Goal: Task Accomplishment & Management: Use online tool/utility

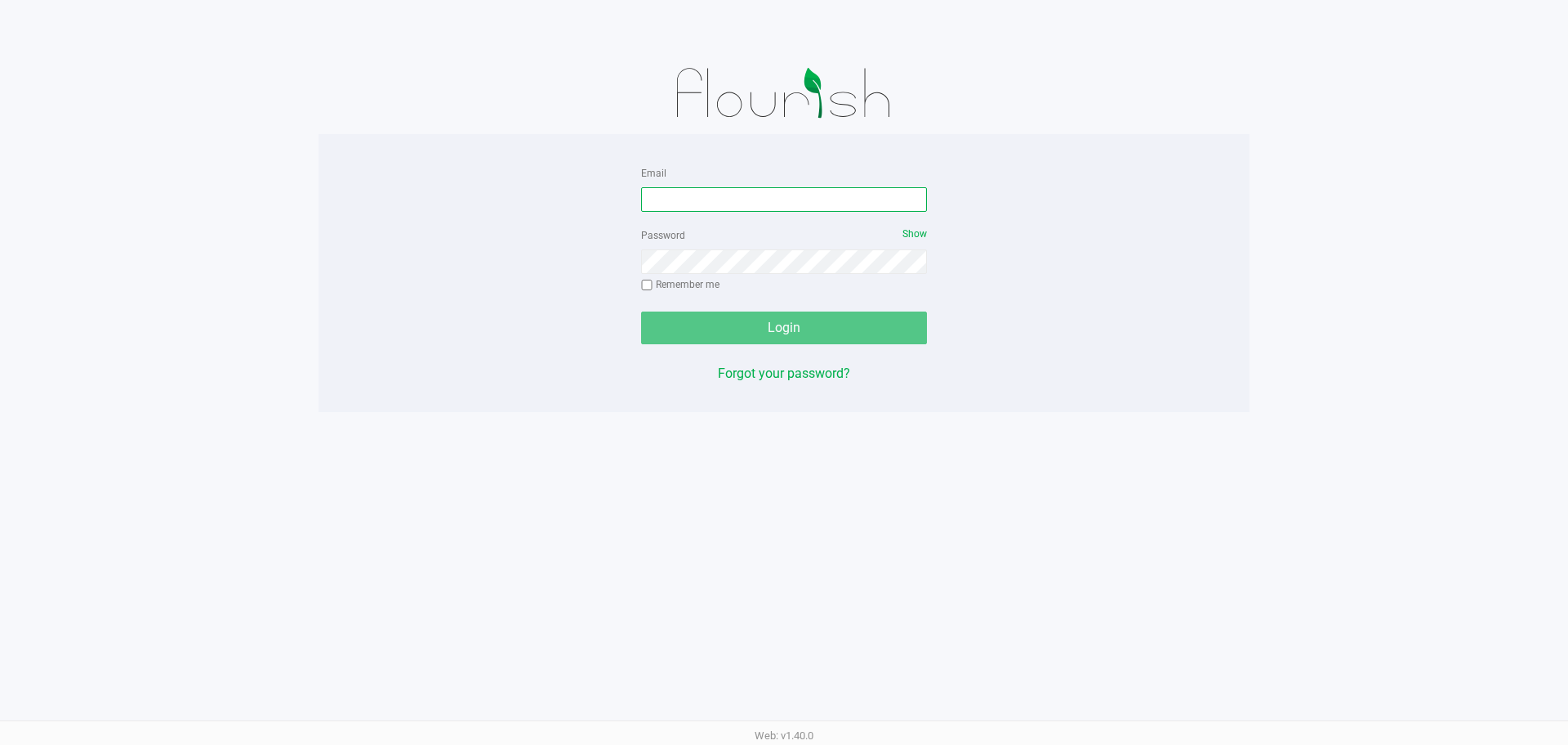
click at [686, 202] on input "Email" at bounding box center [784, 199] width 286 height 24
type input "[EMAIL_ADDRESS][DOMAIN_NAME]"
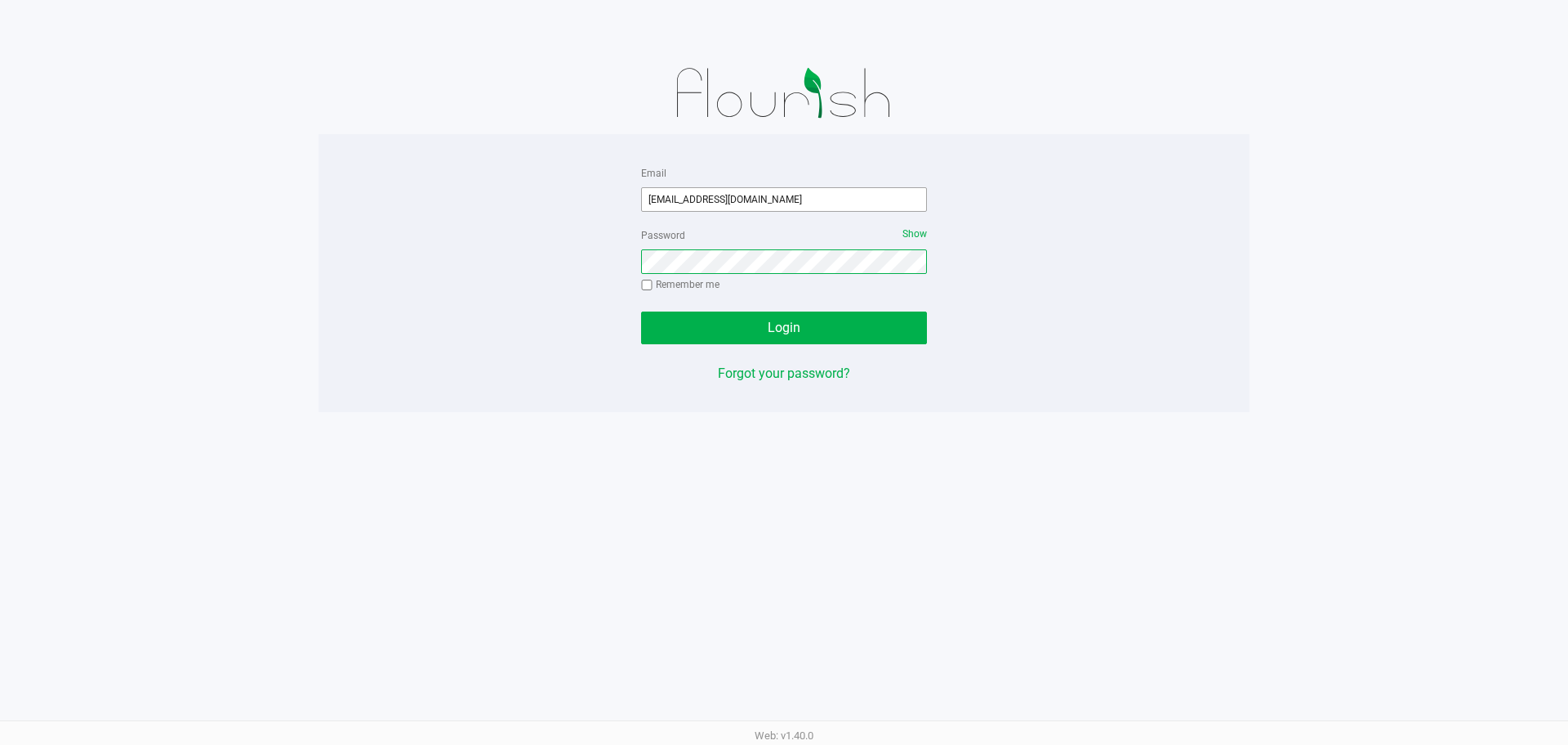
click at [641, 312] on button "Login" at bounding box center [784, 328] width 286 height 33
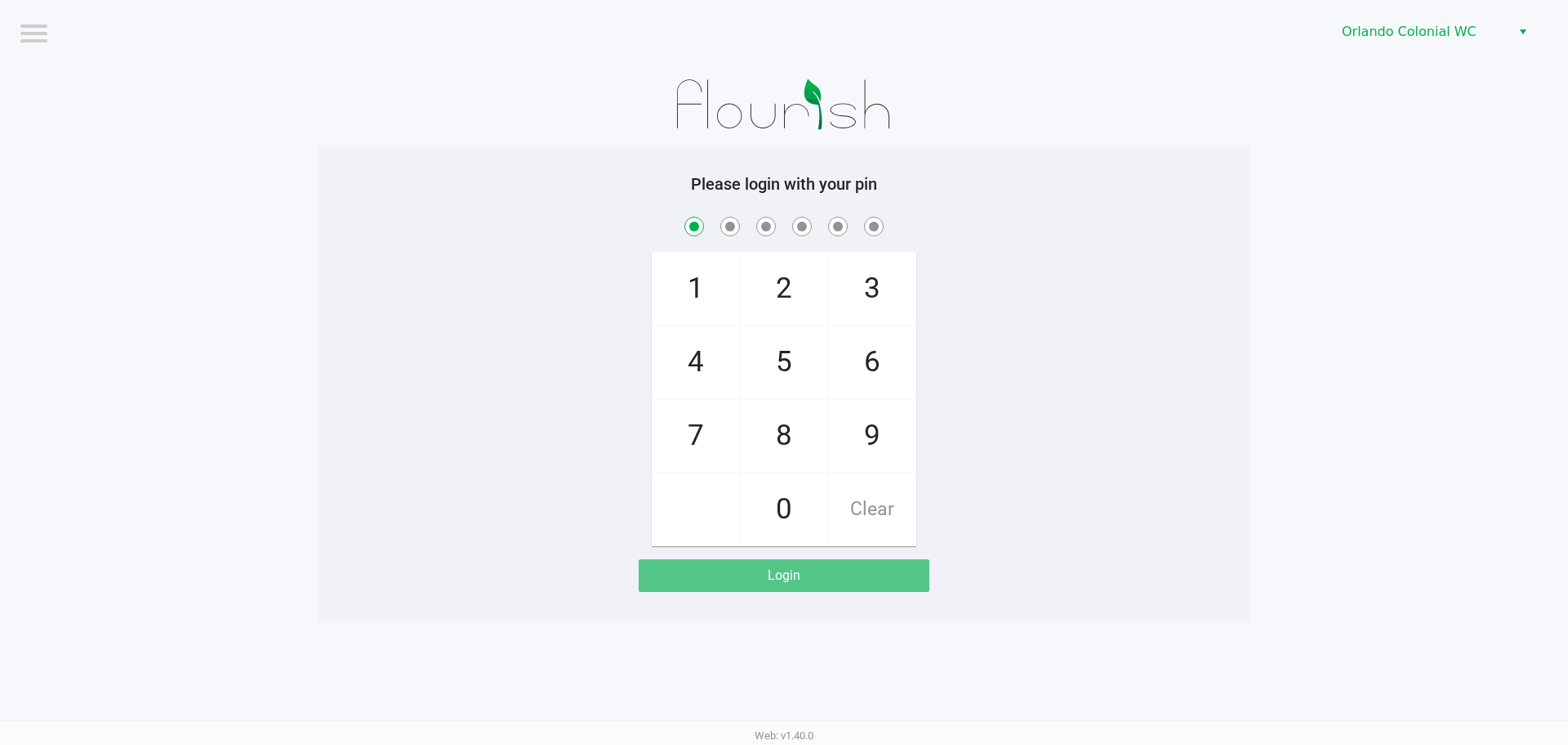
checkbox input "true"
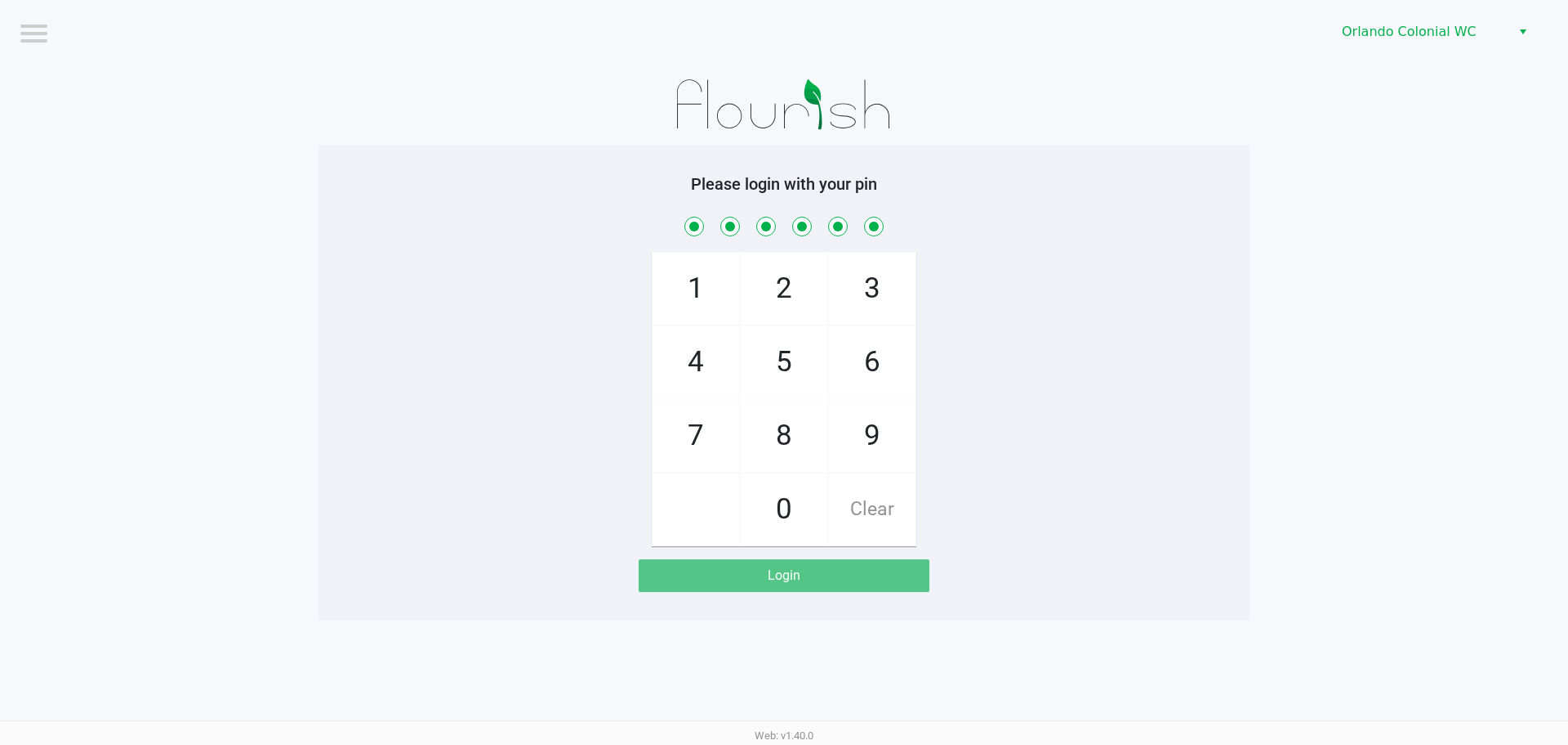
checkbox input "true"
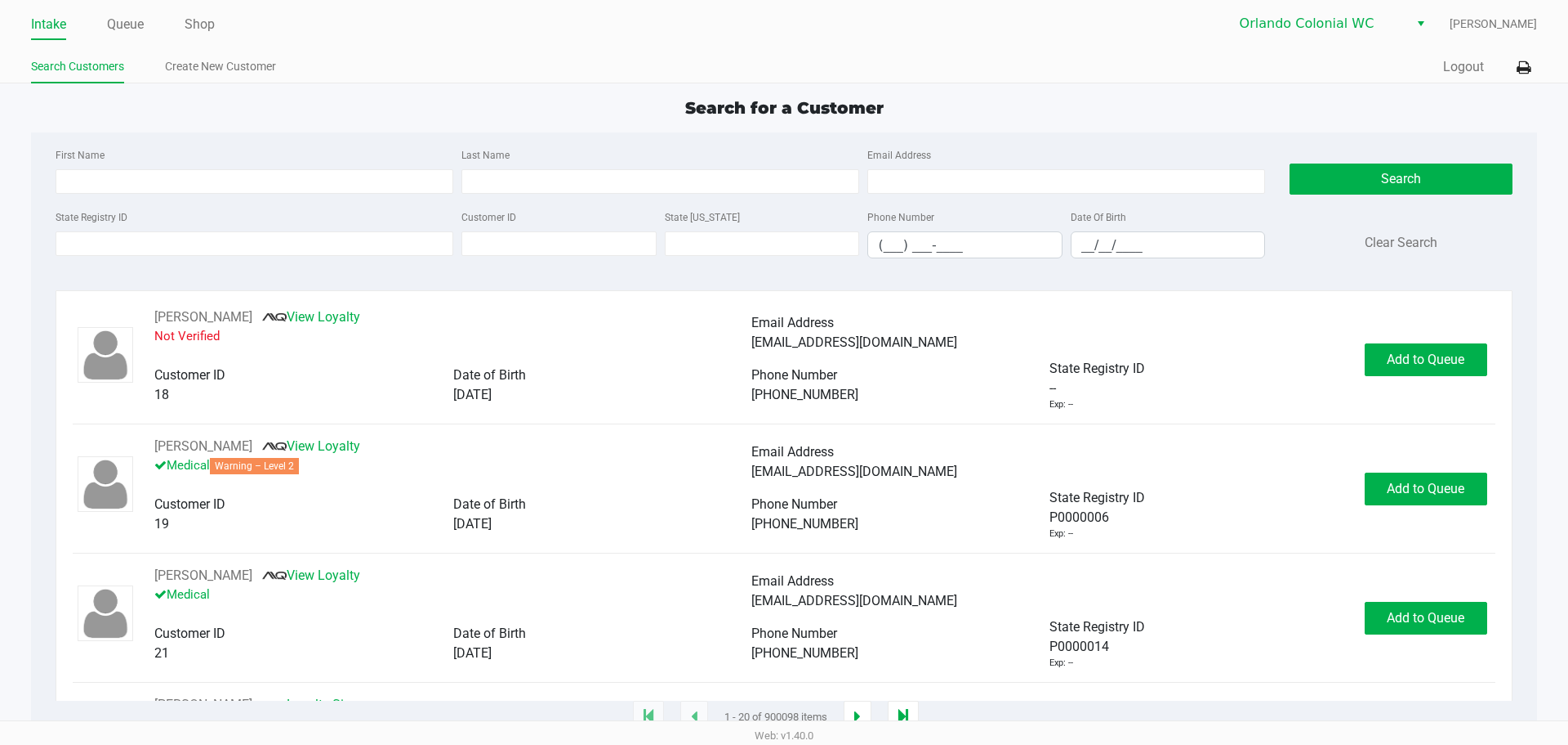
click at [73, 219] on label "State Registry ID" at bounding box center [91, 217] width 72 height 15
click at [73, 232] on input "State Registry ID" at bounding box center [254, 243] width 398 height 24
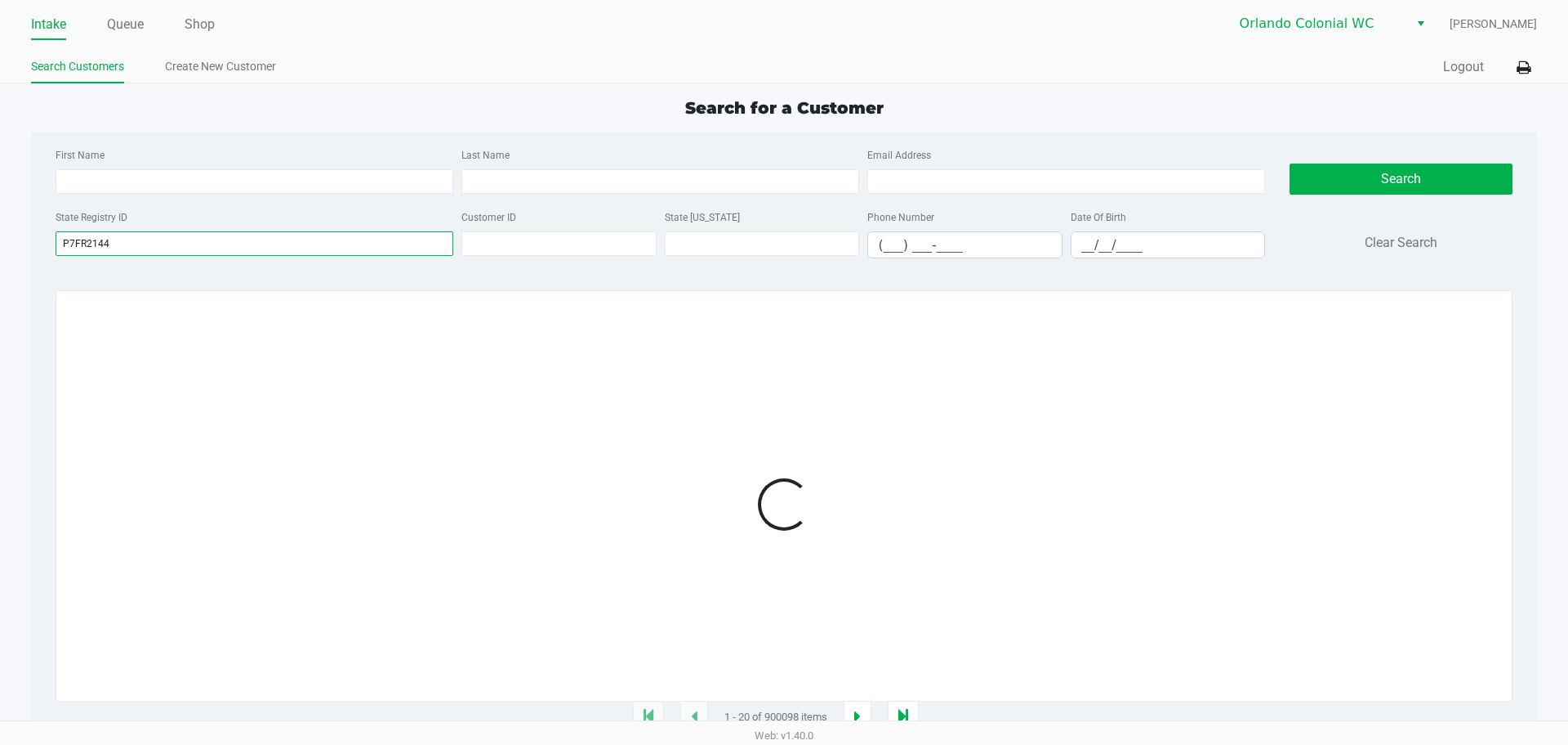
type input "P7FR2144"
click at [124, 717] on div "1 - 20 of 900098 items" at bounding box center [784, 717] width 1530 height 33
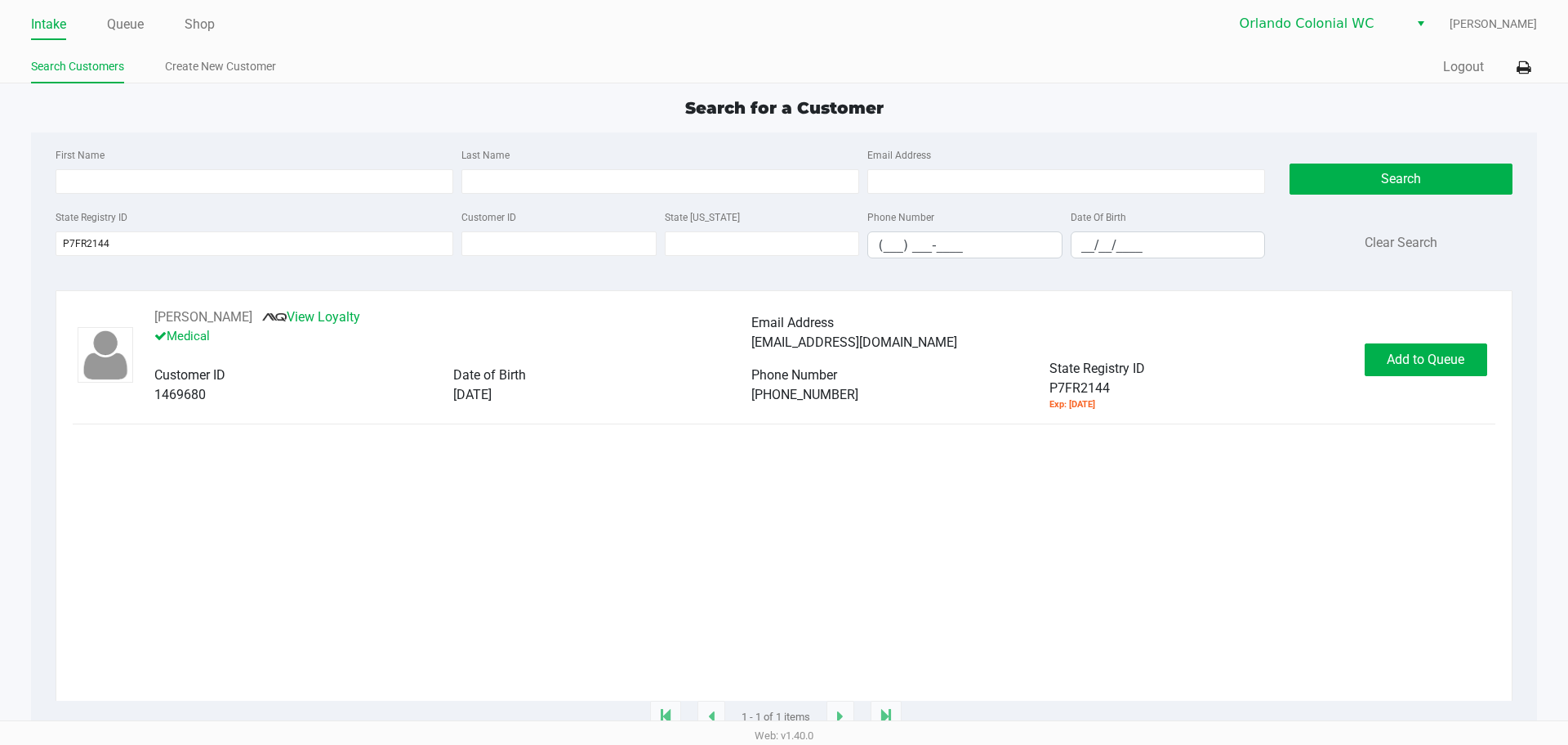
click at [1418, 348] on button "Add to Queue" at bounding box center [1426, 360] width 123 height 33
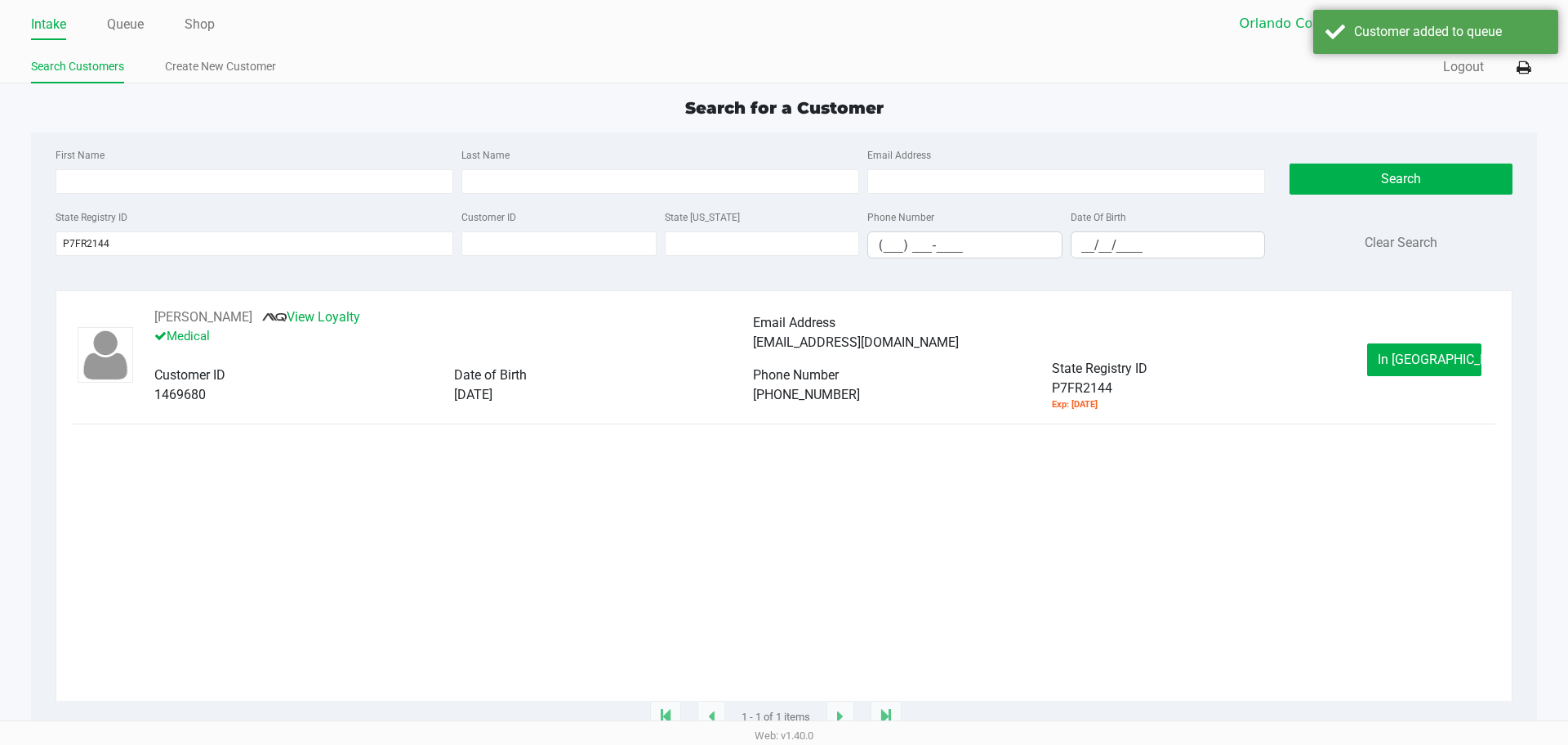
click at [1427, 363] on span "In Queue" at bounding box center [1446, 359] width 137 height 16
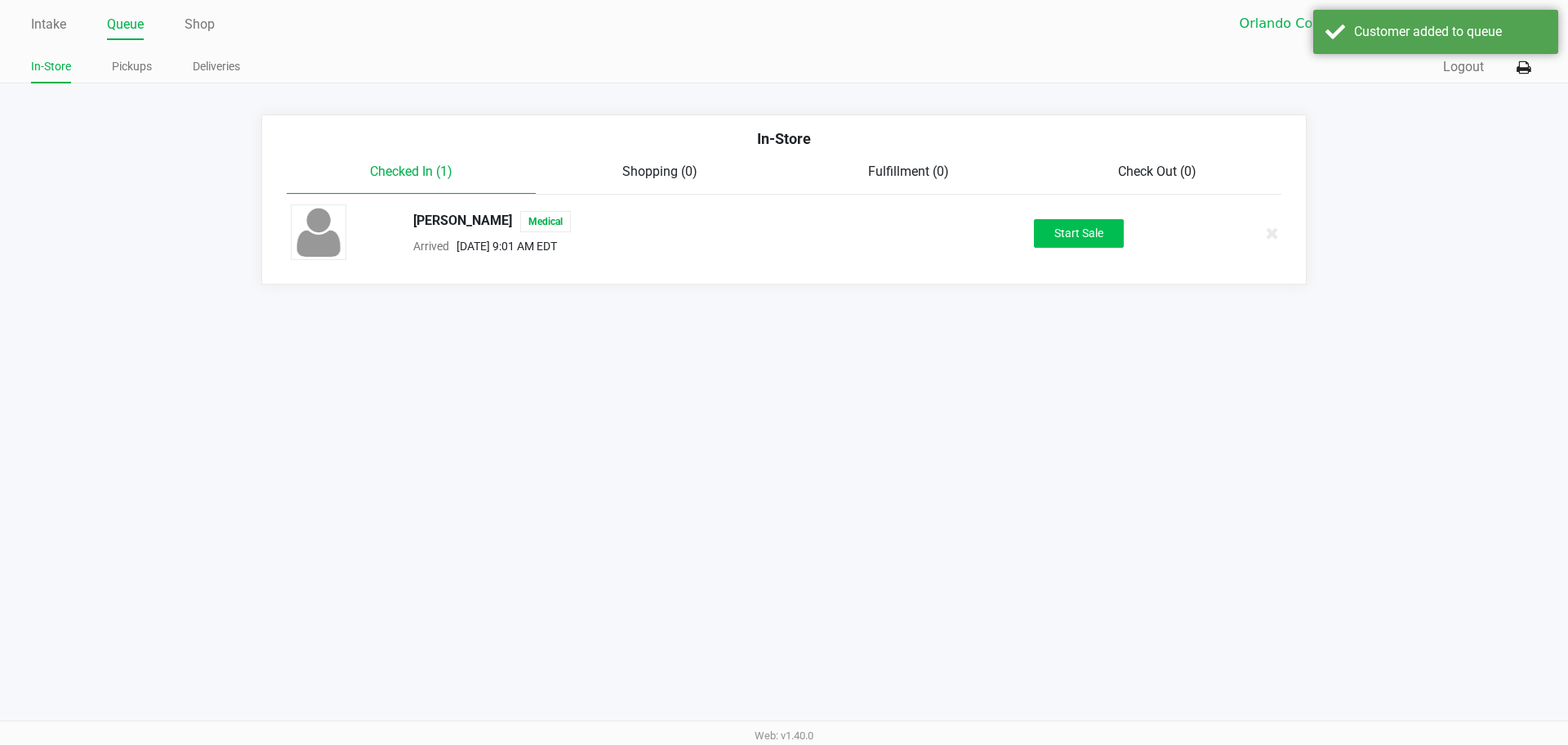
click at [1055, 241] on button "Start Sale" at bounding box center [1079, 233] width 90 height 28
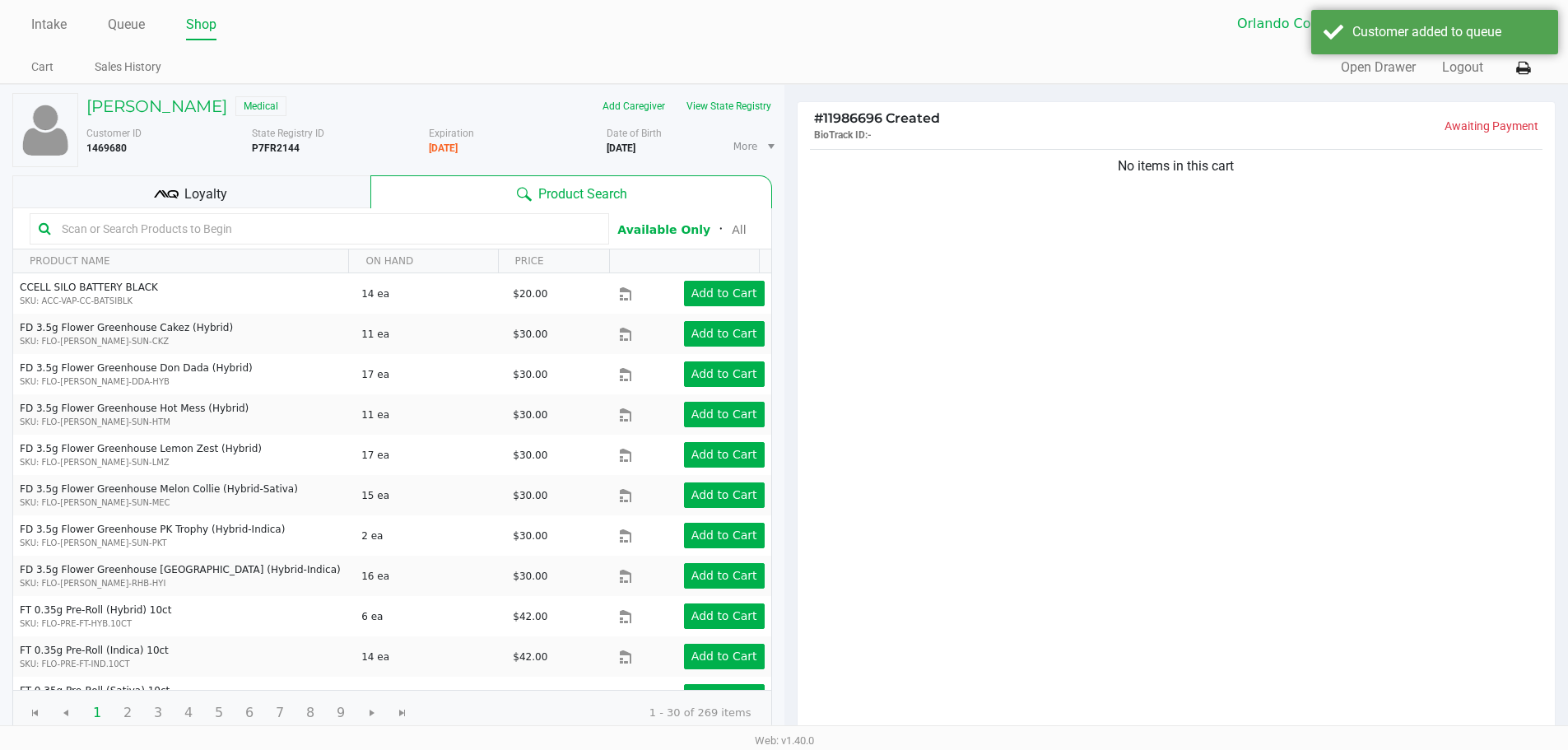
click at [1156, 510] on div "No items in this cart" at bounding box center [1176, 441] width 758 height 591
click at [259, 191] on div "Loyalty" at bounding box center [191, 192] width 358 height 33
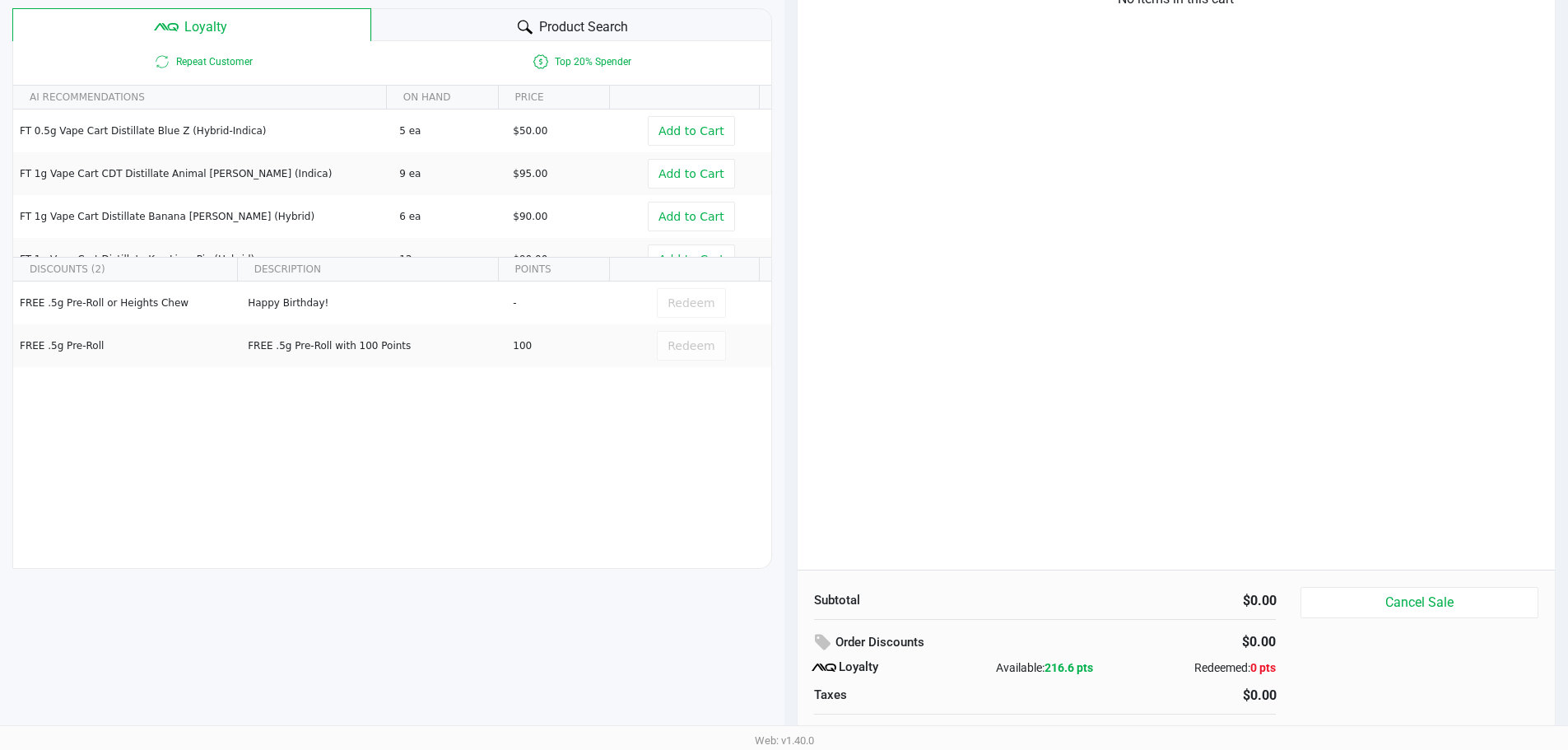
scroll to position [188, 0]
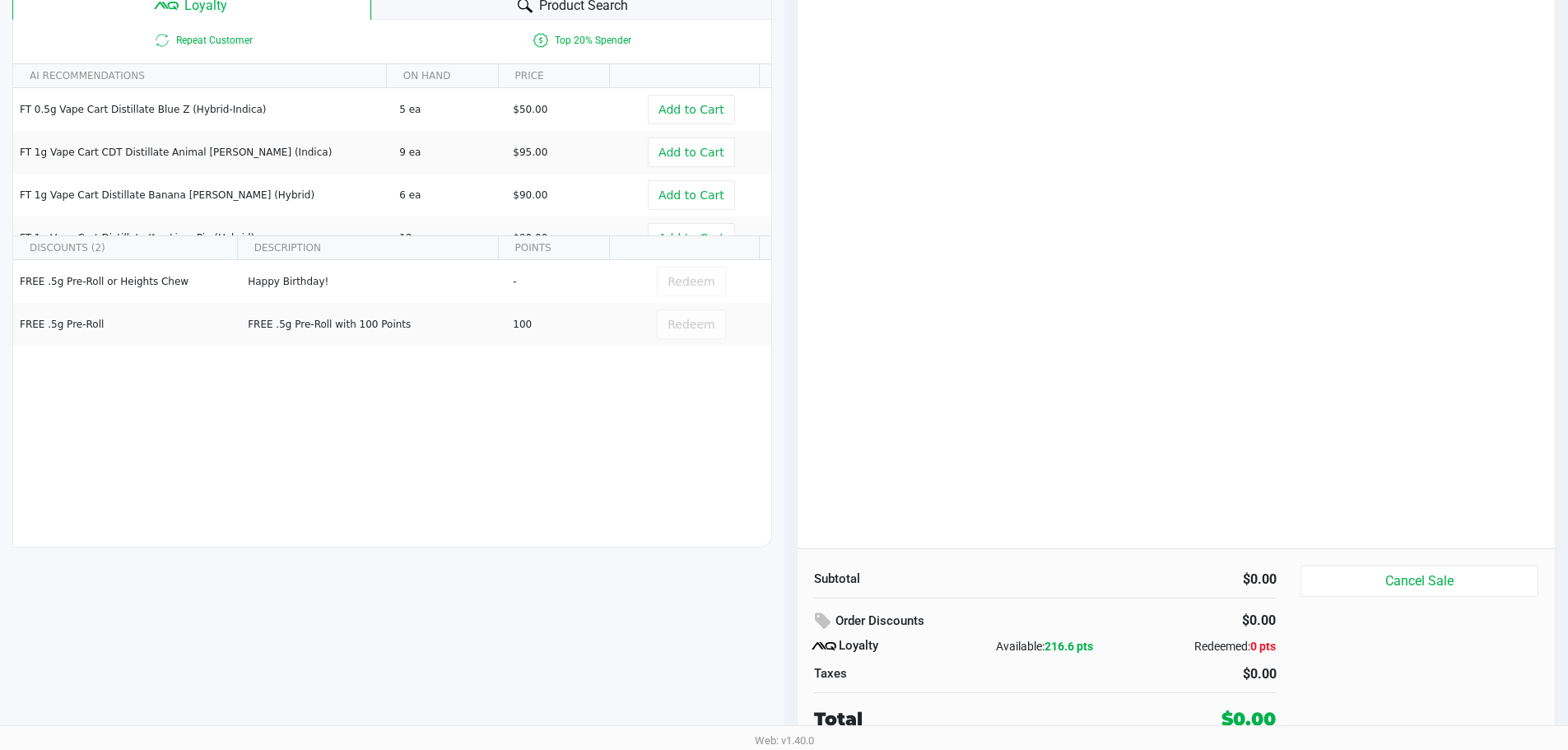
click at [1012, 312] on div "No items in this cart" at bounding box center [1176, 252] width 758 height 591
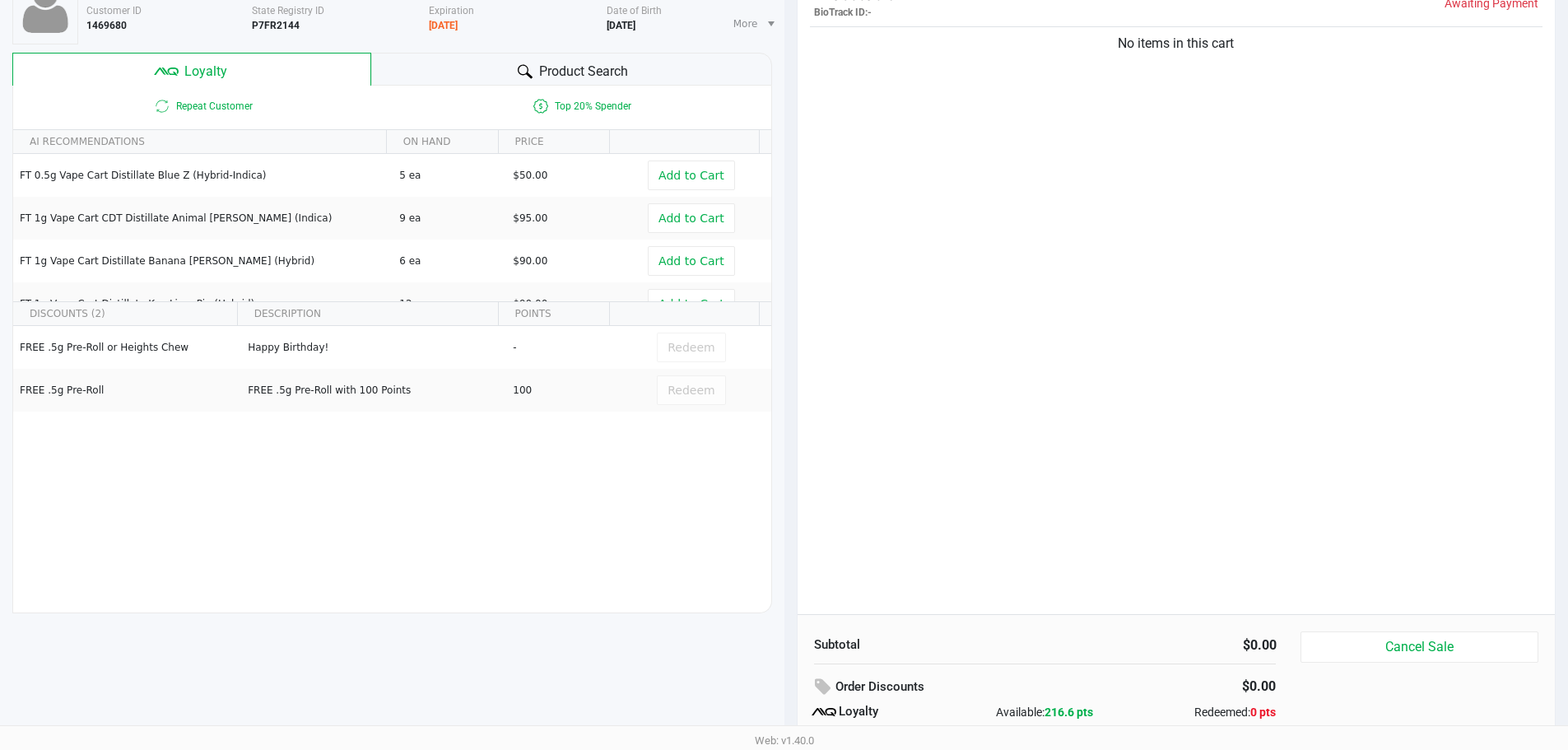
scroll to position [97, 0]
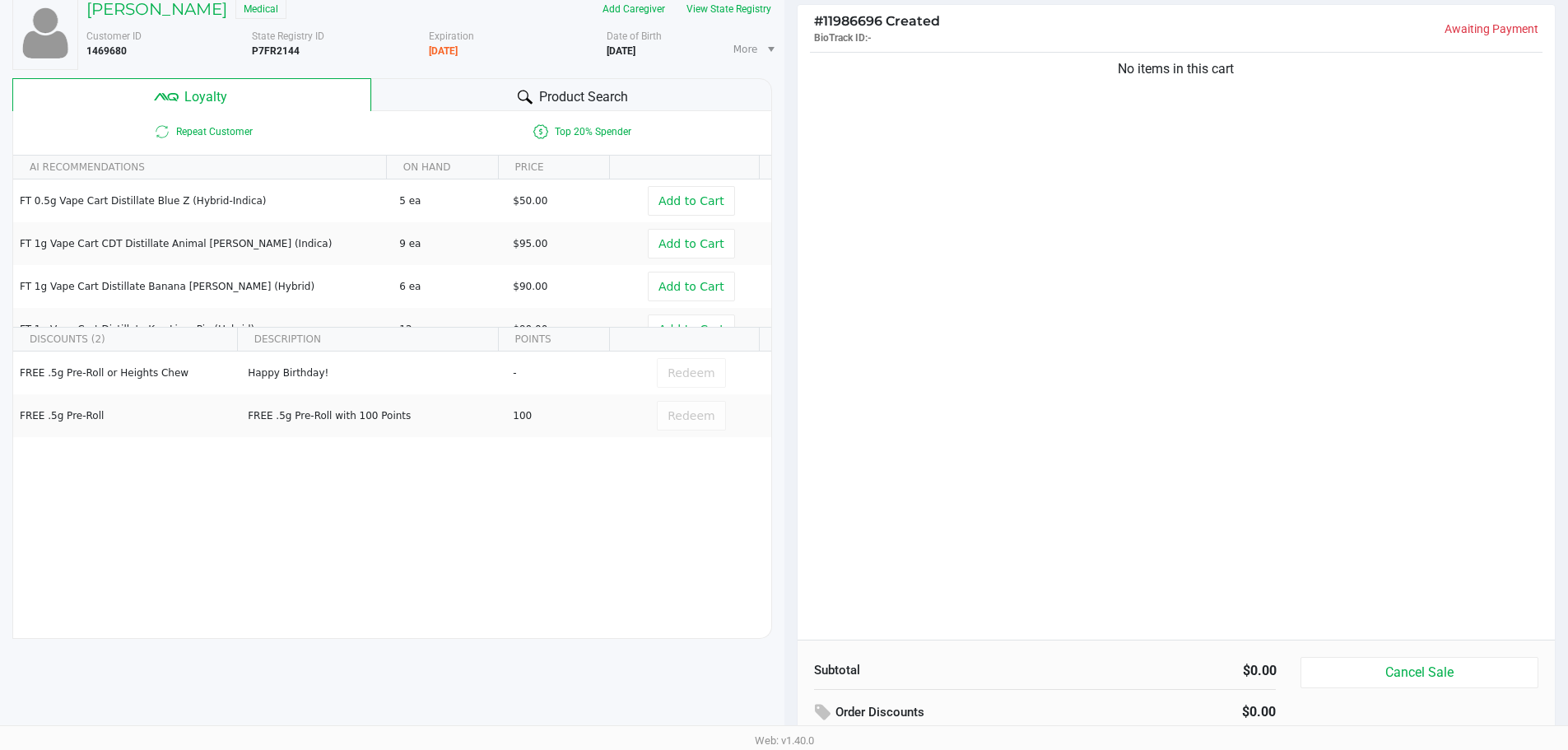
click at [512, 94] on div "Product Search" at bounding box center [572, 95] width 401 height 33
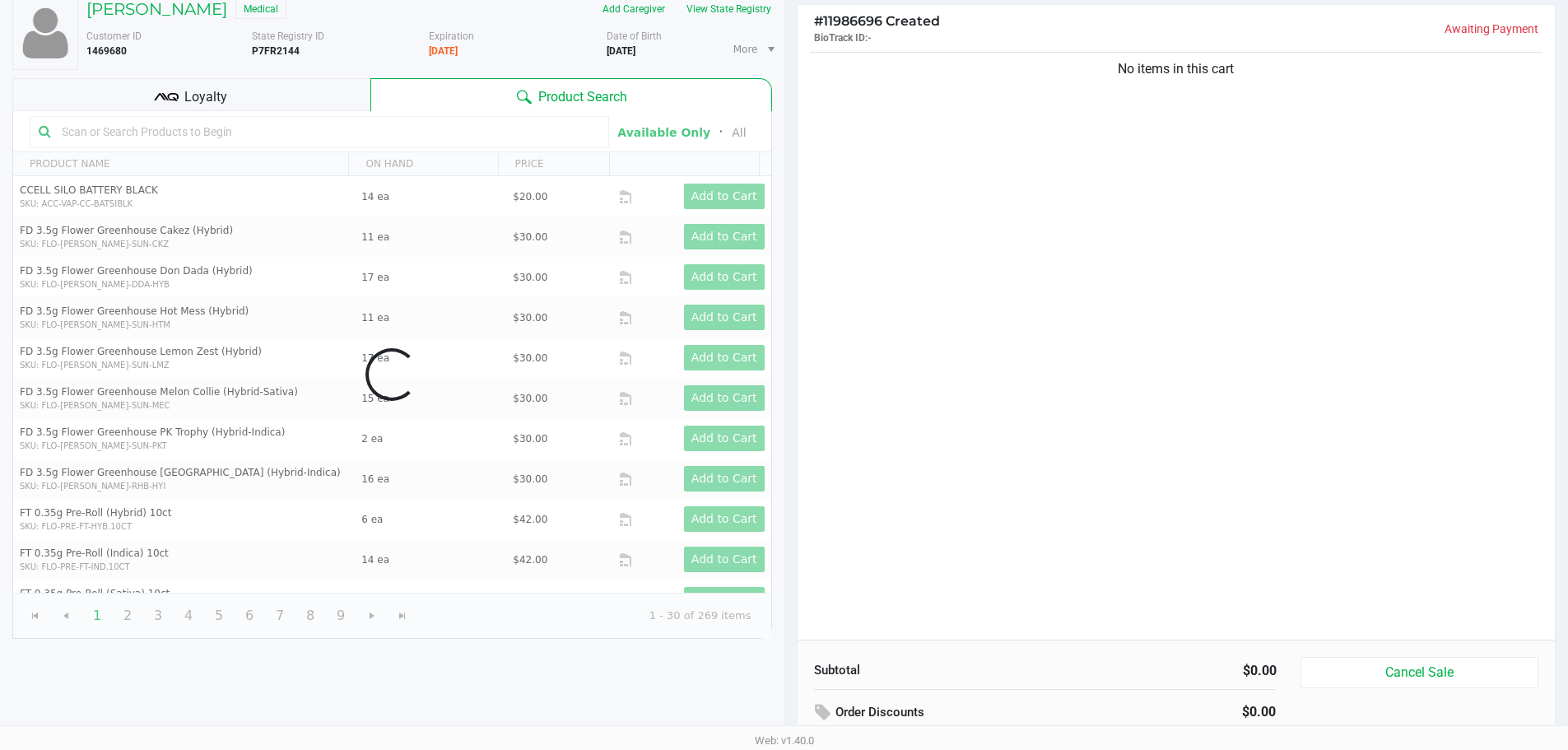
click at [279, 132] on div "Data table" at bounding box center [391, 374] width 758 height 526
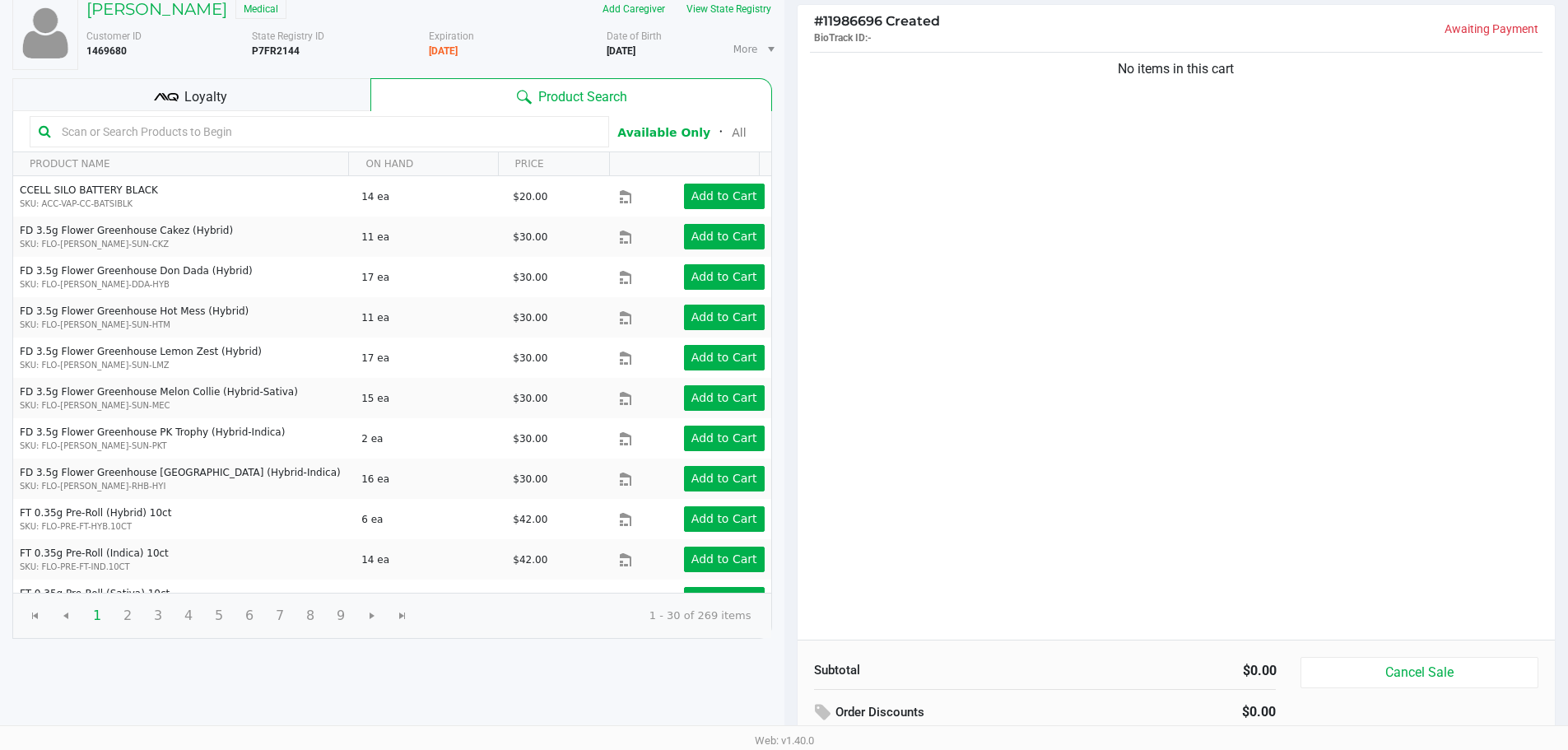
click at [137, 126] on input "text" at bounding box center [328, 131] width 545 height 25
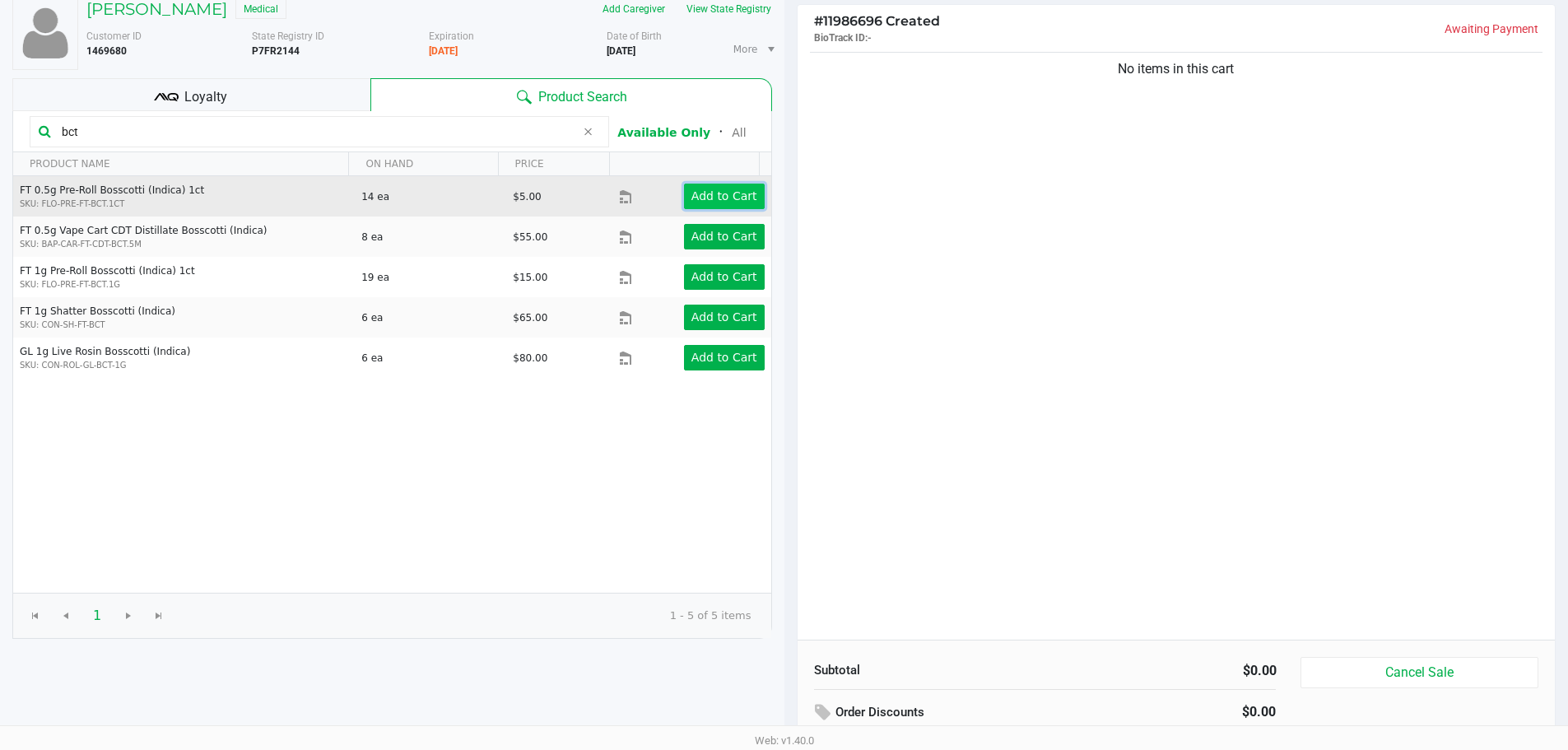
click at [732, 191] on app-button-loader "Add to Cart" at bounding box center [724, 195] width 66 height 13
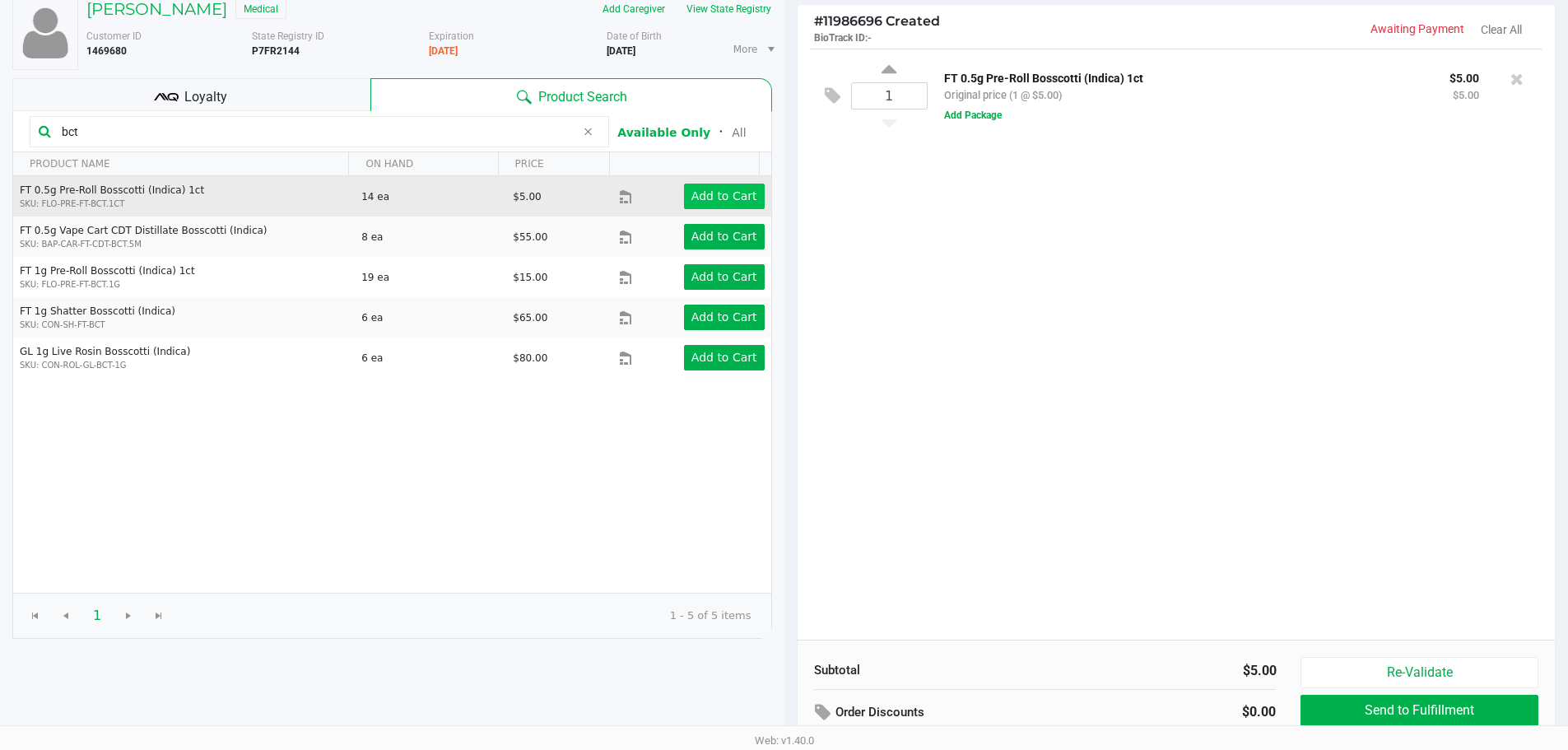
click at [295, 130] on input "bct" at bounding box center [315, 131] width 520 height 25
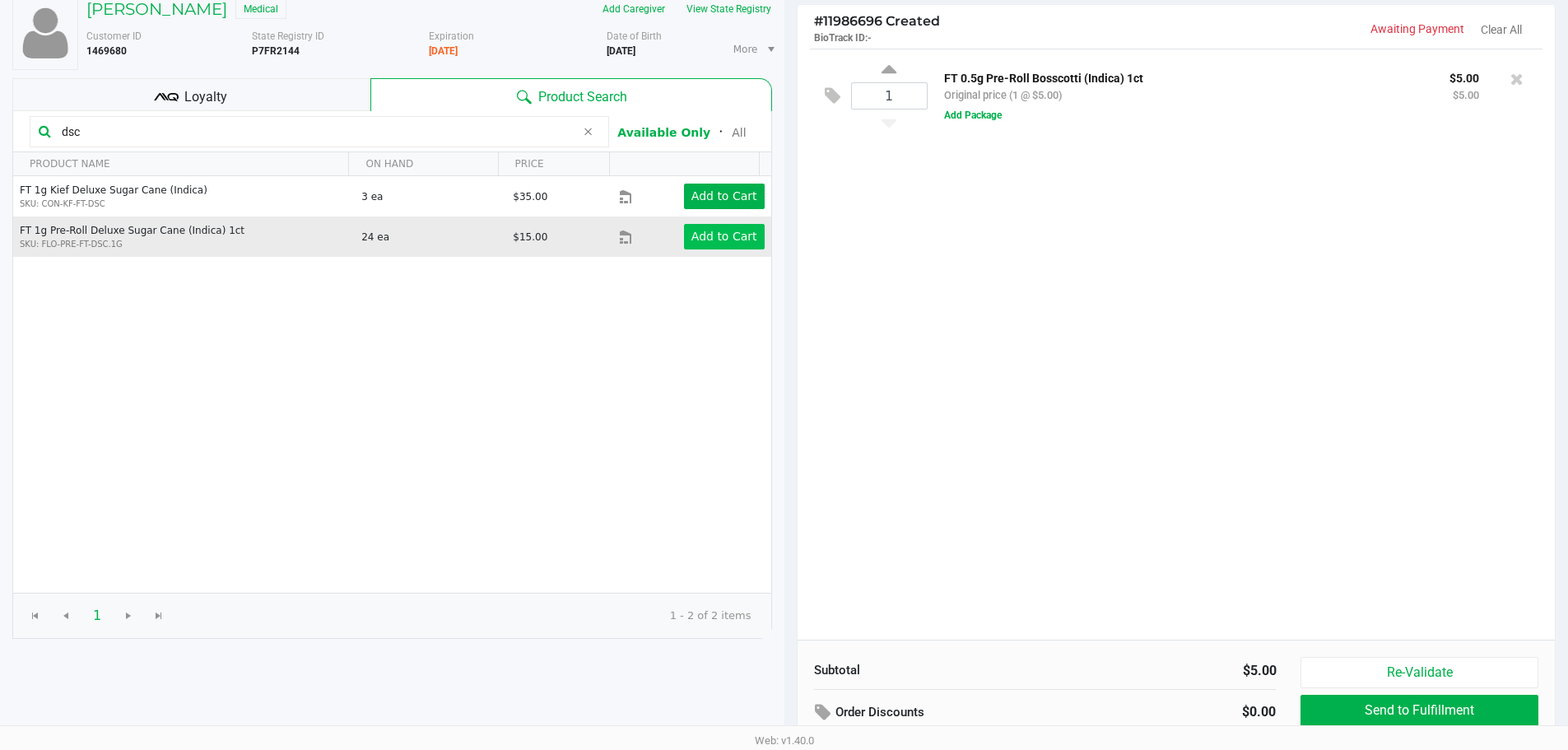
type input "dsc"
click at [707, 239] on app-button-loader "Add to Cart" at bounding box center [724, 235] width 66 height 13
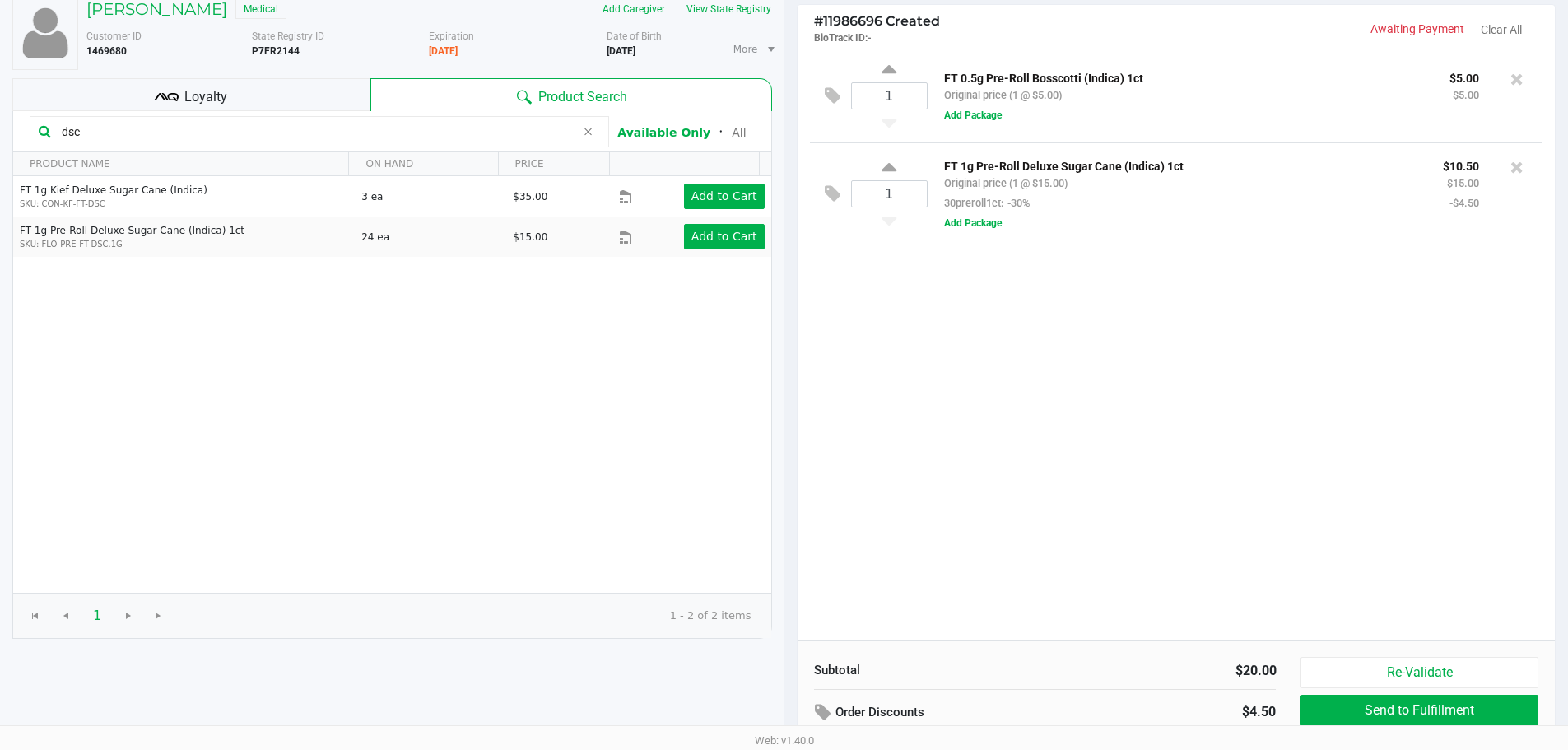
click at [1341, 408] on div "1 FT 0.5g Pre-Roll Bosscotti (Indica) 1ct Original price (1 @ $5.00) $5.00 $5.0…" at bounding box center [1176, 344] width 758 height 591
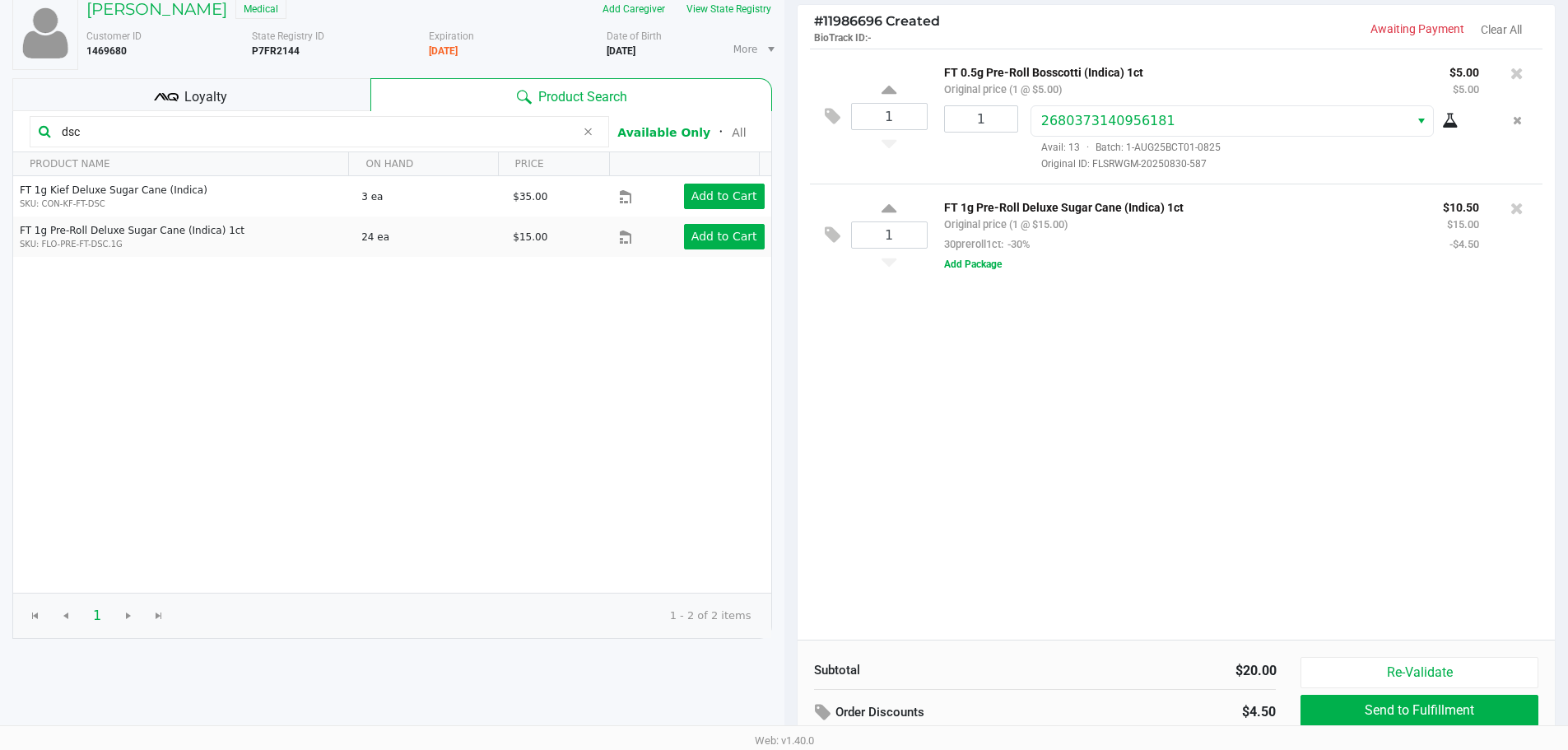
click at [975, 503] on div "1 FT 0.5g Pre-Roll Bosscotti (Indica) 1ct Original price (1 @ $5.00) $5.00 $5.0…" at bounding box center [1176, 344] width 758 height 591
click at [960, 508] on div "1 FT 0.5g Pre-Roll Bosscotti (Indica) 1ct Original price (1 @ $5.00) $5.00 $5.0…" at bounding box center [1176, 344] width 758 height 591
click at [929, 489] on div "1 FT 0.5g Pre-Roll Bosscotti (Indica) 1ct Original price (1 @ $5.00) $5.00 $5.0…" at bounding box center [1176, 344] width 758 height 591
click at [1521, 211] on icon at bounding box center [1516, 208] width 13 height 17
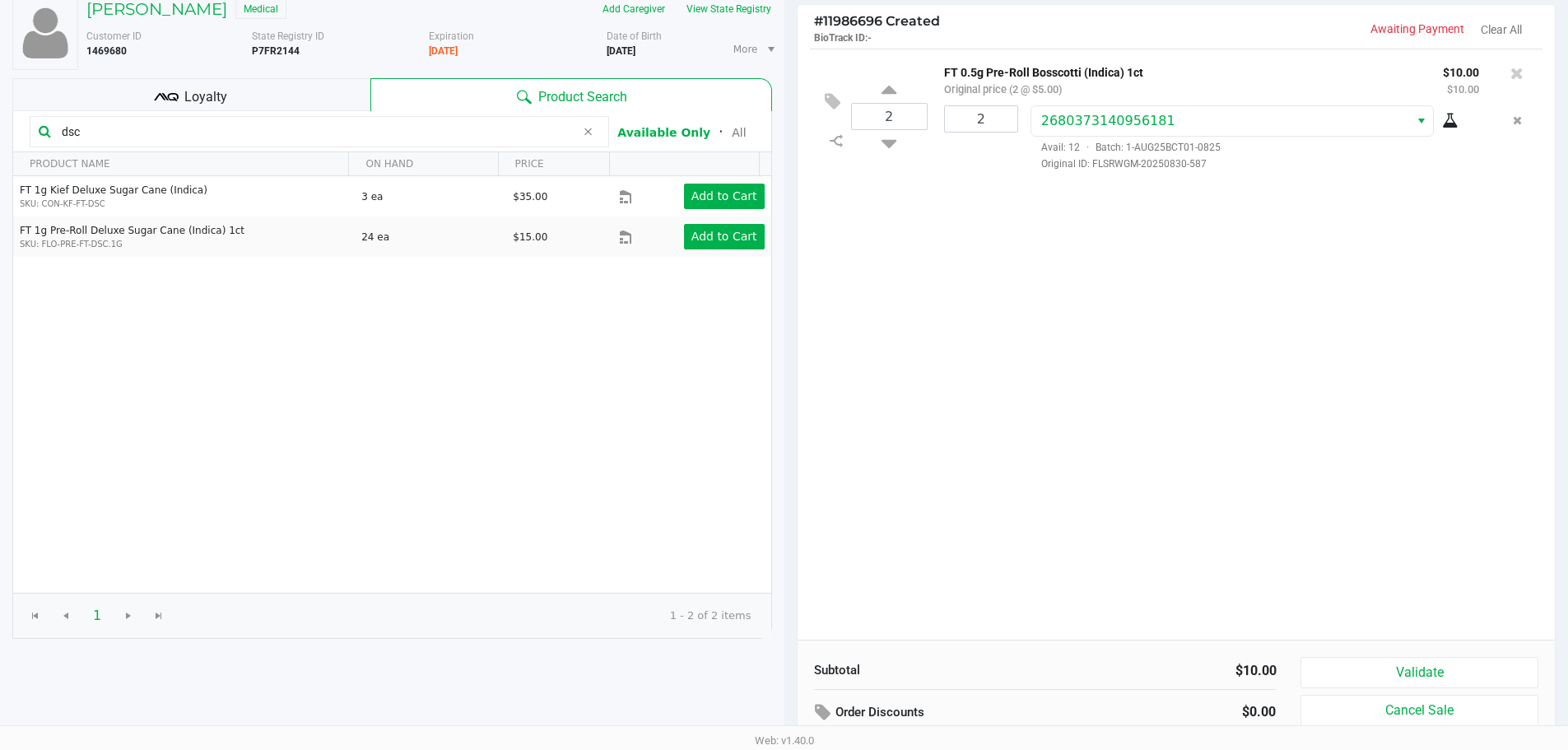
click at [259, 94] on div "Loyalty" at bounding box center [191, 95] width 358 height 33
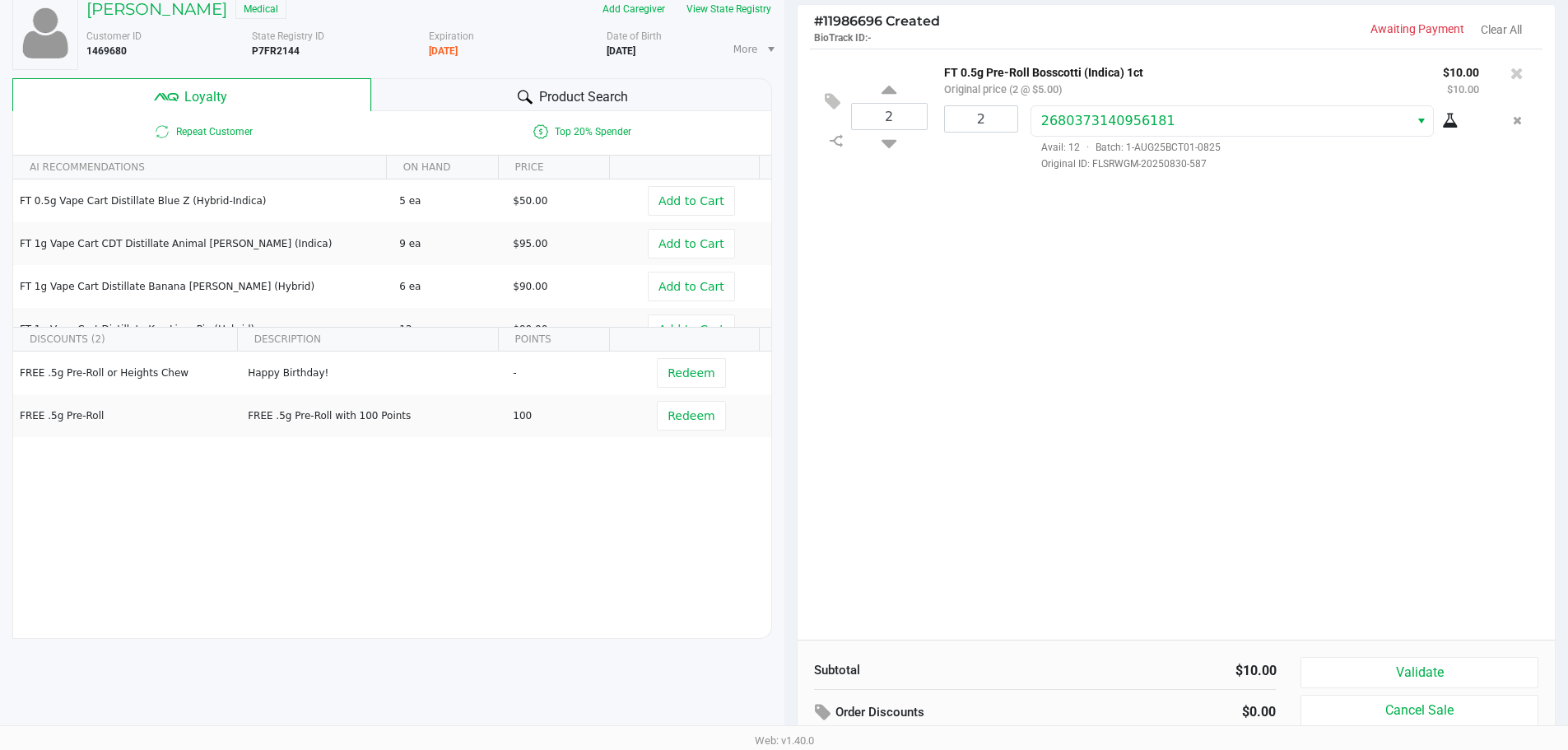
click at [684, 369] on span "Redeem" at bounding box center [691, 372] width 47 height 13
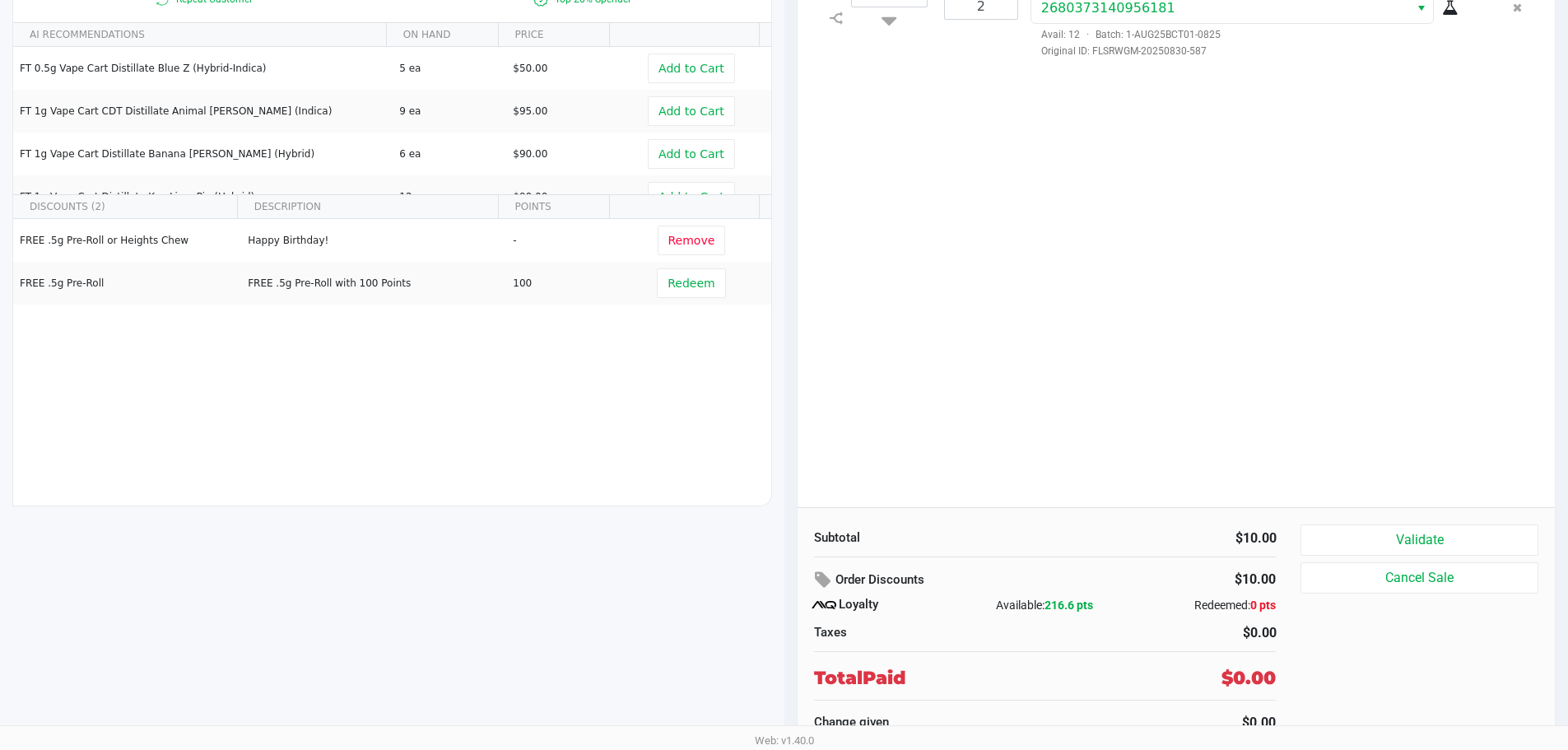
scroll to position [229, 0]
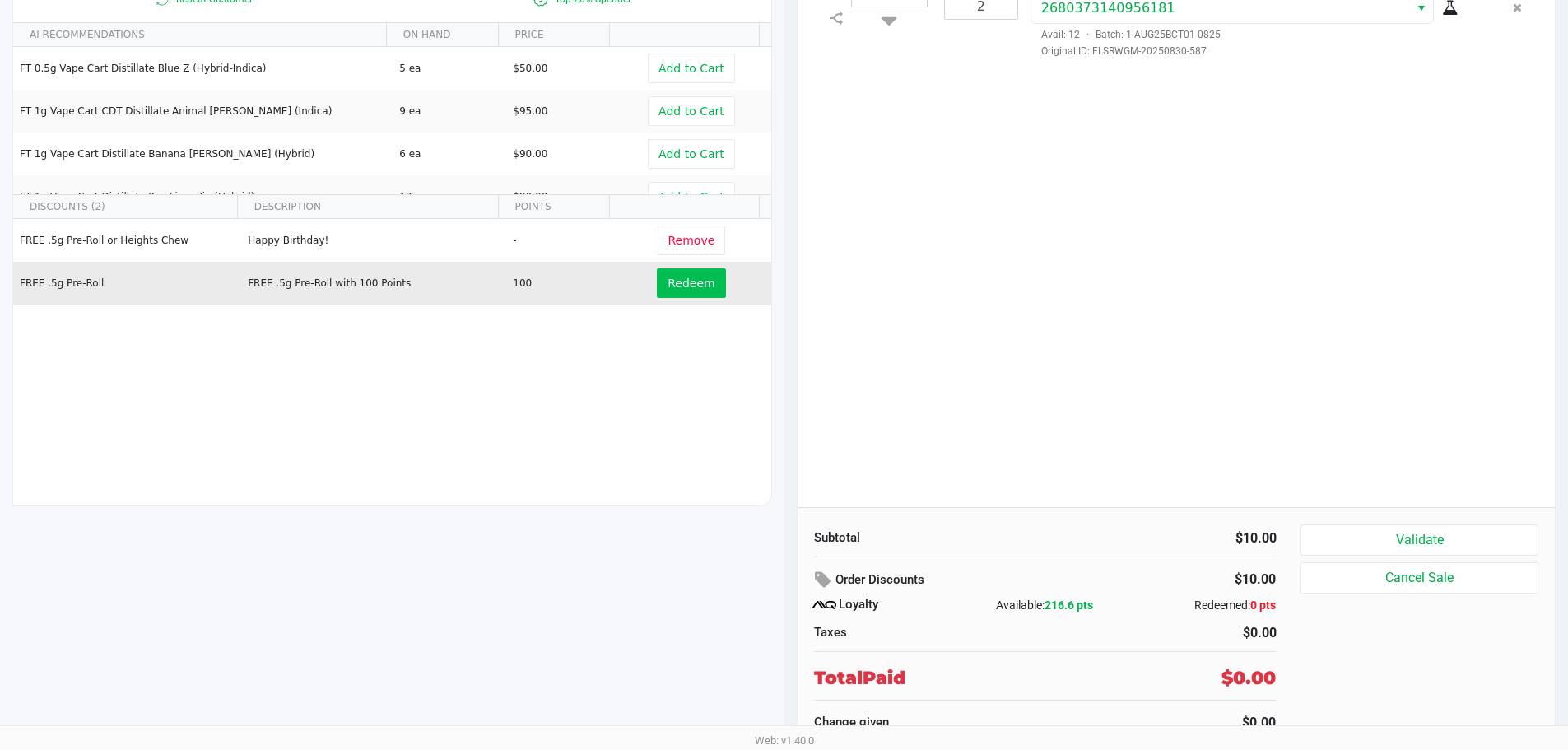
click at [693, 280] on span "Redeem" at bounding box center [691, 282] width 47 height 13
click at [835, 28] on icon at bounding box center [835, 27] width 13 height 13
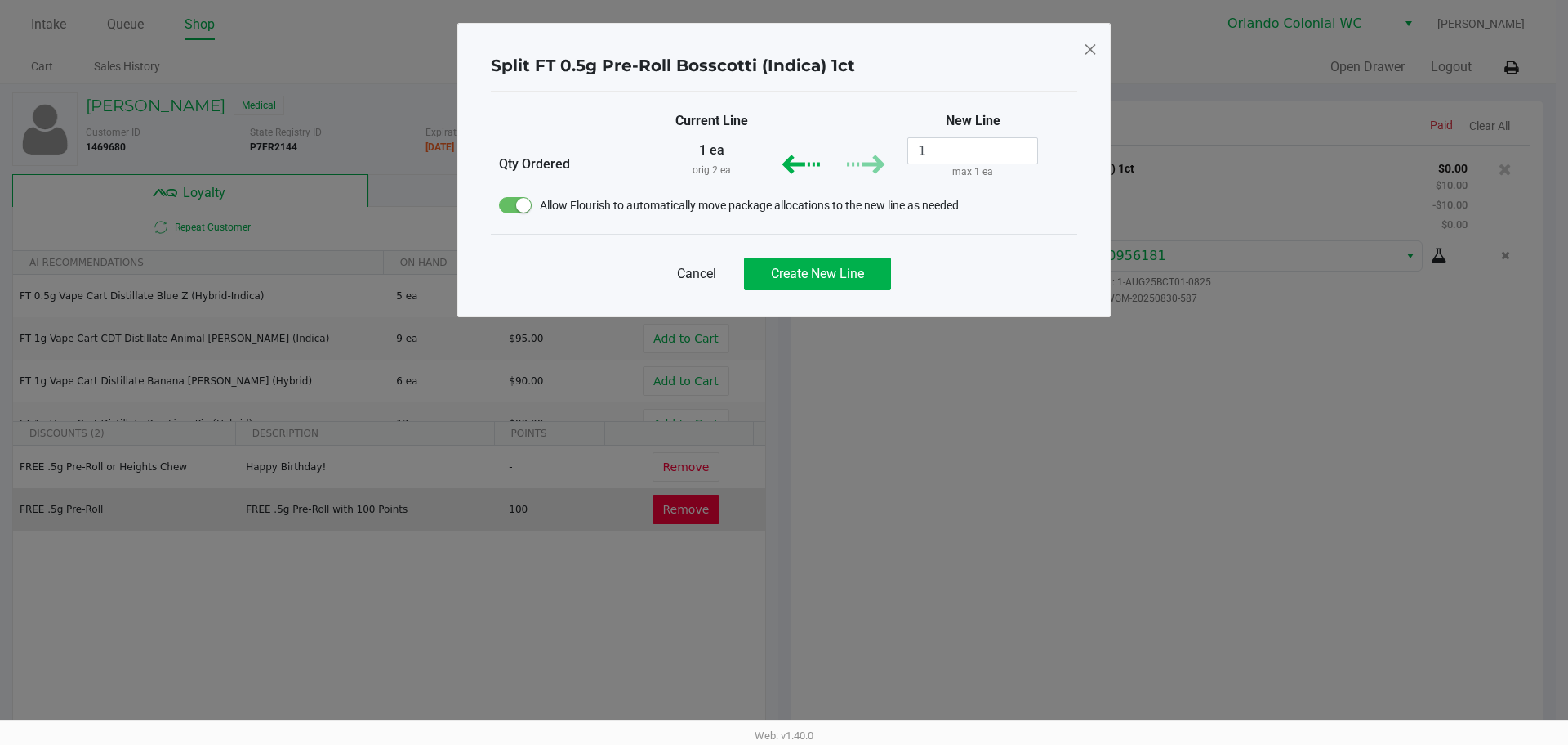
click at [826, 277] on span "Create New Line" at bounding box center [818, 274] width 93 height 16
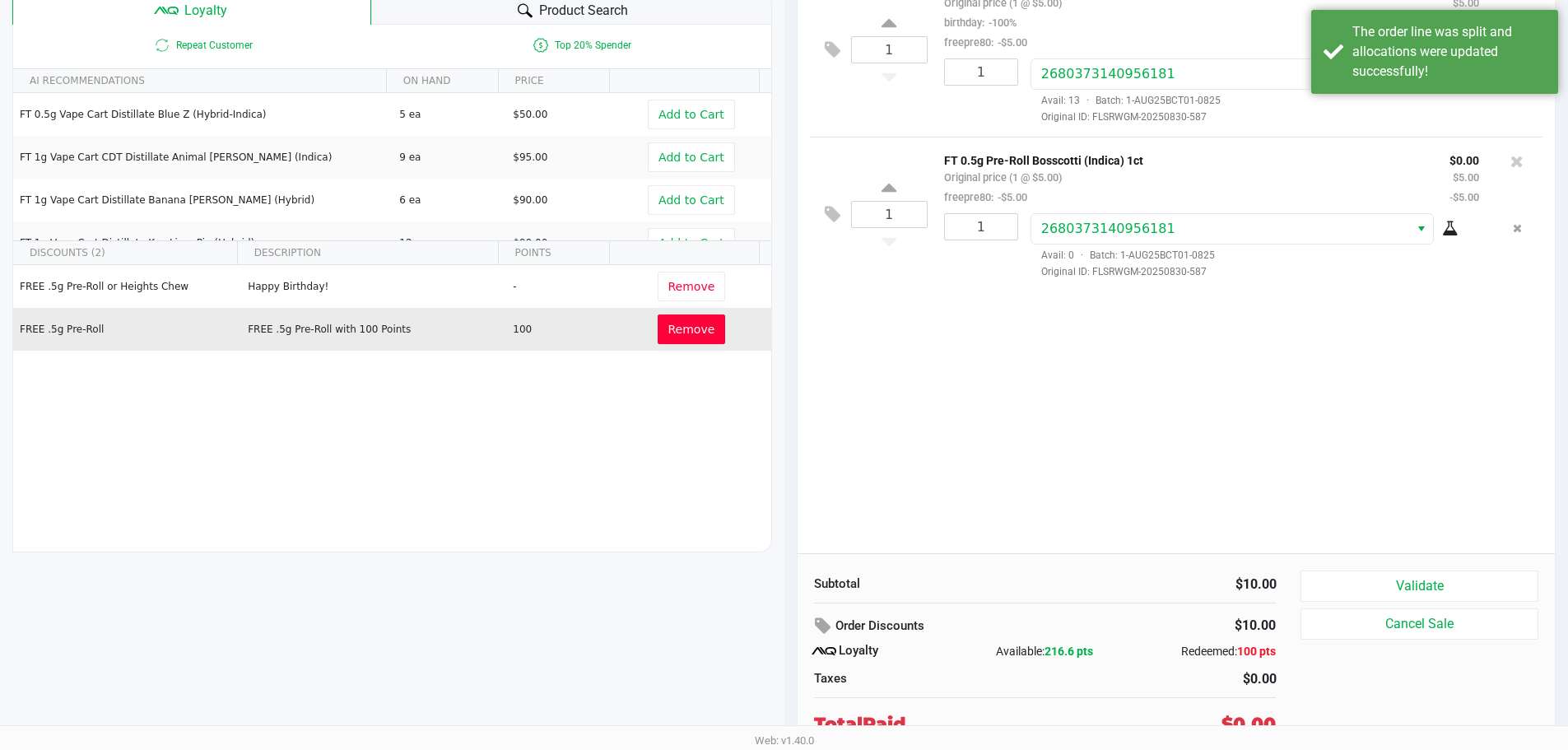
scroll to position [229, 0]
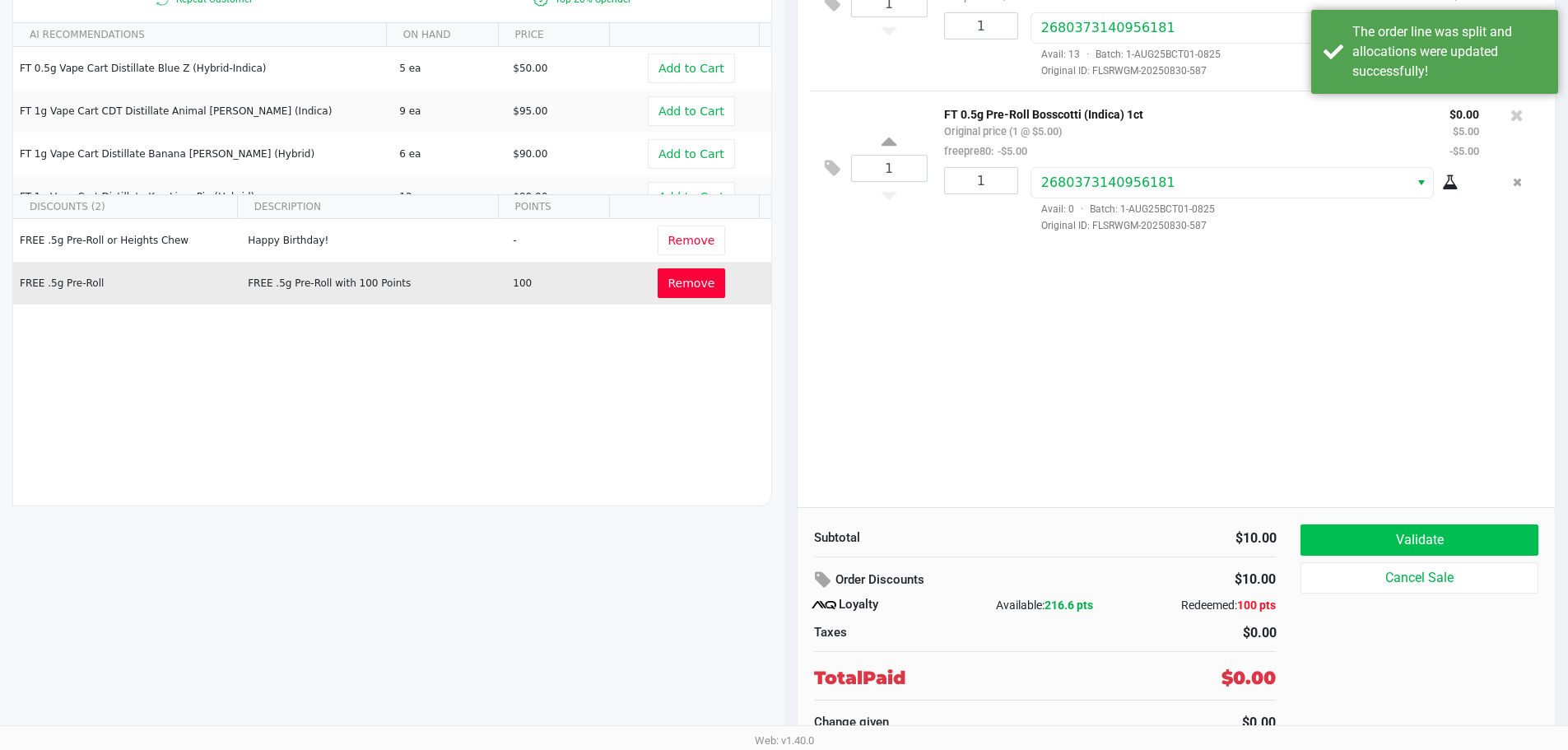
click at [1462, 527] on button "Validate" at bounding box center [1419, 540] width 237 height 31
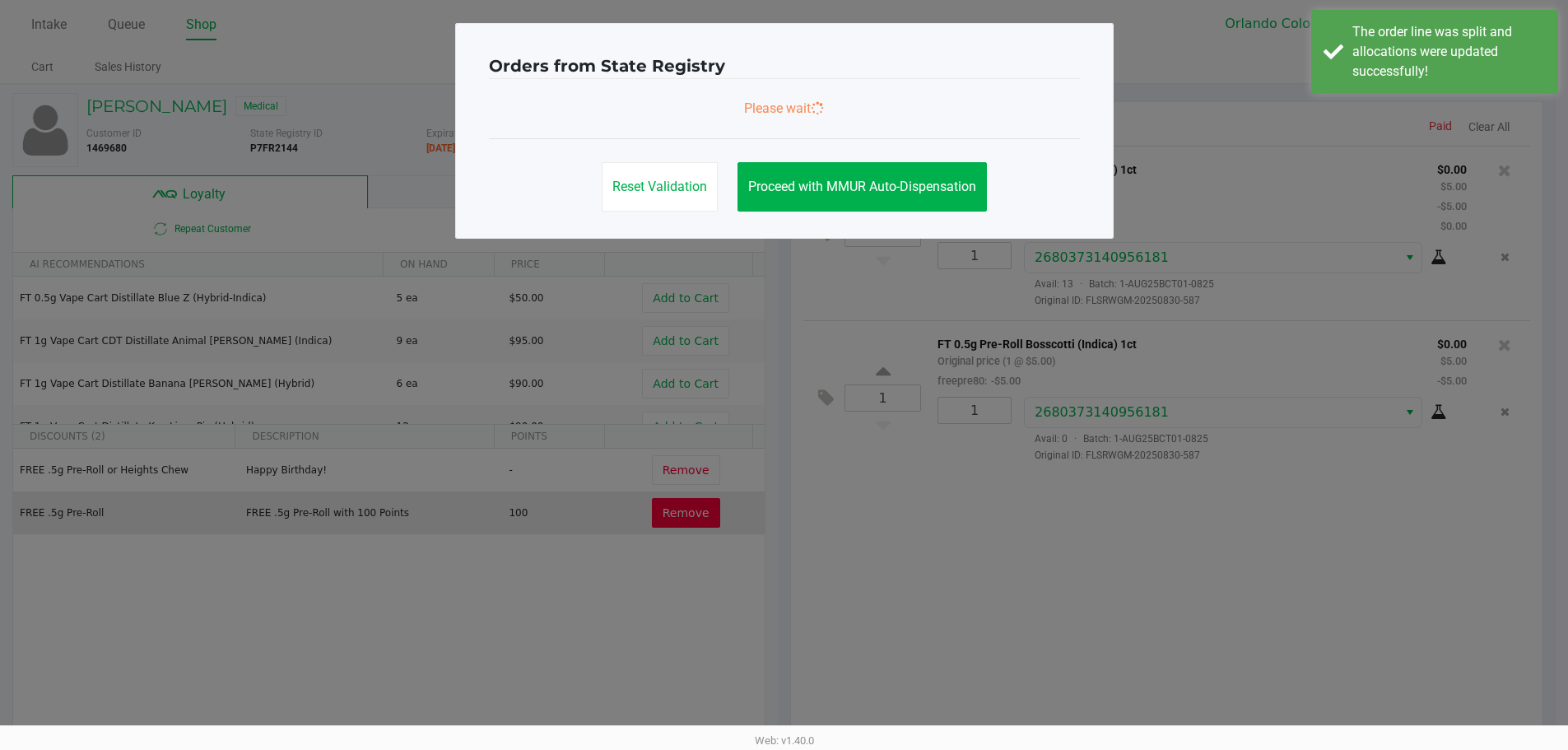
scroll to position [0, 0]
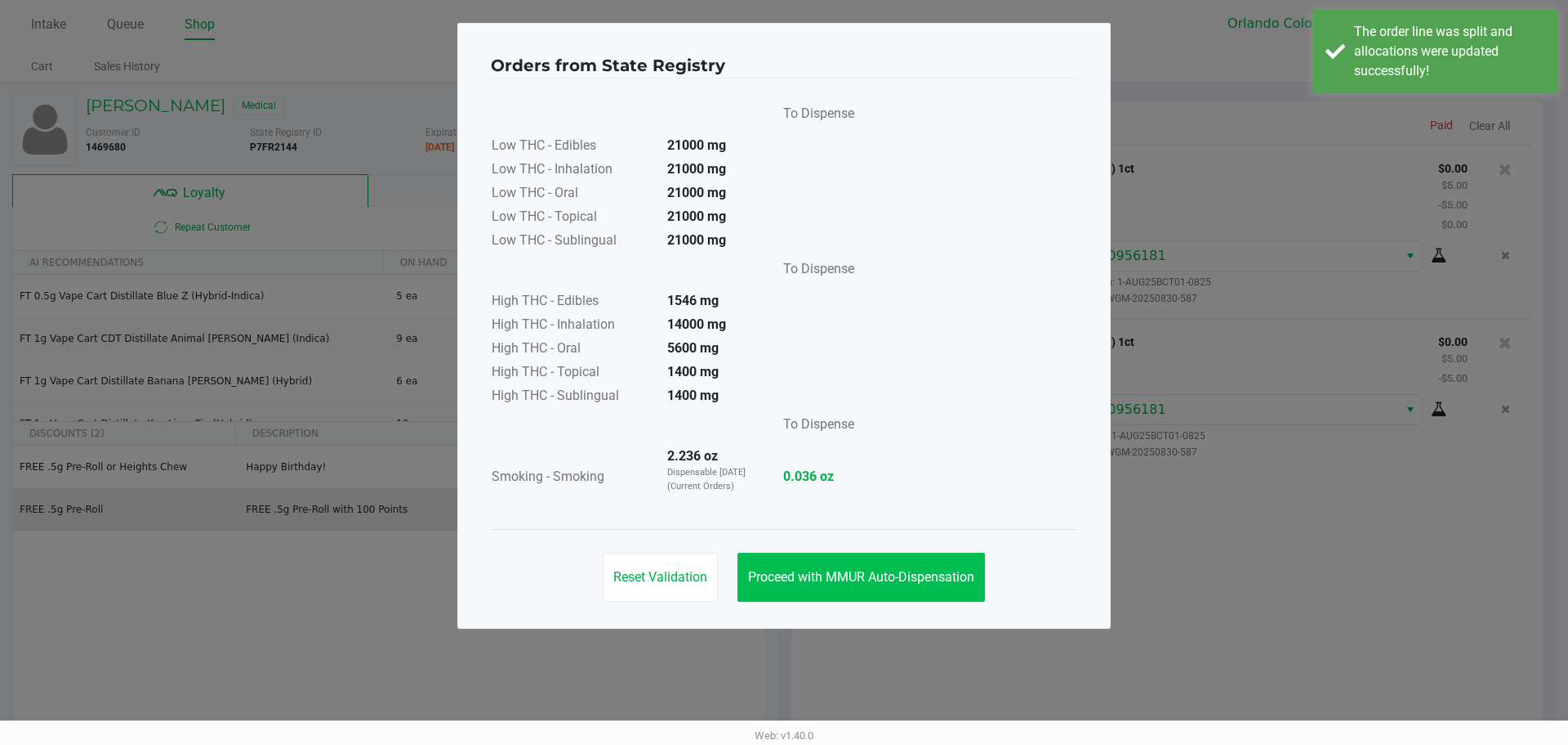
click at [978, 568] on button "Proceed with MMUR Auto-Dispensation" at bounding box center [861, 577] width 247 height 49
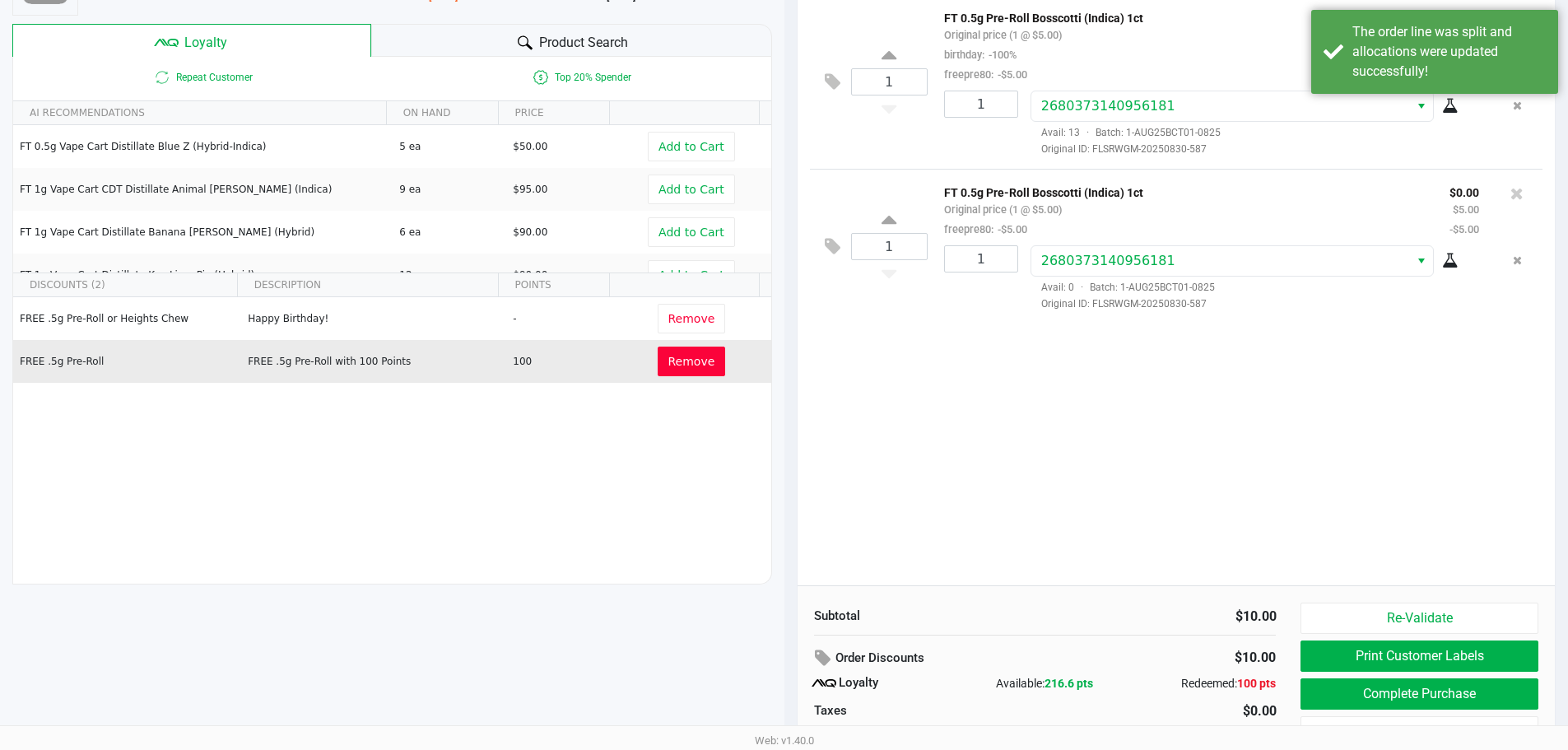
scroll to position [229, 0]
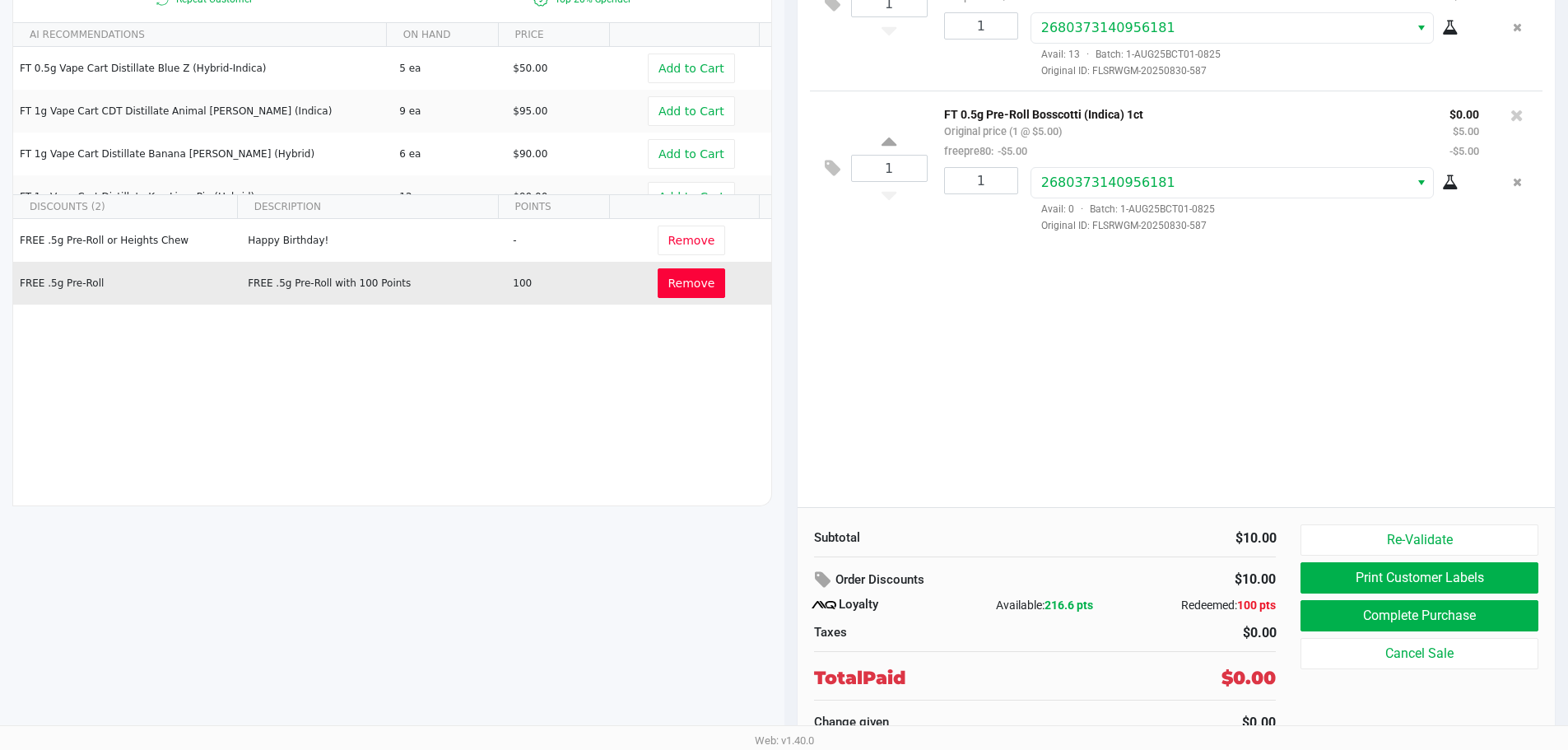
click at [1390, 571] on button "Print Customer Labels" at bounding box center [1419, 577] width 237 height 31
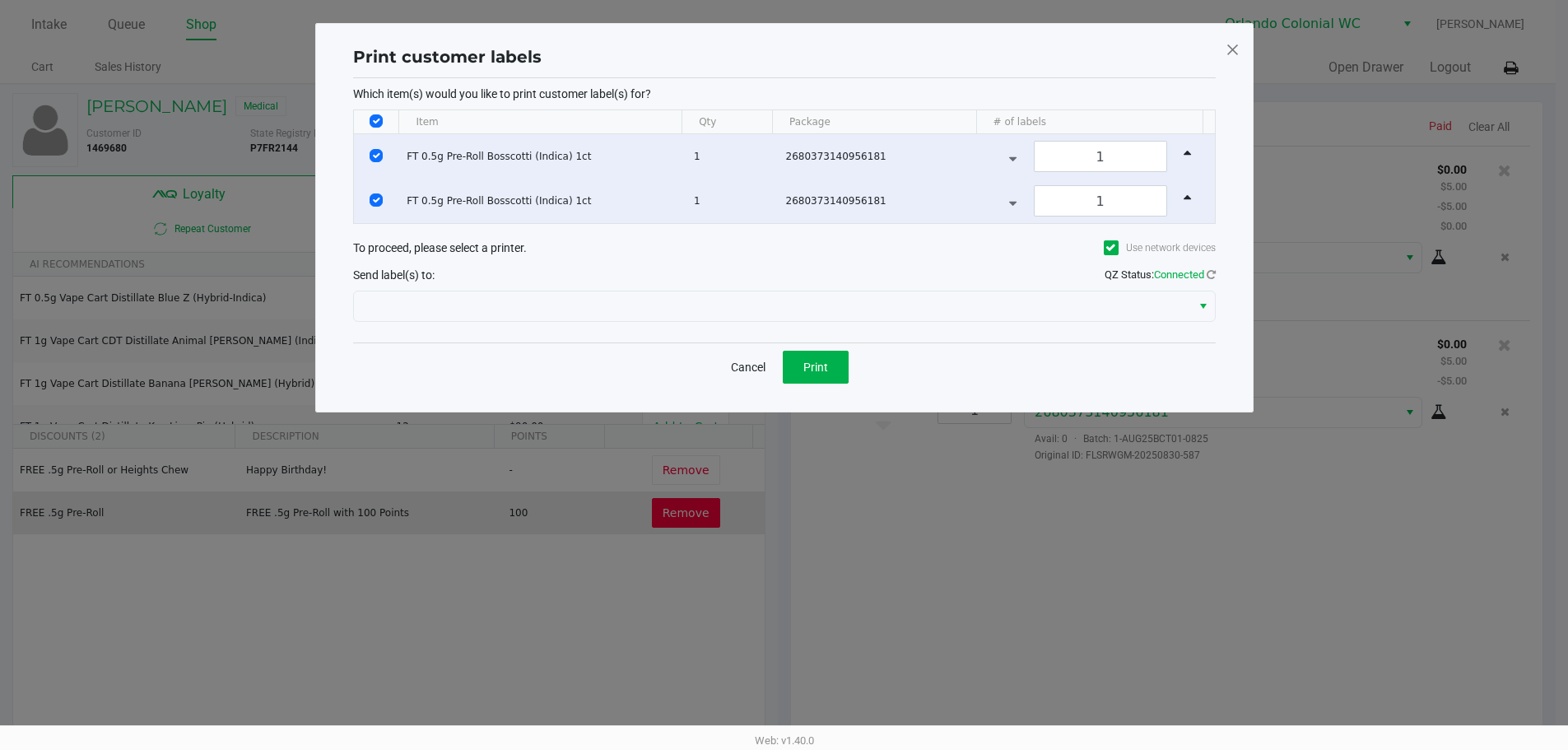
scroll to position [0, 0]
click at [842, 351] on button "Print" at bounding box center [821, 368] width 66 height 33
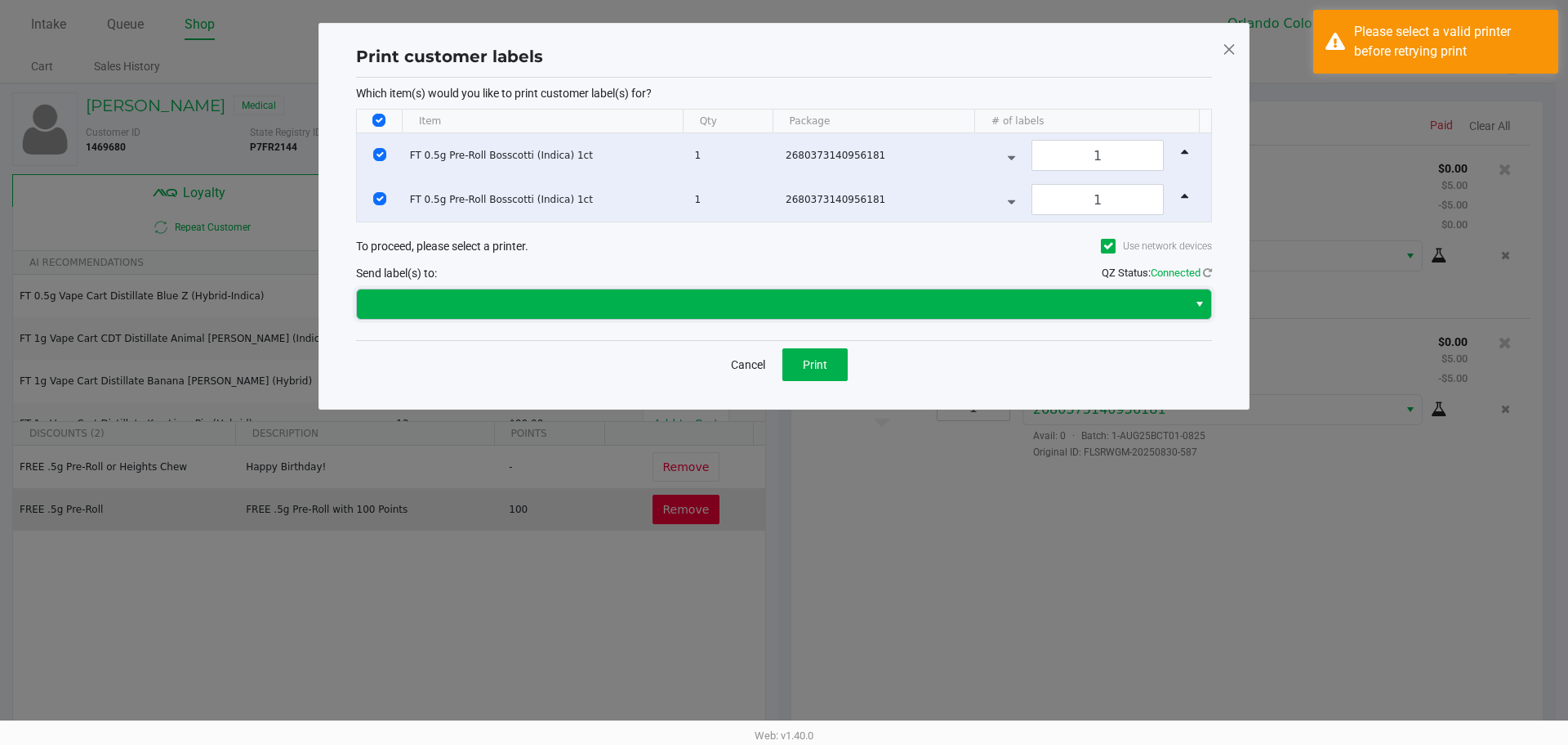
click at [1003, 310] on span at bounding box center [772, 304] width 811 height 19
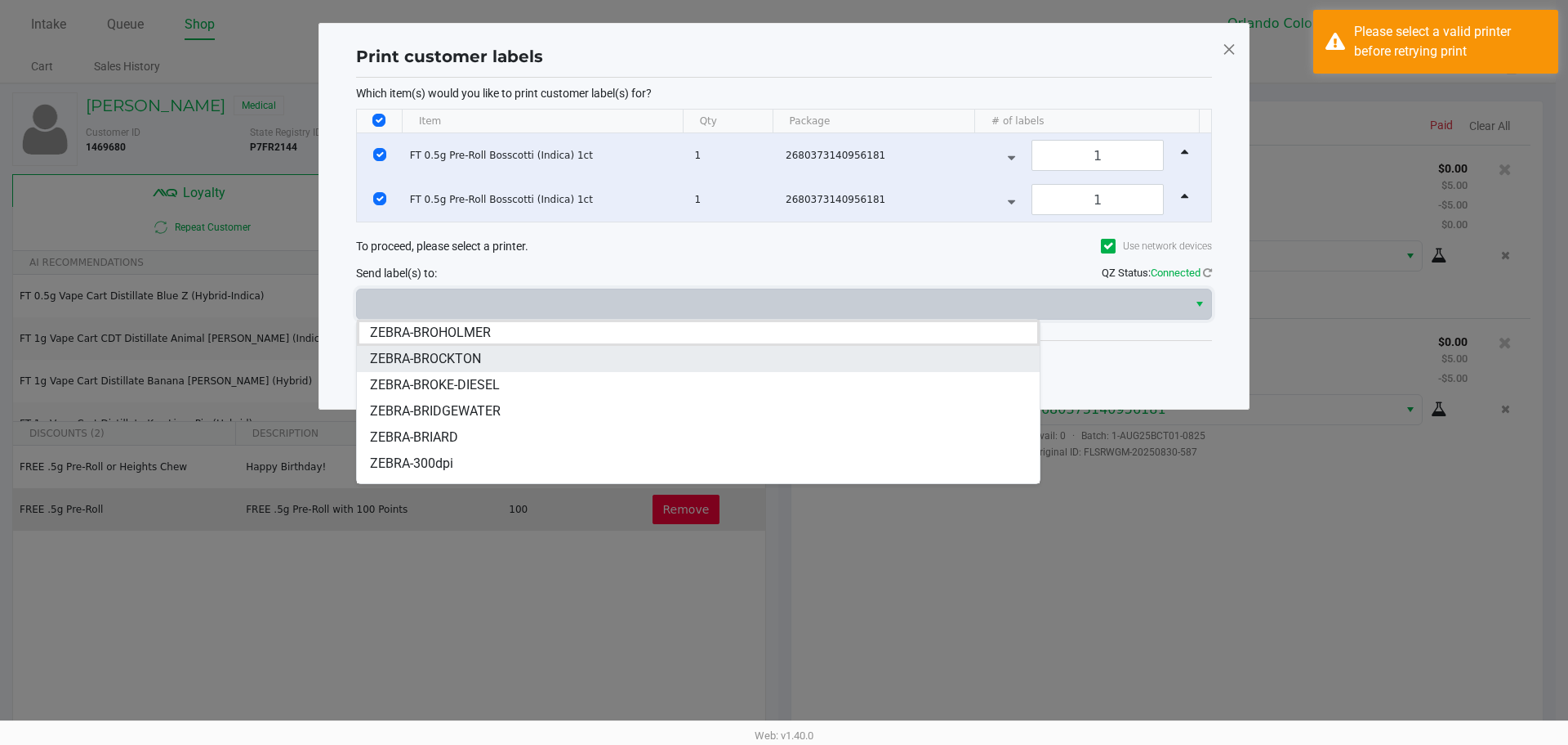
click at [481, 354] on span "ZEBRA-BROCKTON" at bounding box center [425, 358] width 111 height 19
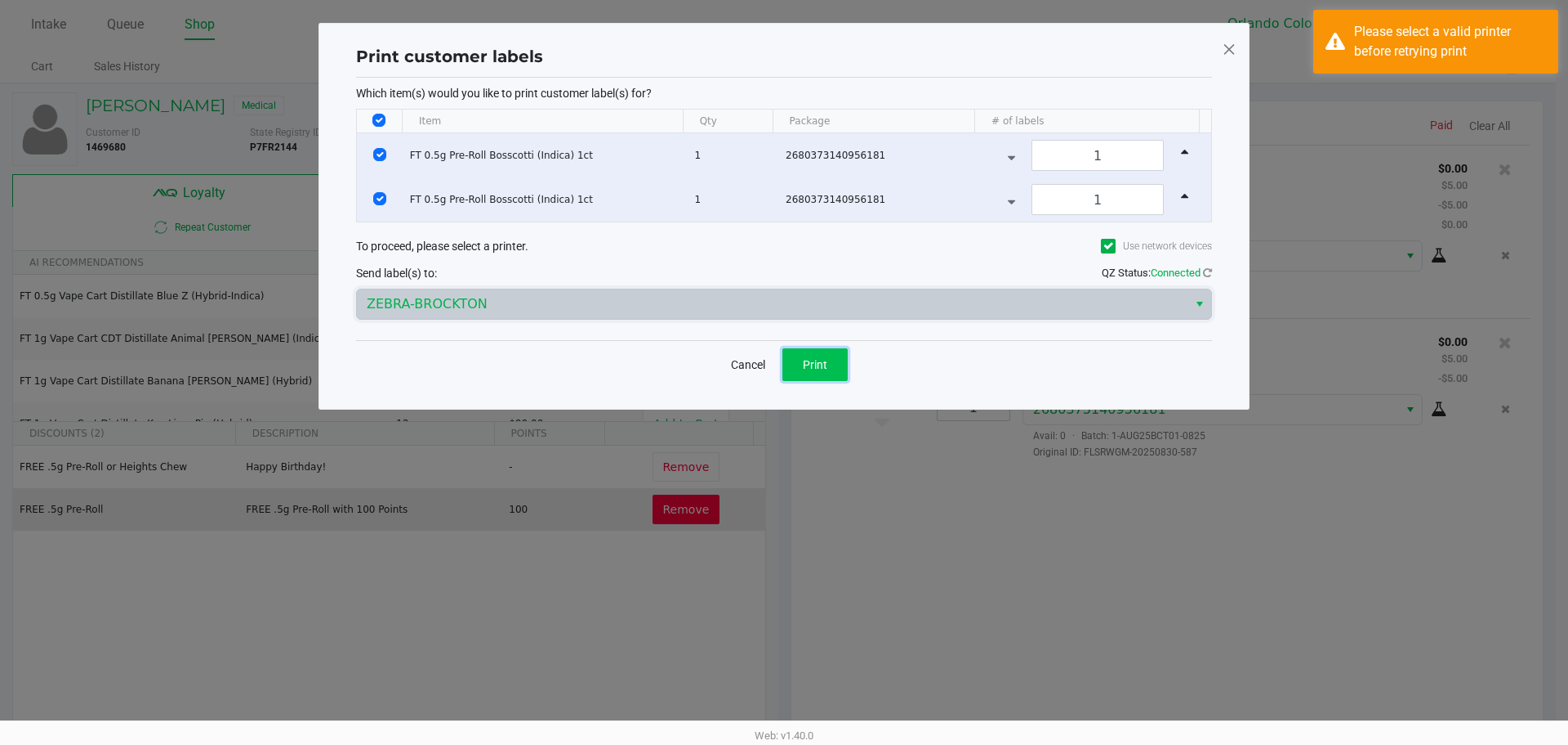
click at [826, 374] on button "Print" at bounding box center [815, 365] width 65 height 33
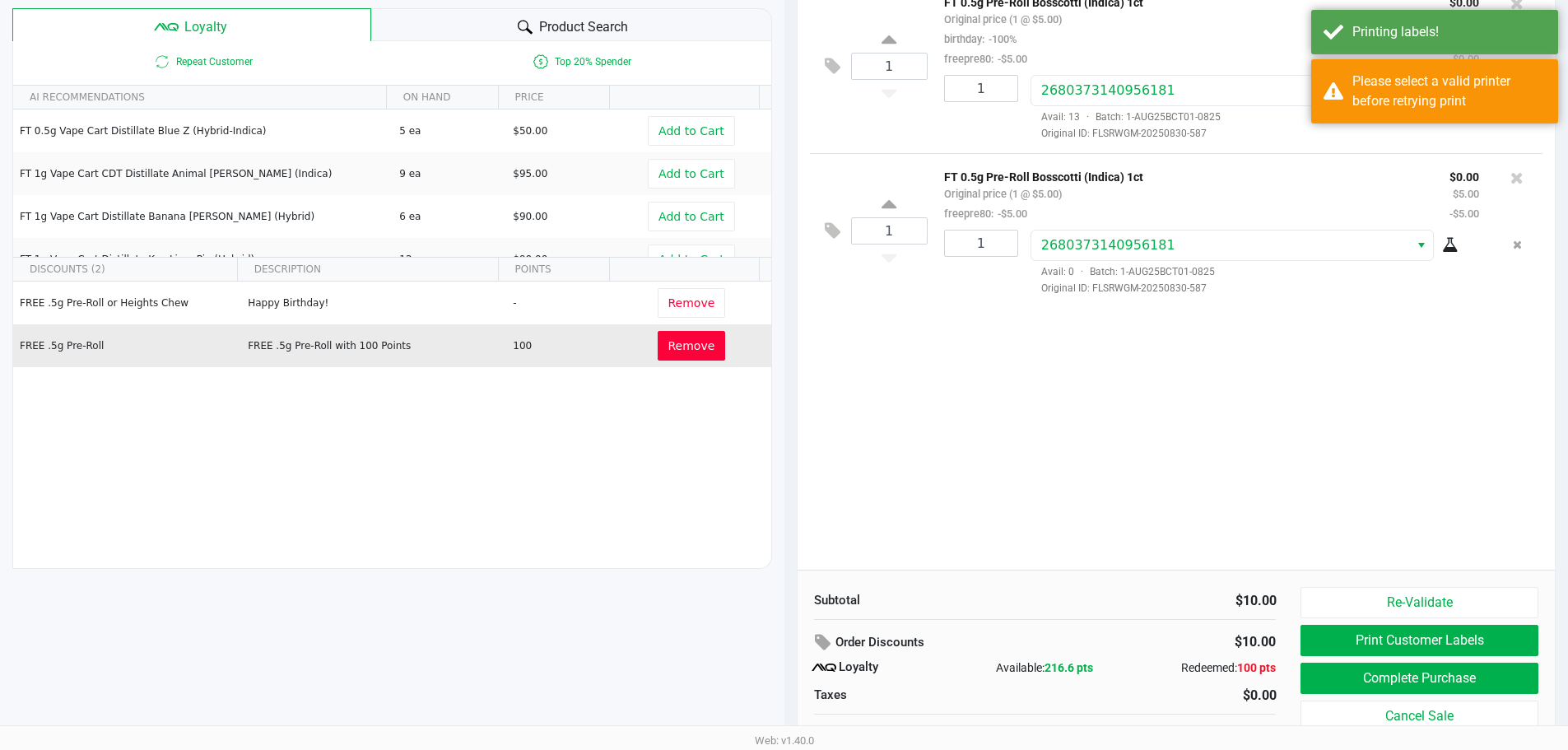
scroll to position [229, 0]
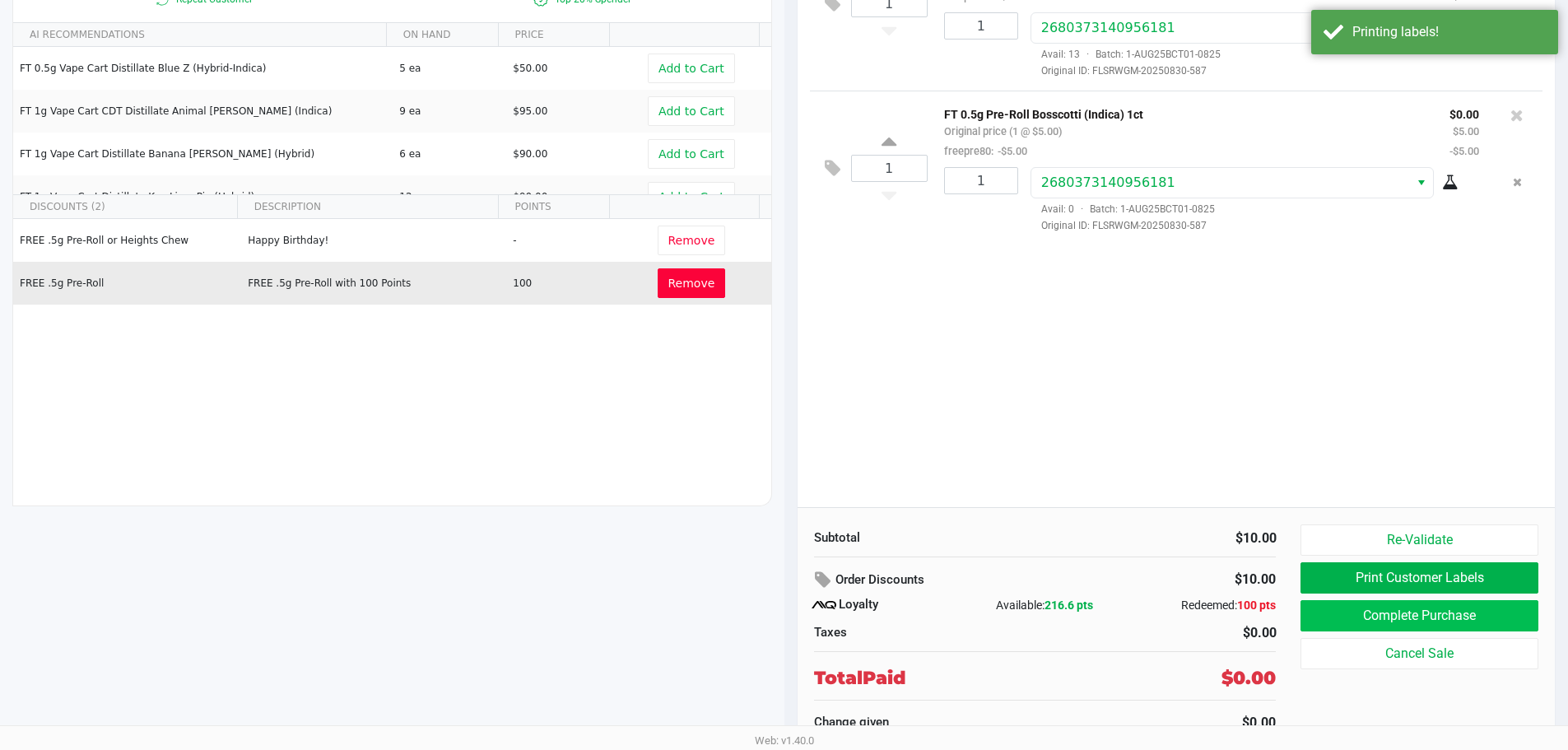
click at [1445, 612] on button "Complete Purchase" at bounding box center [1419, 616] width 237 height 31
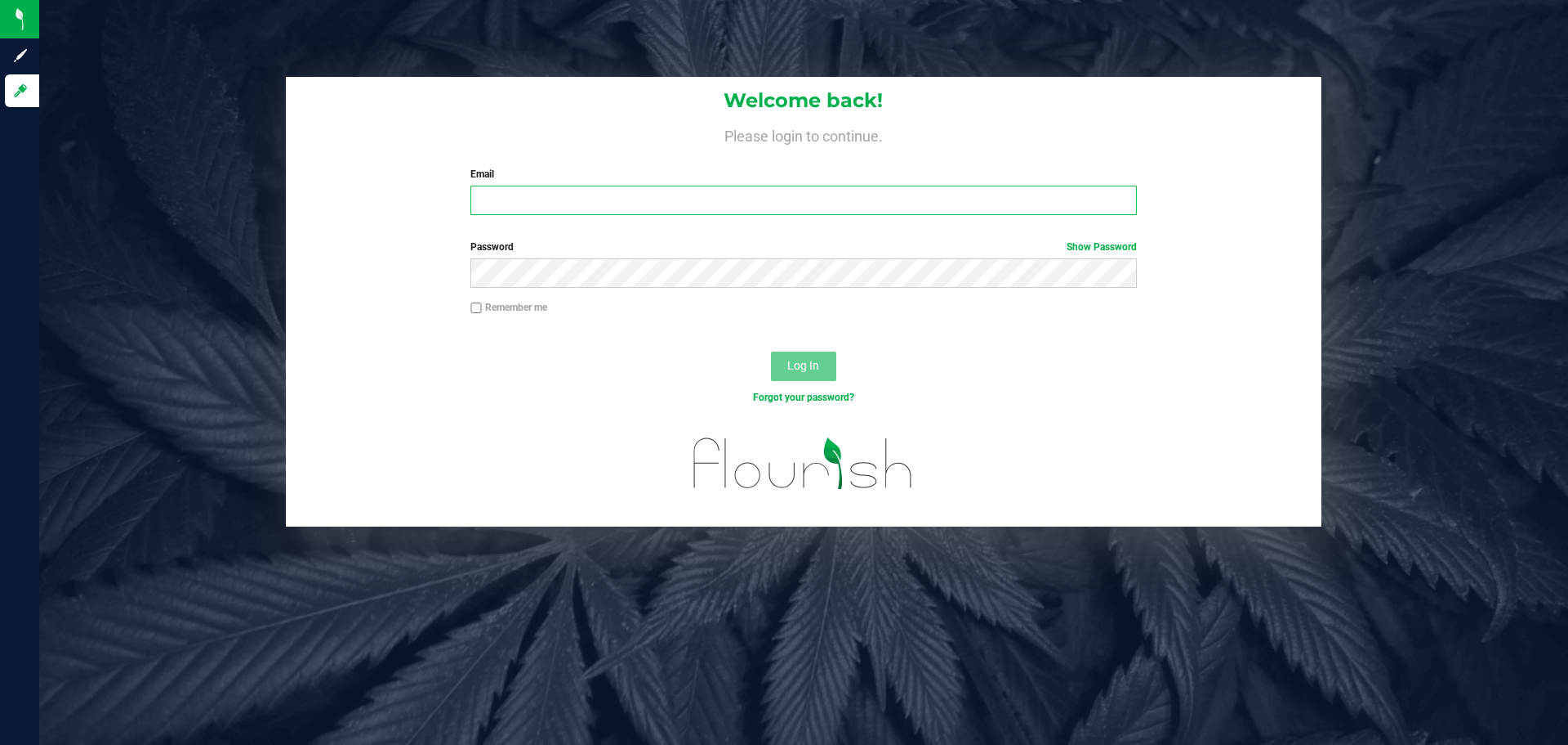
click at [656, 208] on input "Email" at bounding box center [803, 201] width 666 height 29
type input "[EMAIL_ADDRESS][DOMAIN_NAME]"
click at [771, 352] on button "Log In" at bounding box center [803, 366] width 65 height 29
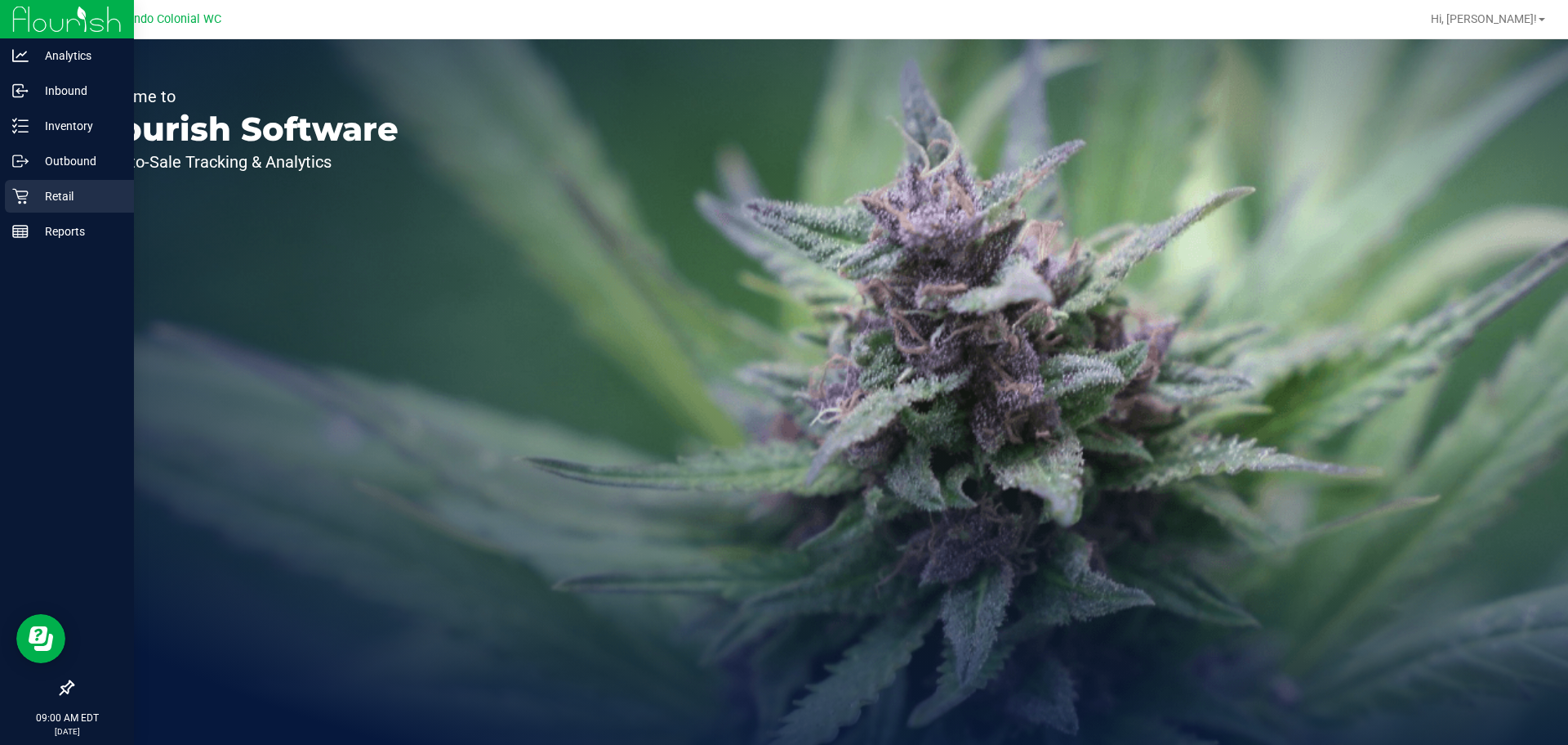
click at [68, 197] on p "Retail" at bounding box center [77, 196] width 98 height 19
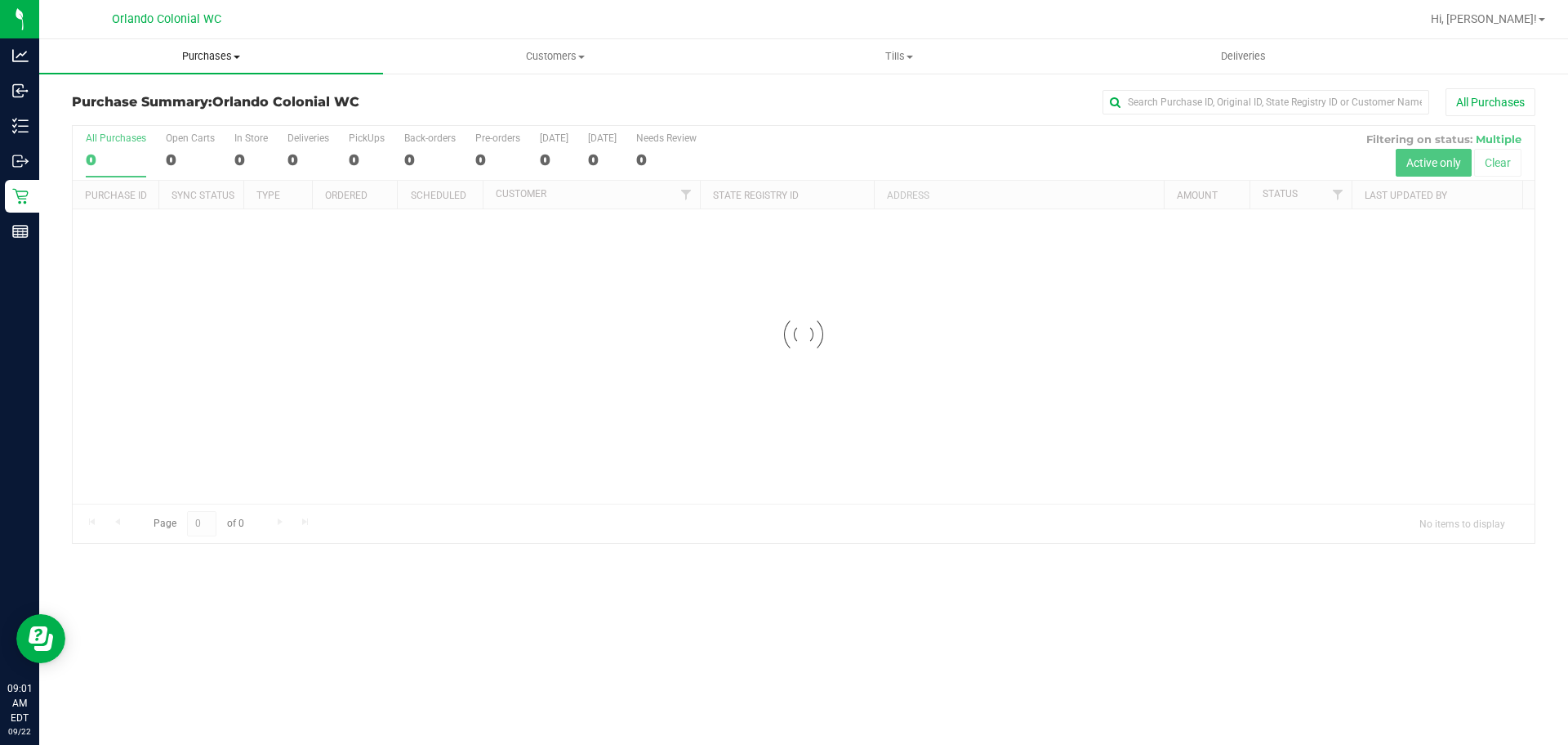
click at [207, 62] on span "Purchases" at bounding box center [210, 56] width 344 height 15
click at [170, 109] on li "Fulfillment" at bounding box center [210, 119] width 344 height 19
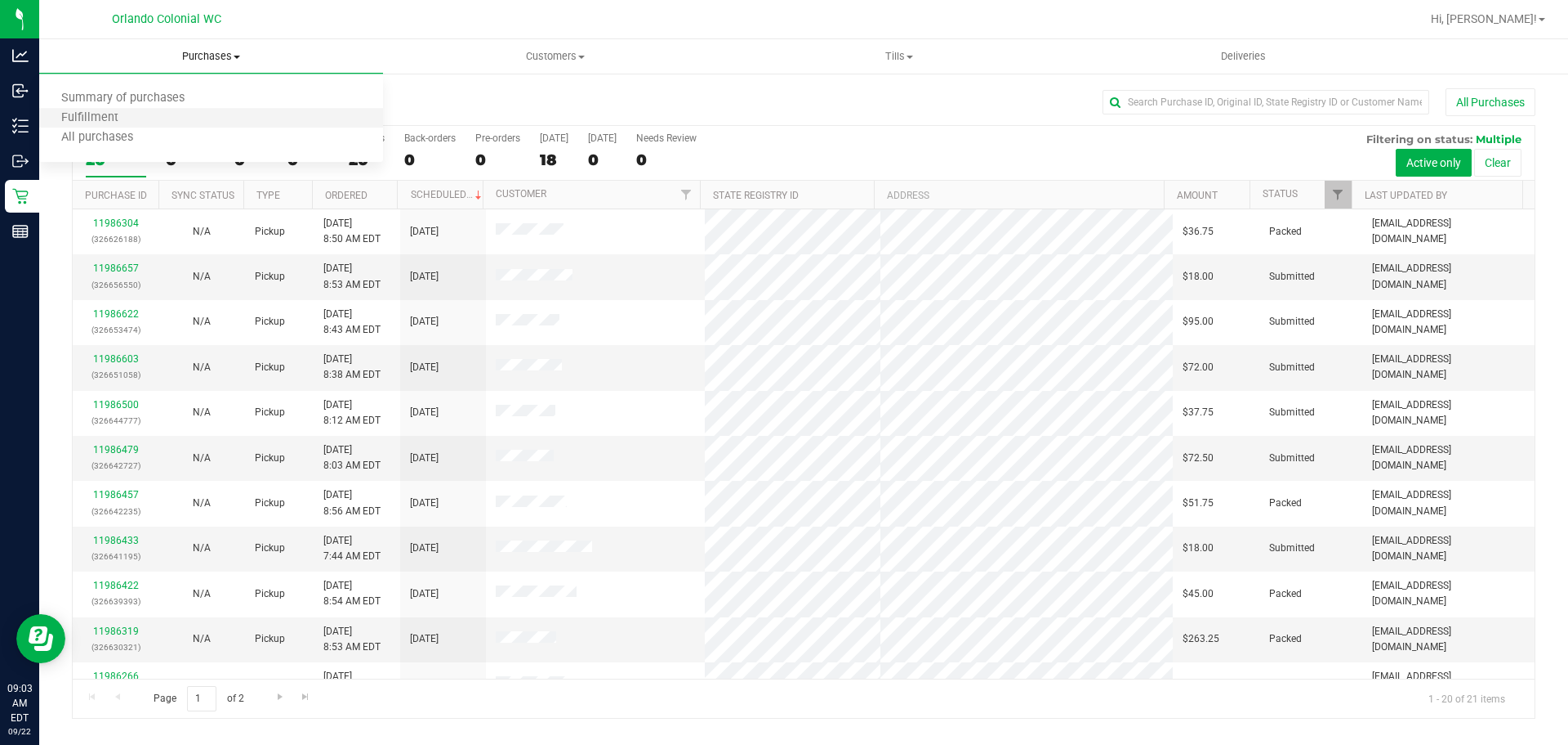
click at [172, 119] on li "Fulfillment" at bounding box center [210, 119] width 344 height 19
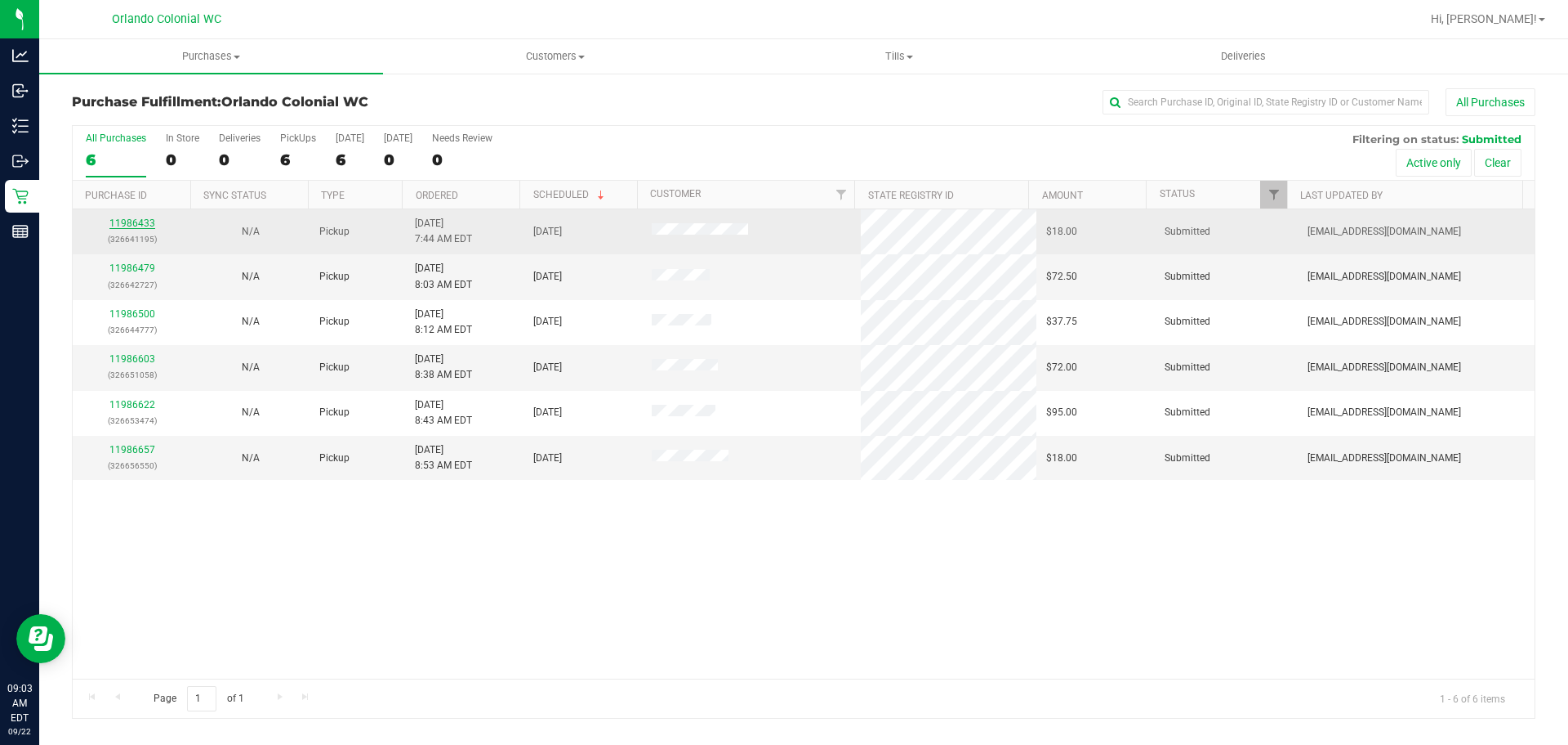
click at [139, 227] on link "11986433" at bounding box center [131, 223] width 46 height 12
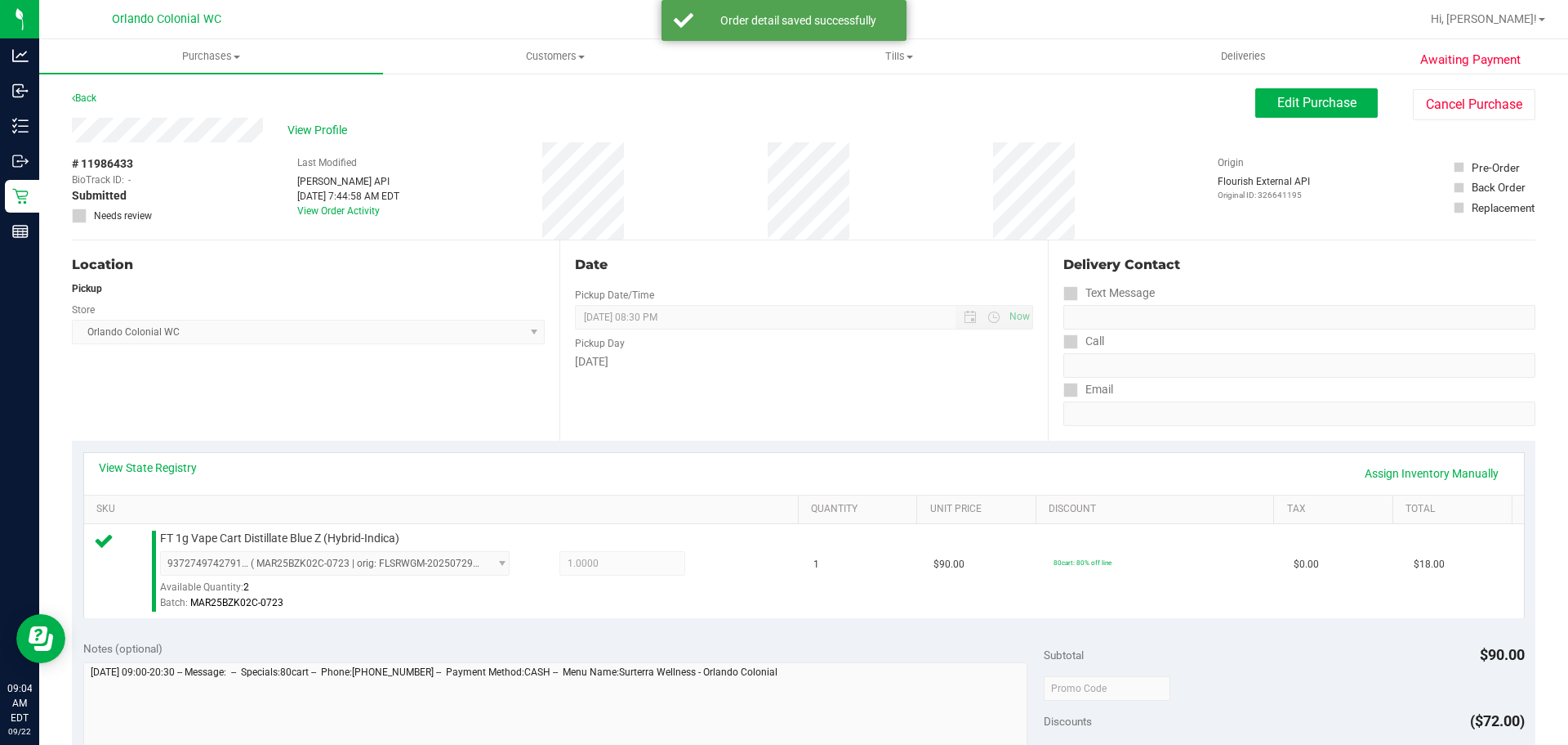
scroll to position [592, 0]
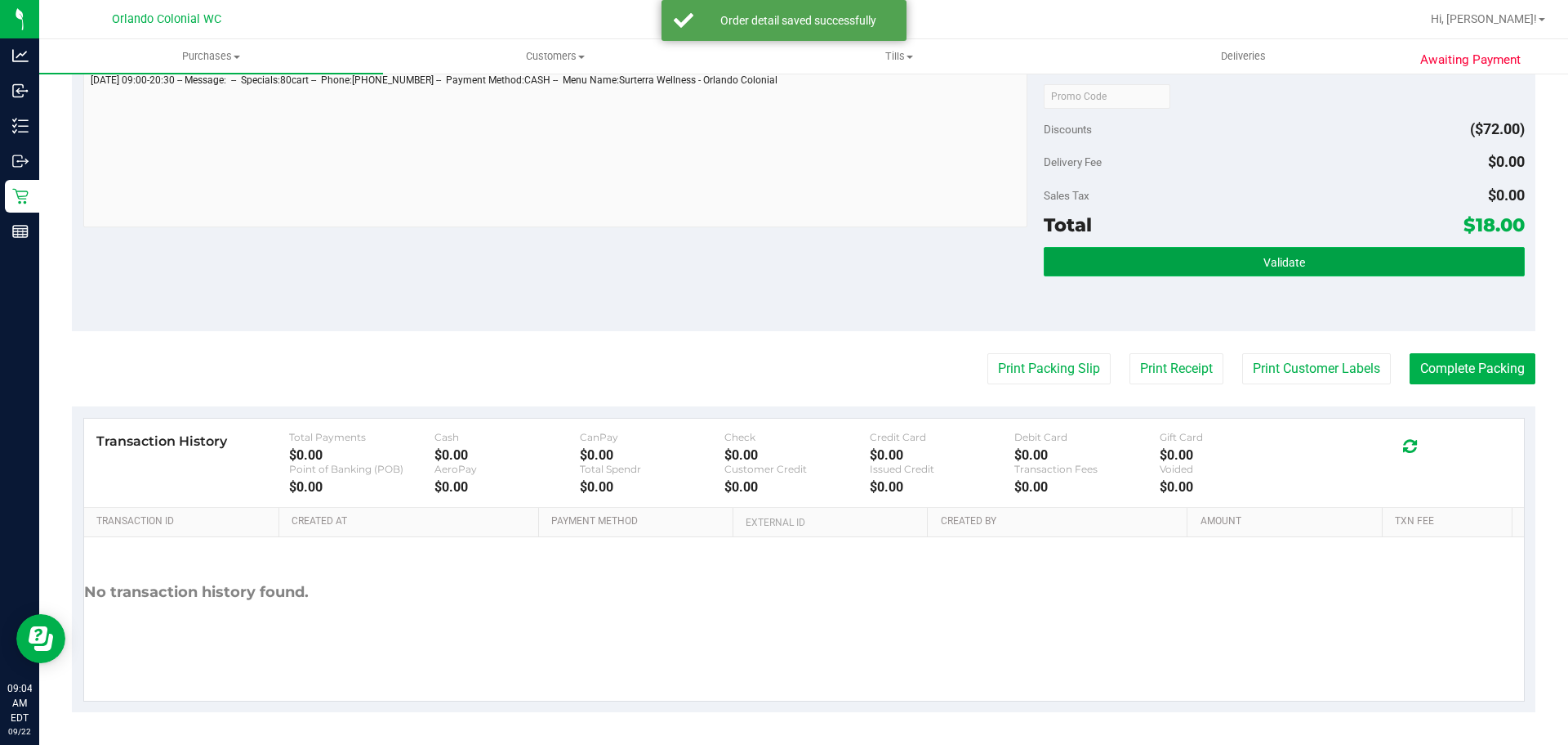
click at [1219, 251] on button "Validate" at bounding box center [1285, 261] width 481 height 29
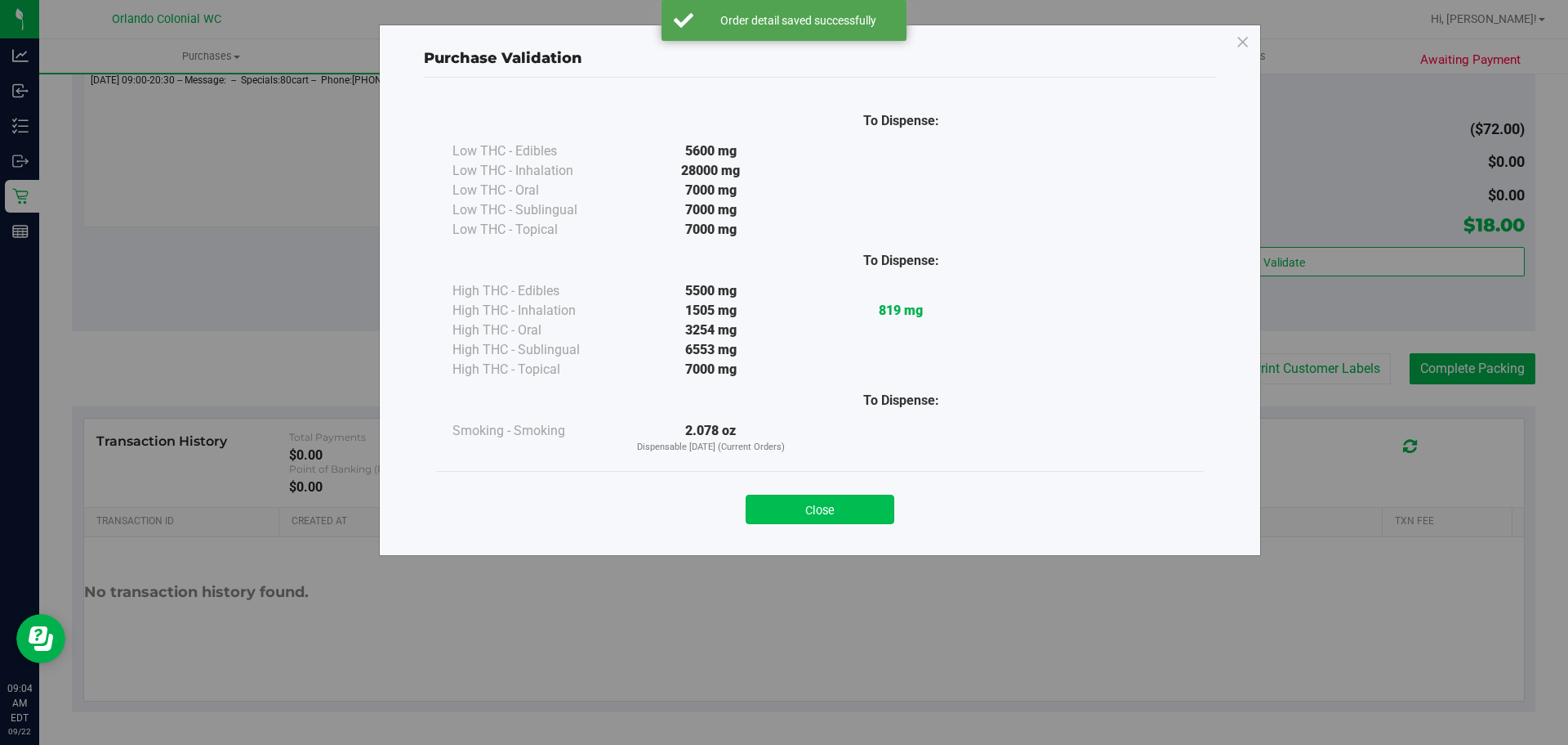
click at [820, 509] on button "Close" at bounding box center [820, 509] width 149 height 29
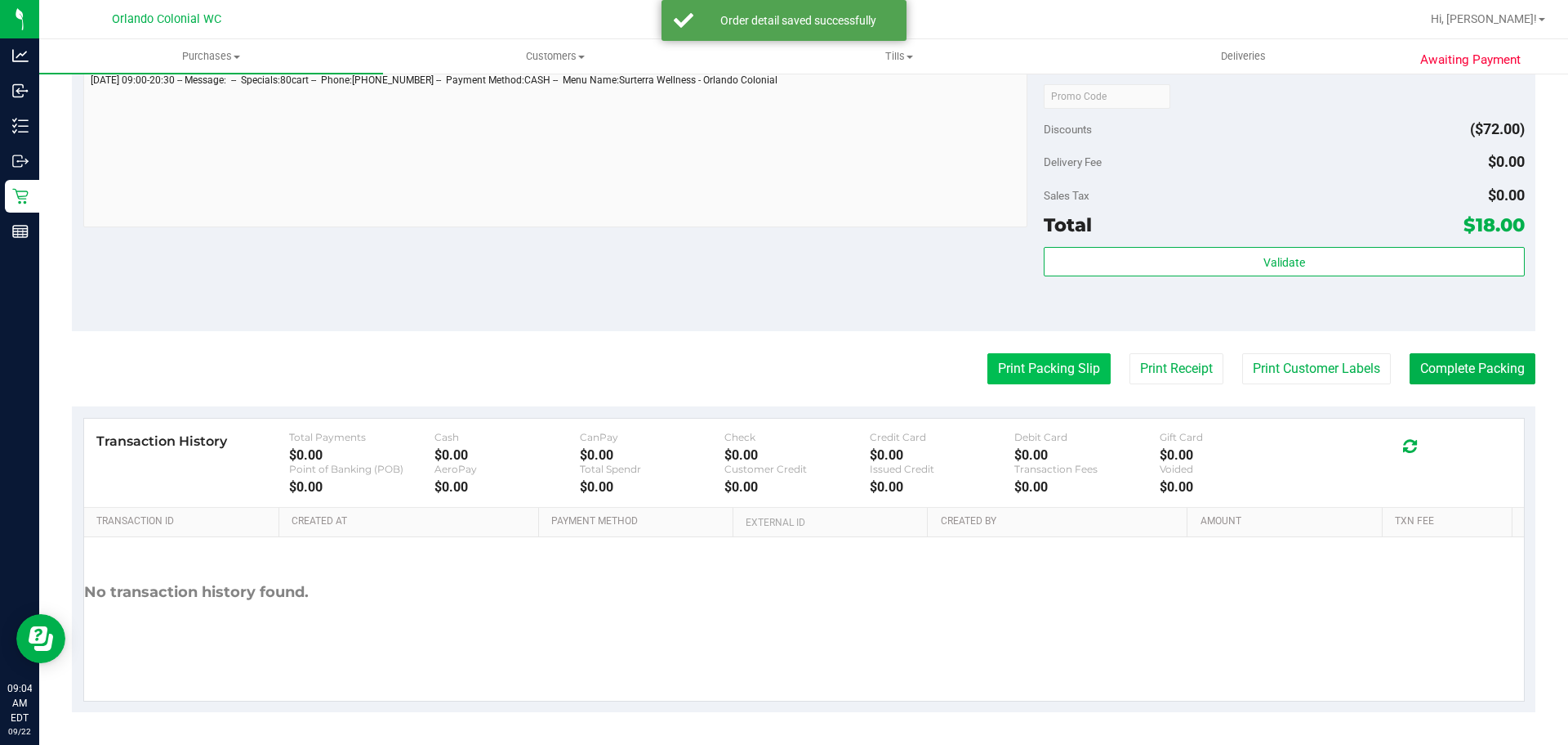
click at [988, 357] on button "Print Packing Slip" at bounding box center [1049, 369] width 124 height 31
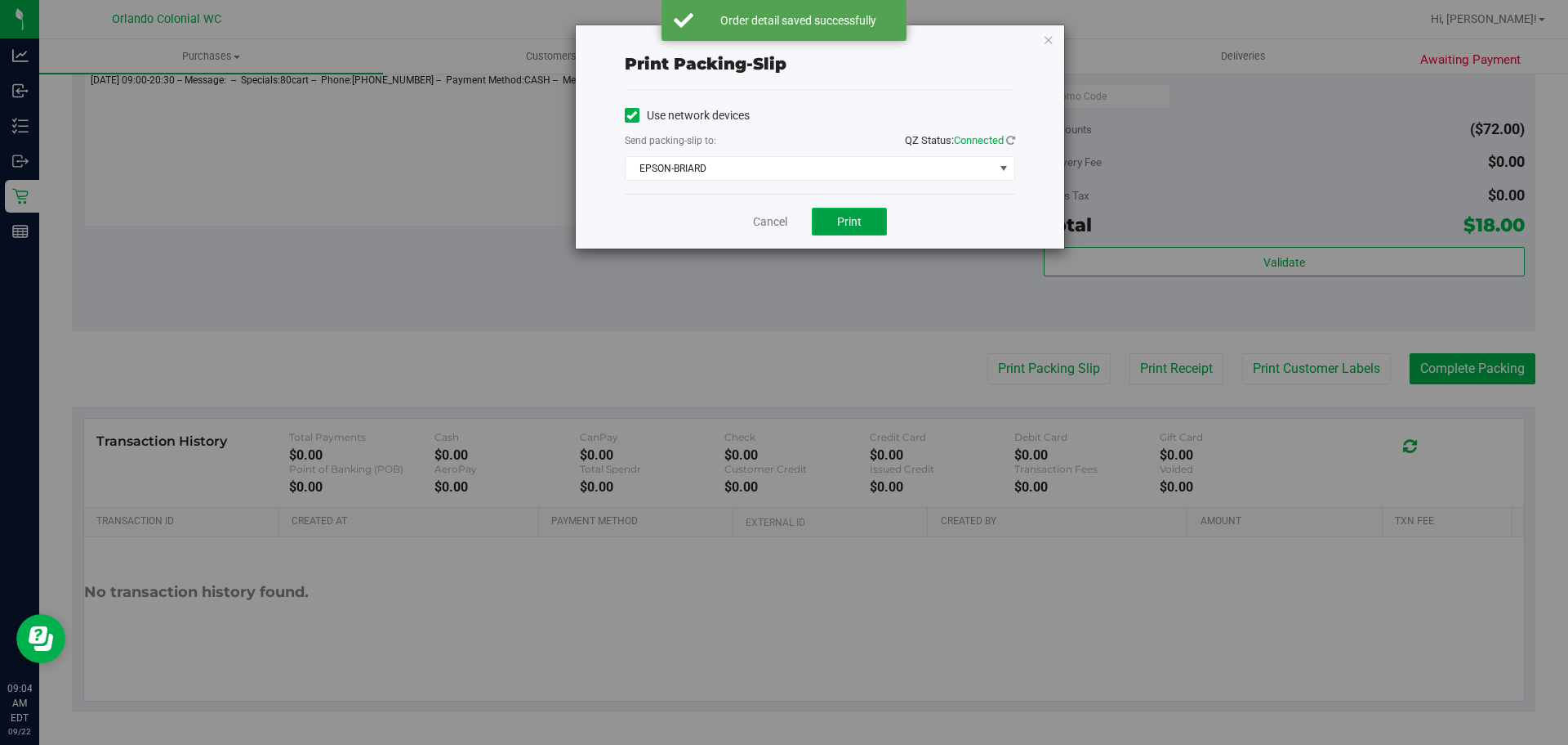
click at [853, 219] on span "Print" at bounding box center [849, 221] width 24 height 13
click at [873, 232] on button "Print" at bounding box center [849, 221] width 75 height 28
click at [788, 175] on span "EPSON-BRIARD" at bounding box center [810, 168] width 369 height 23
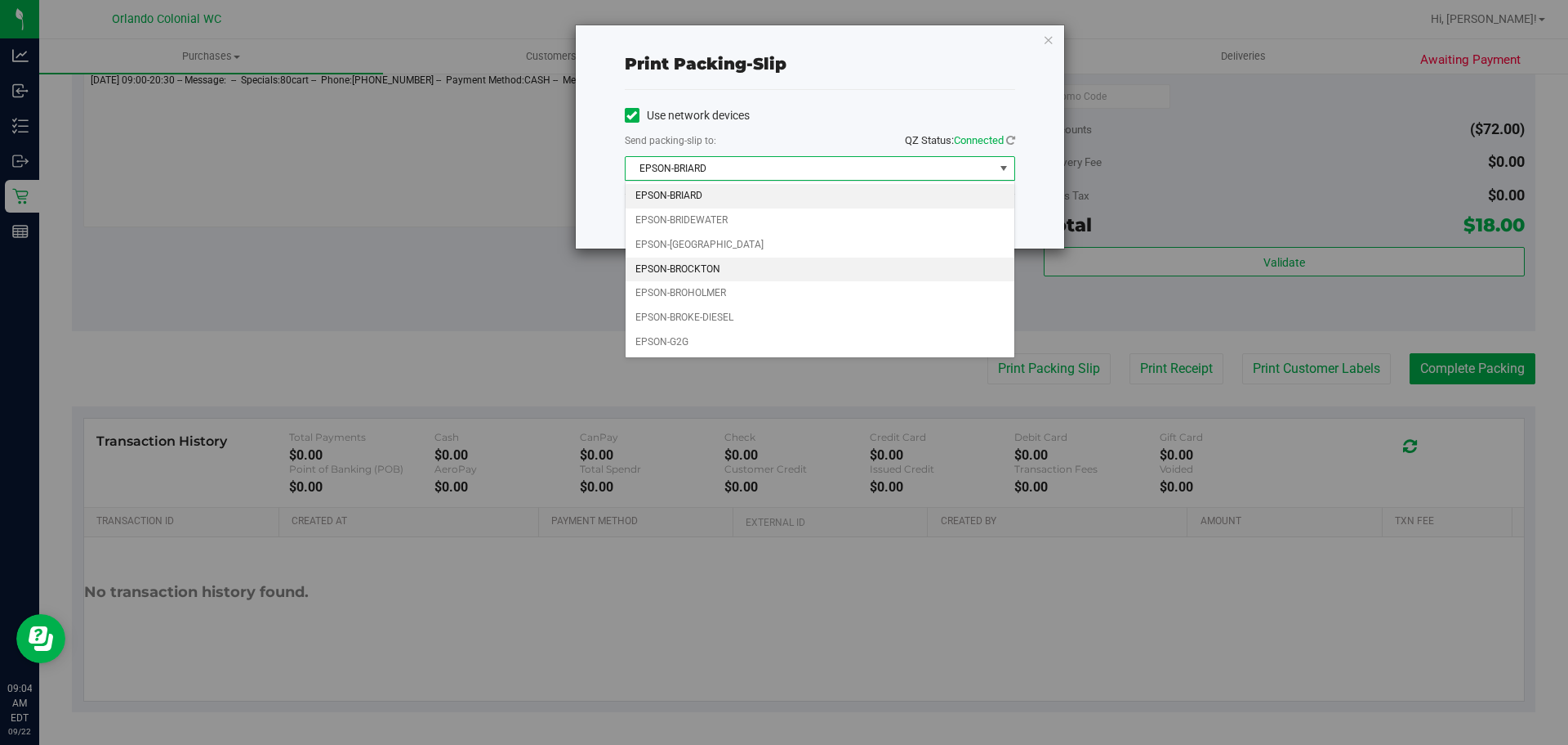
click at [718, 261] on li "EPSON-BROCKTON" at bounding box center [820, 269] width 389 height 24
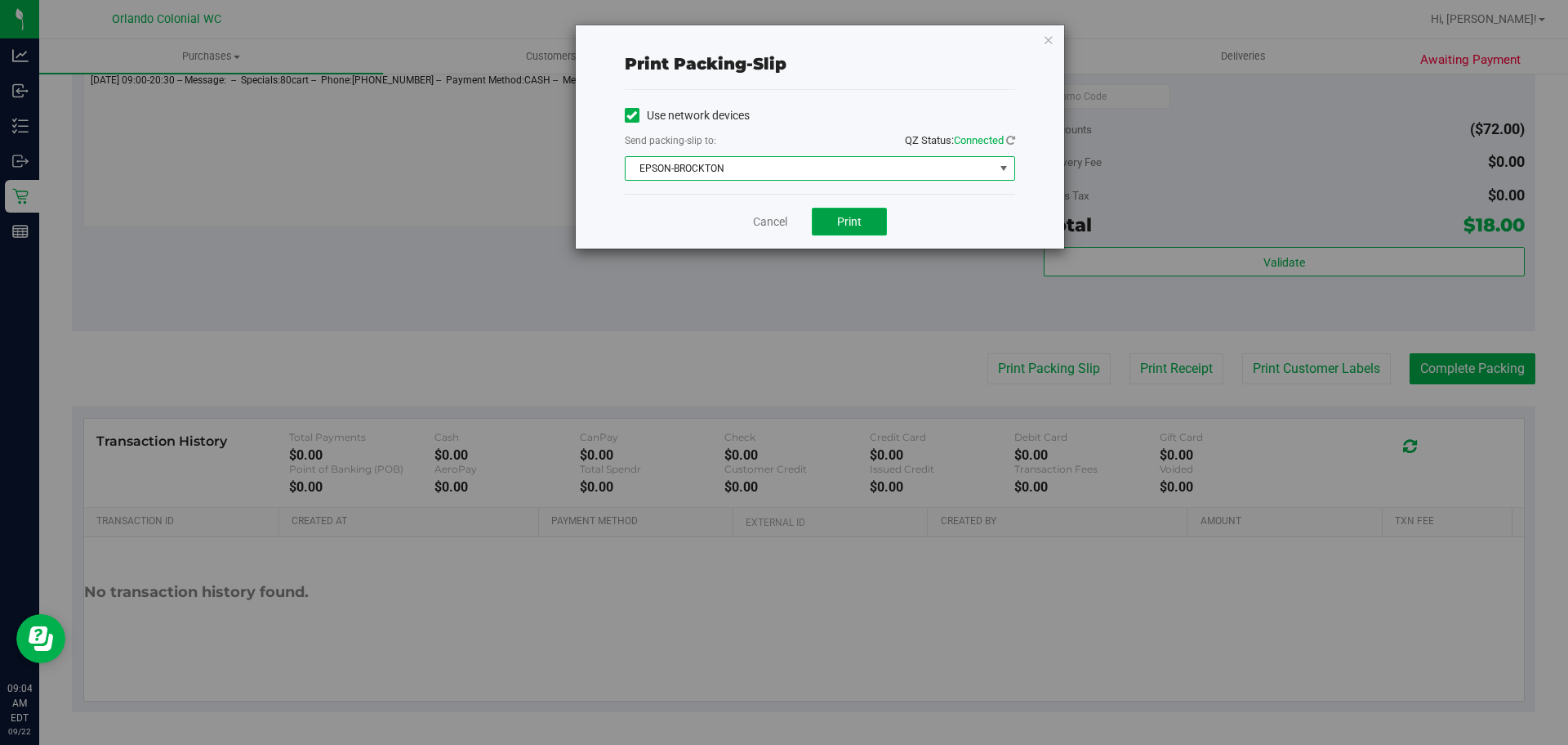
click at [867, 216] on button "Print" at bounding box center [849, 221] width 75 height 28
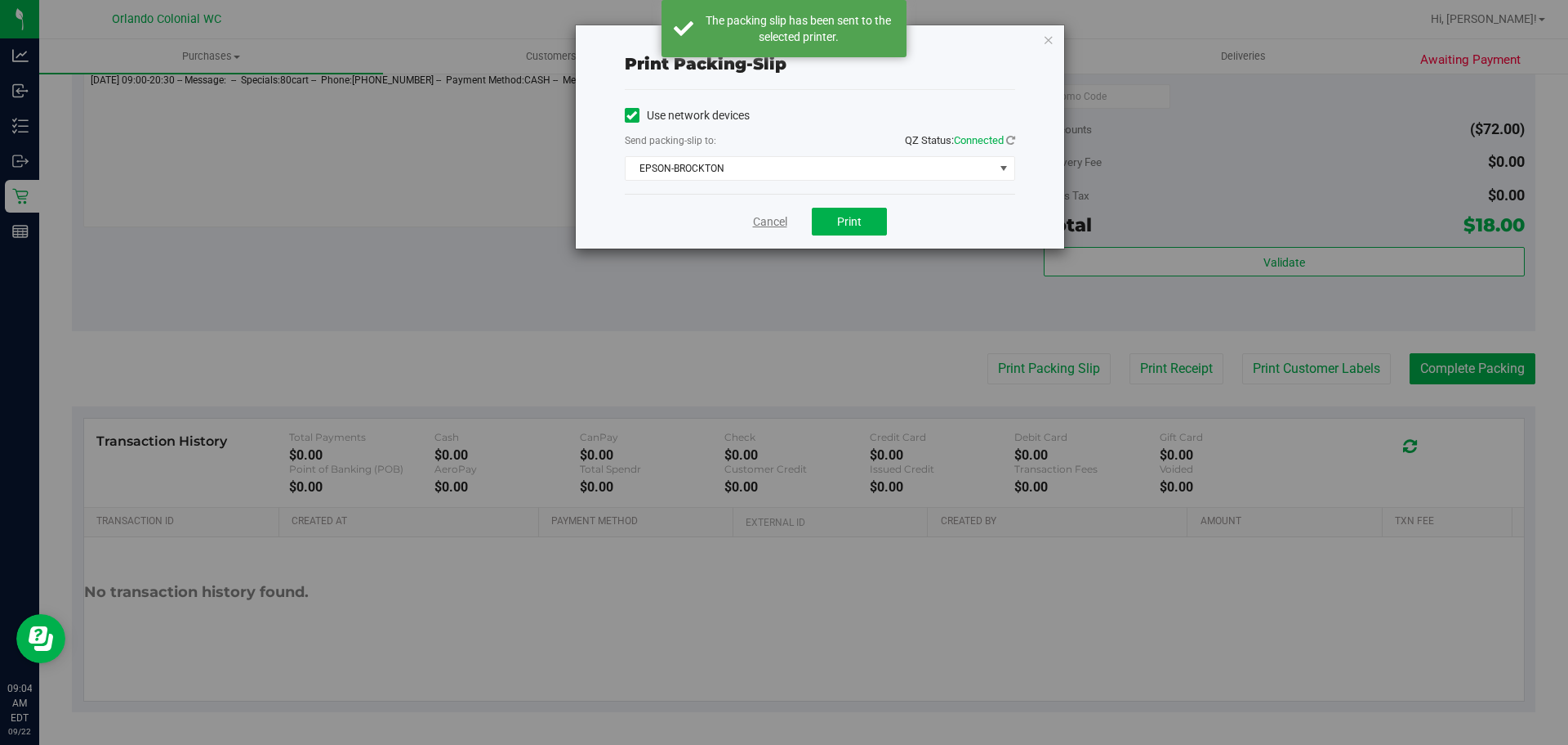
click at [762, 220] on link "Cancel" at bounding box center [770, 222] width 34 height 18
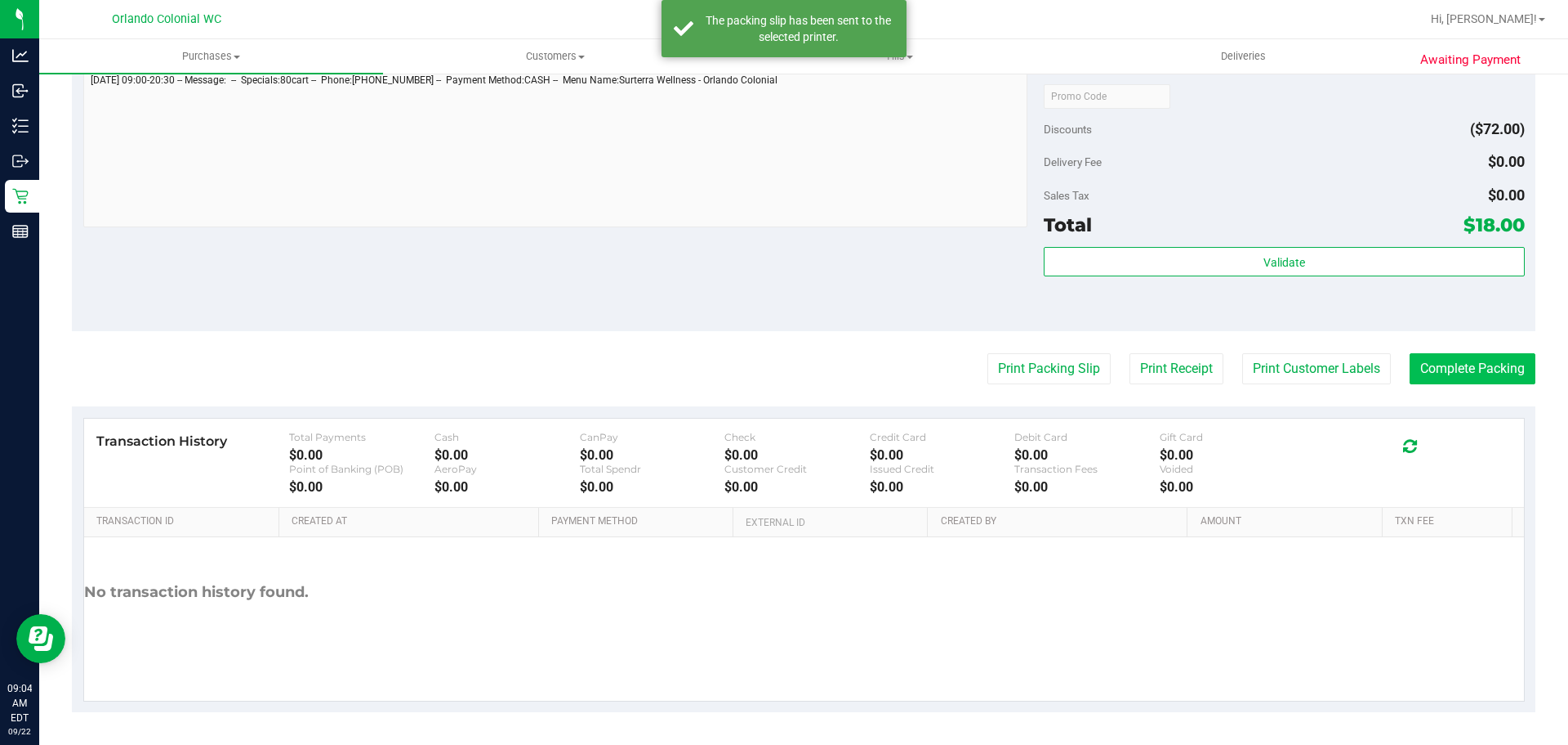
click at [1478, 363] on button "Complete Packing" at bounding box center [1473, 369] width 126 height 31
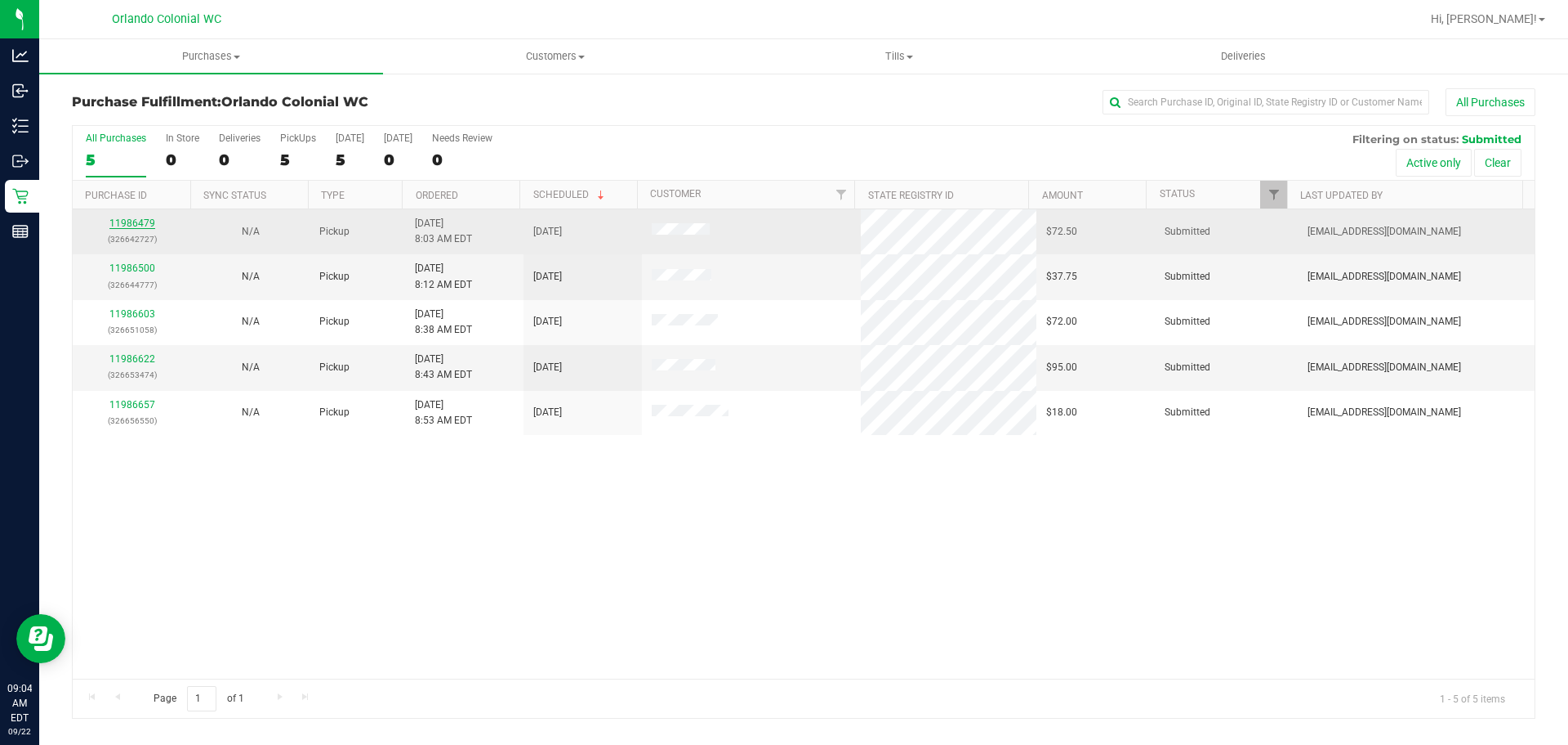
click at [136, 228] on link "11986479" at bounding box center [131, 223] width 46 height 12
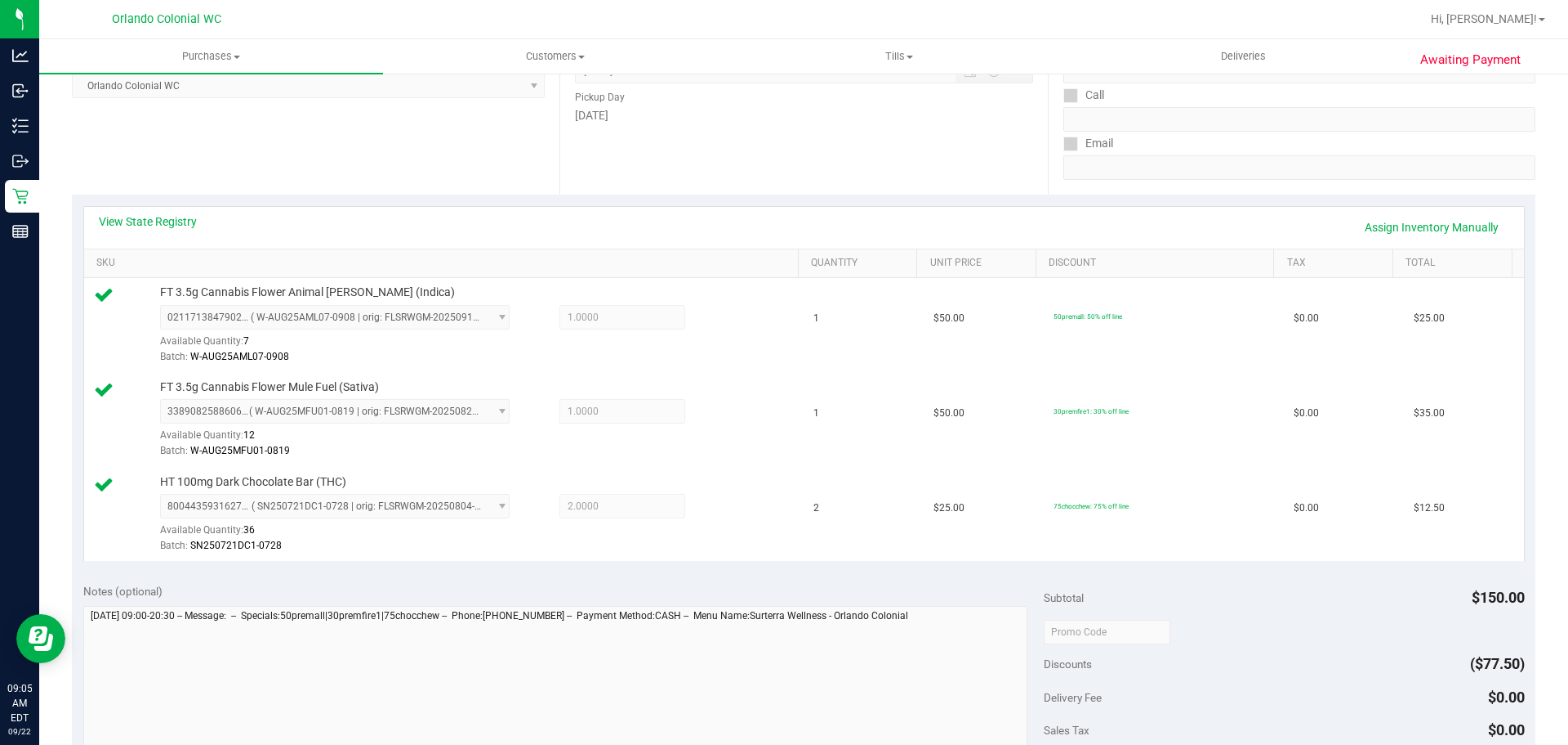
scroll to position [781, 0]
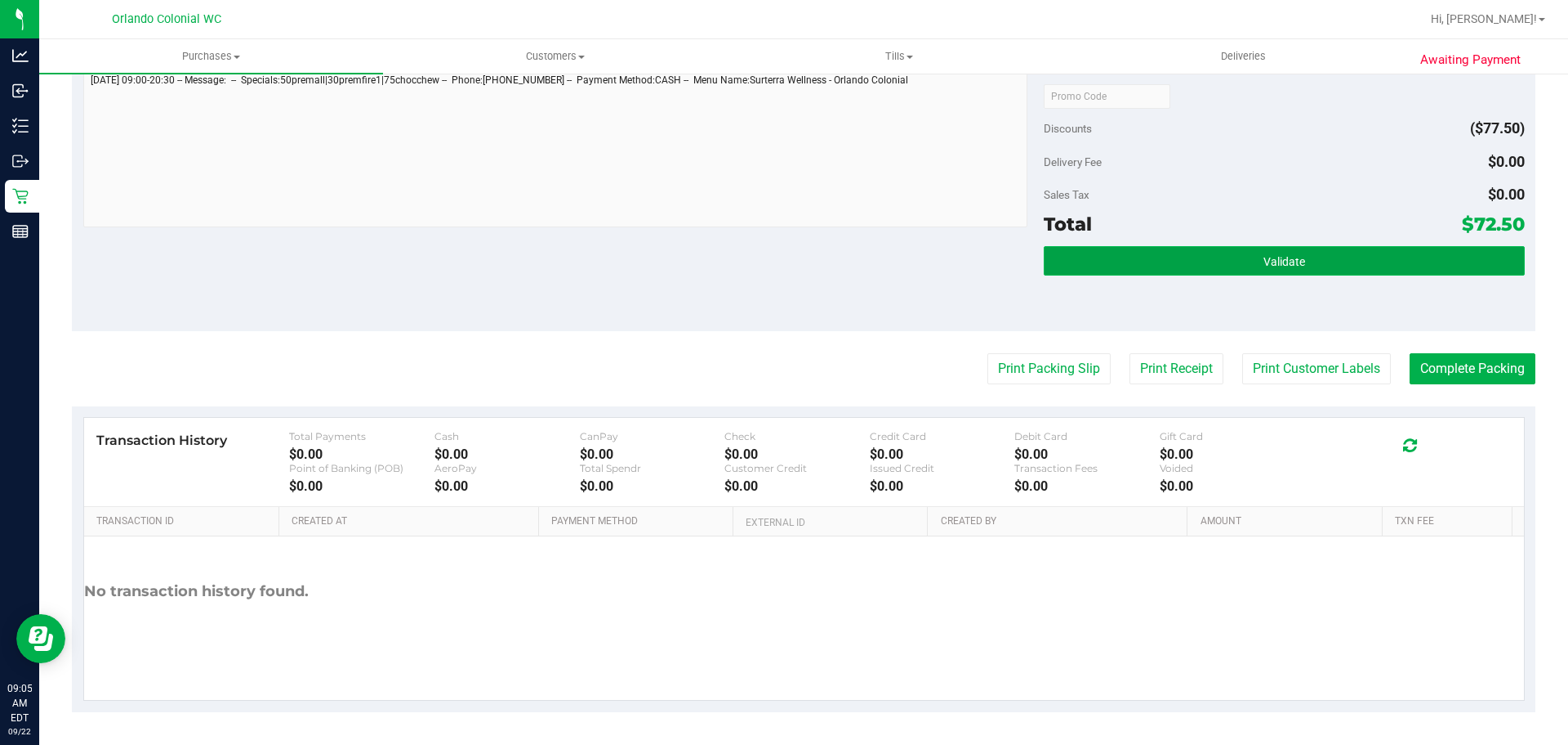
click at [1177, 268] on button "Validate" at bounding box center [1285, 261] width 481 height 29
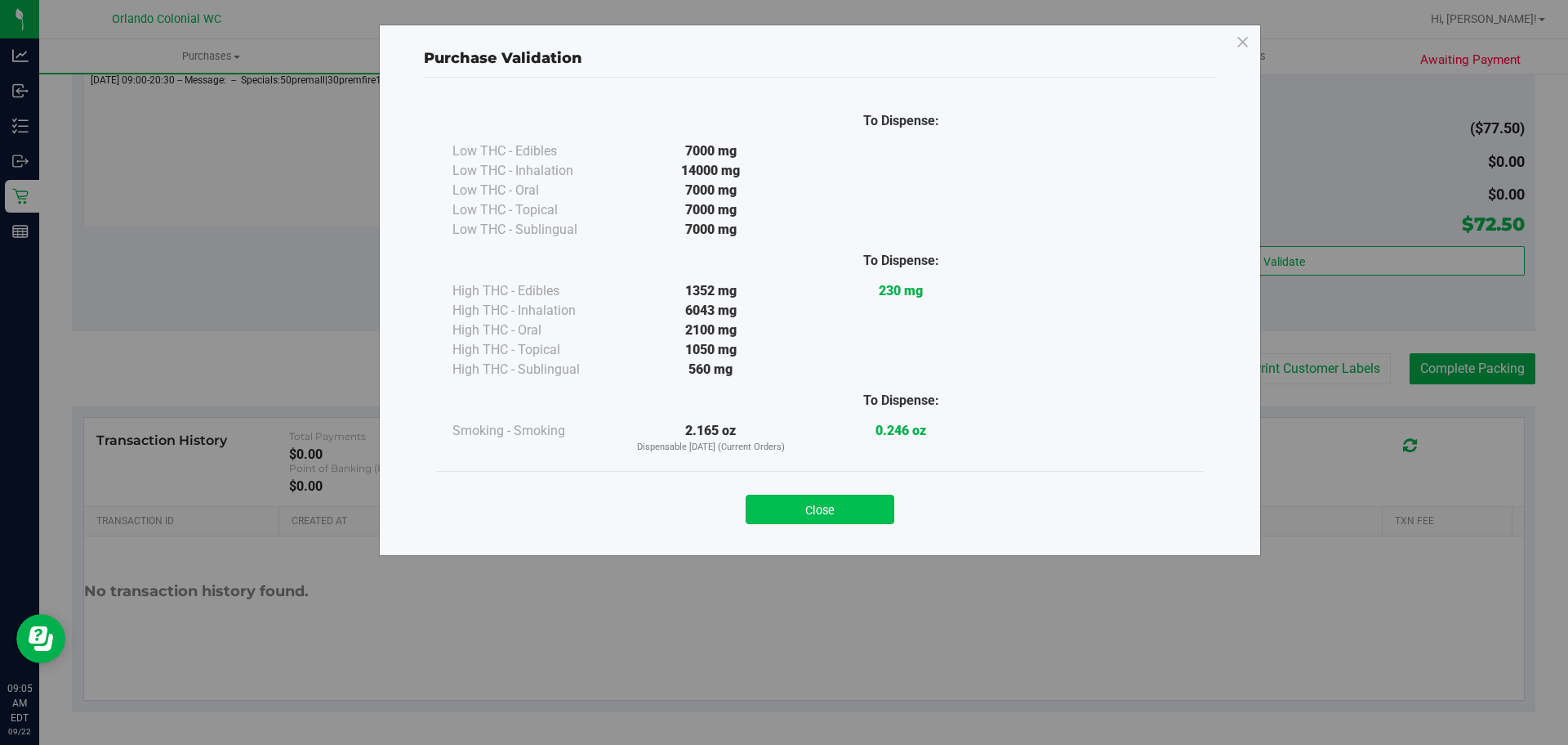
click at [854, 500] on button "Close" at bounding box center [820, 509] width 149 height 29
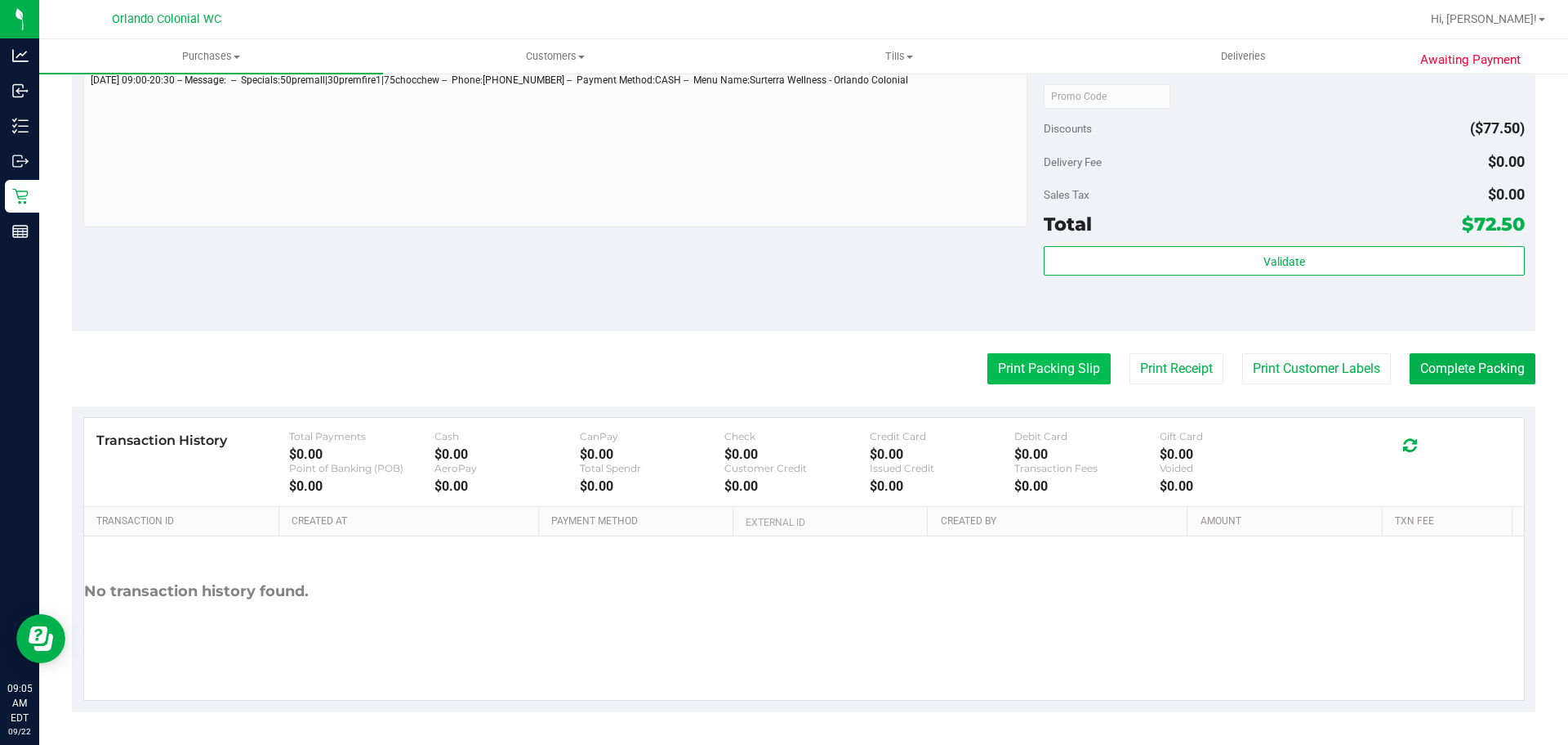
click at [1066, 358] on button "Print Packing Slip" at bounding box center [1049, 369] width 124 height 31
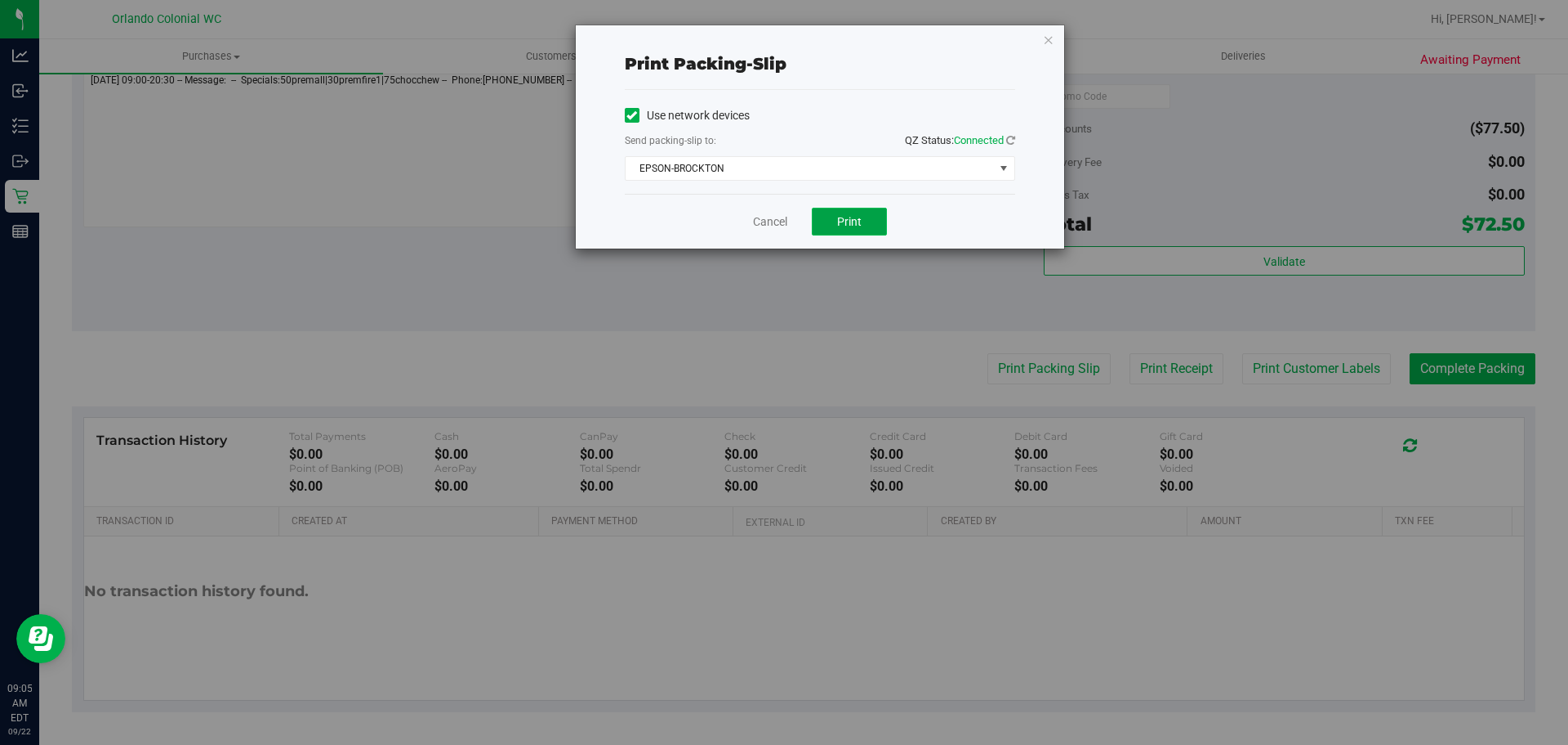
click at [849, 229] on button "Print" at bounding box center [849, 221] width 75 height 28
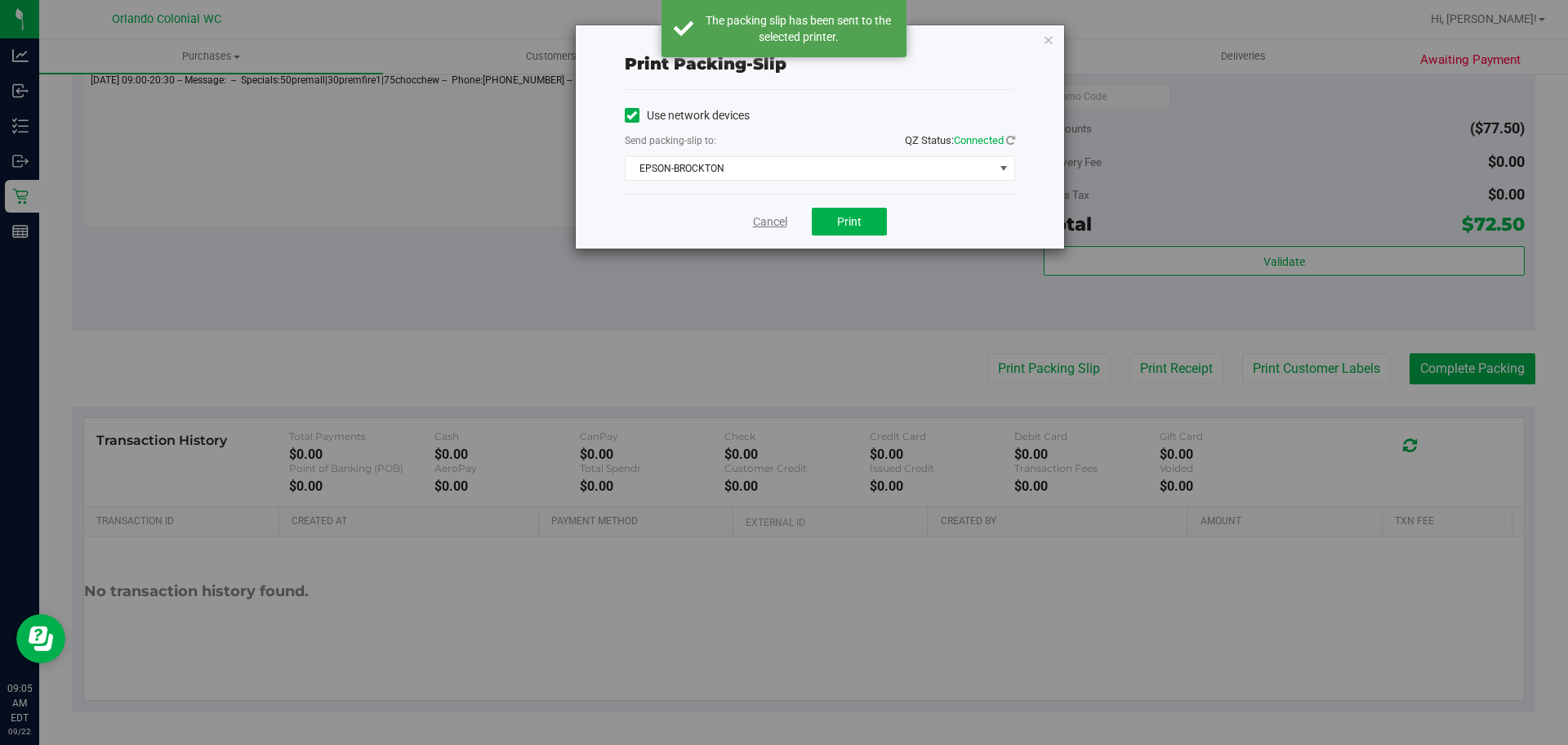
click at [760, 226] on link "Cancel" at bounding box center [770, 222] width 34 height 18
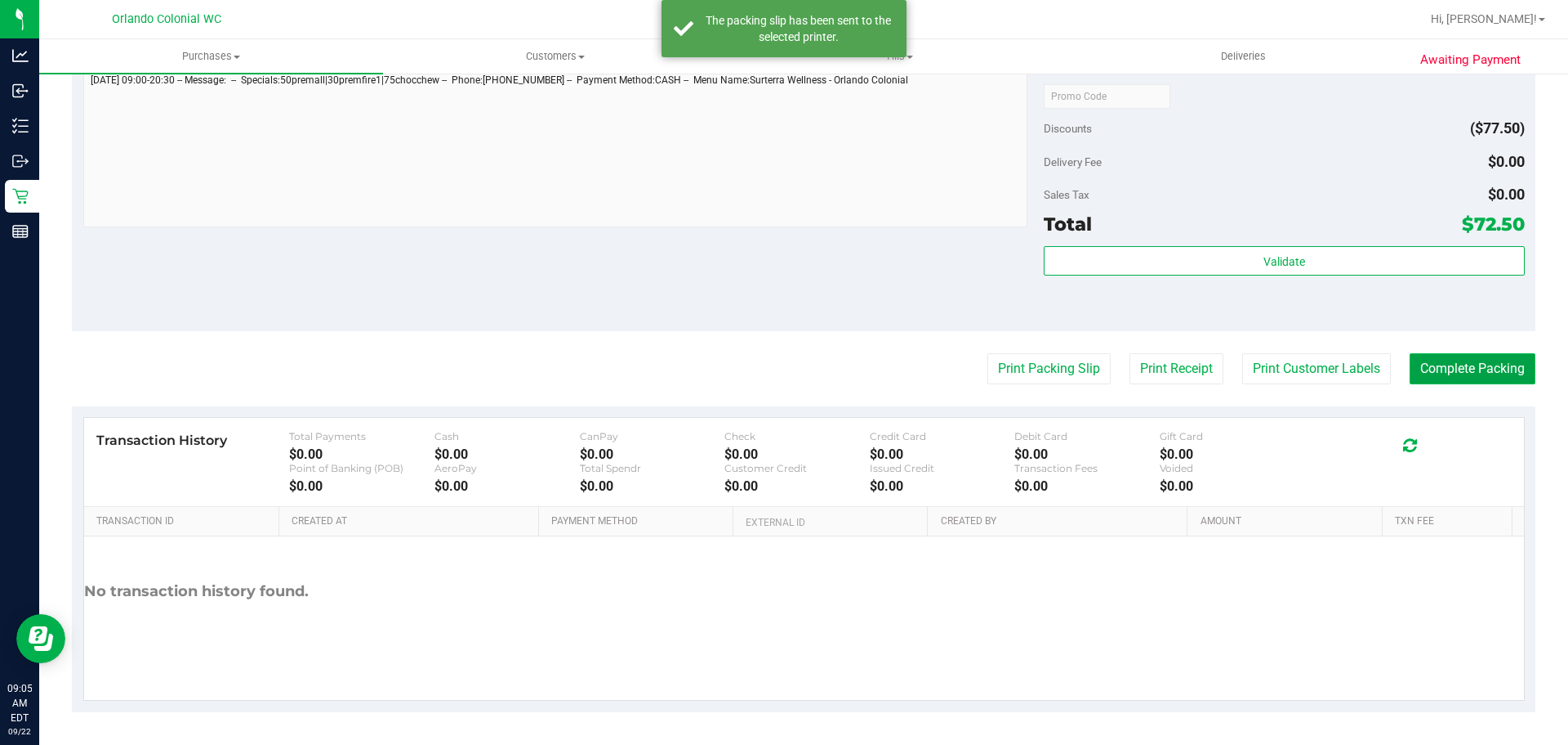
click at [1483, 379] on button "Complete Packing" at bounding box center [1473, 369] width 126 height 31
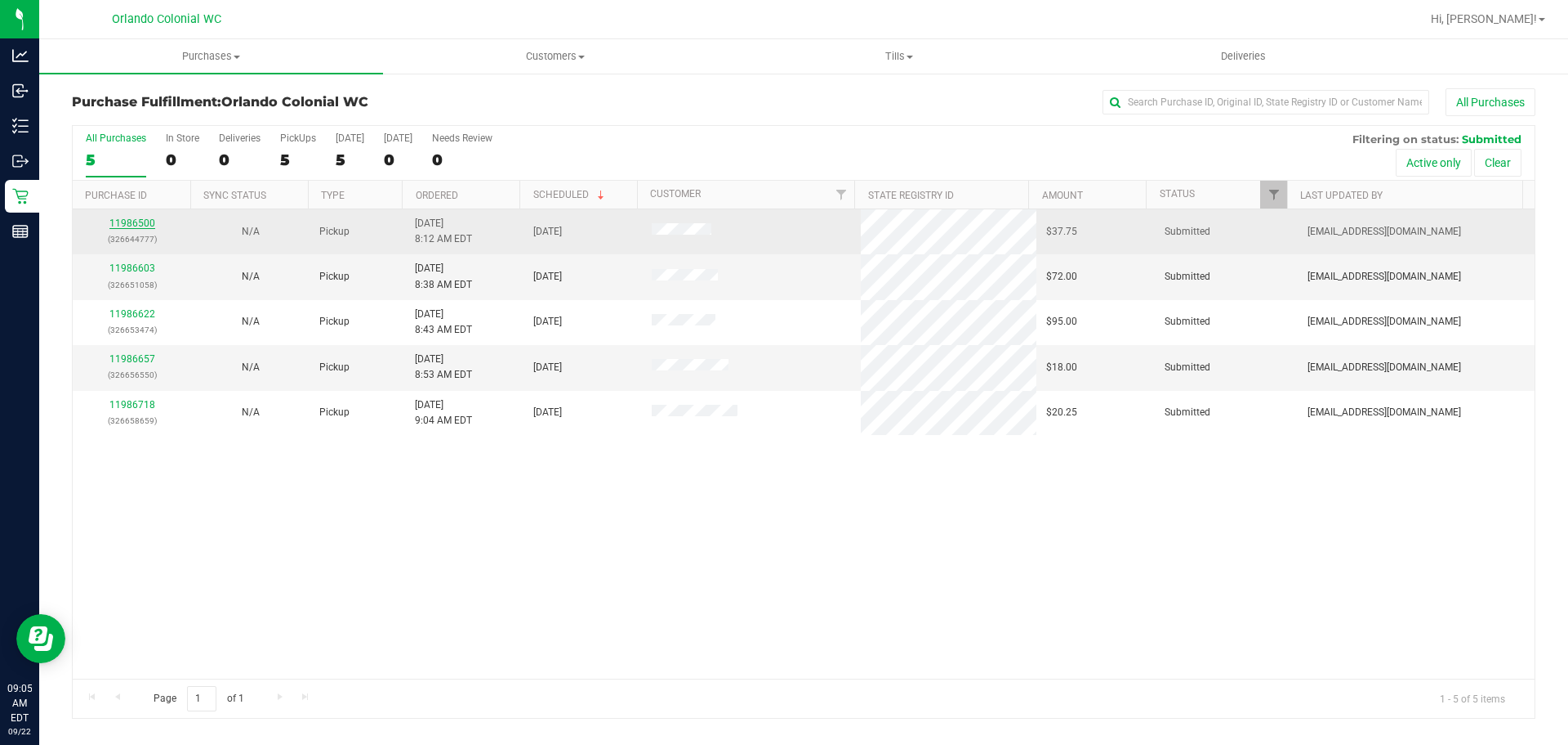
click at [140, 222] on link "11986500" at bounding box center [131, 223] width 46 height 12
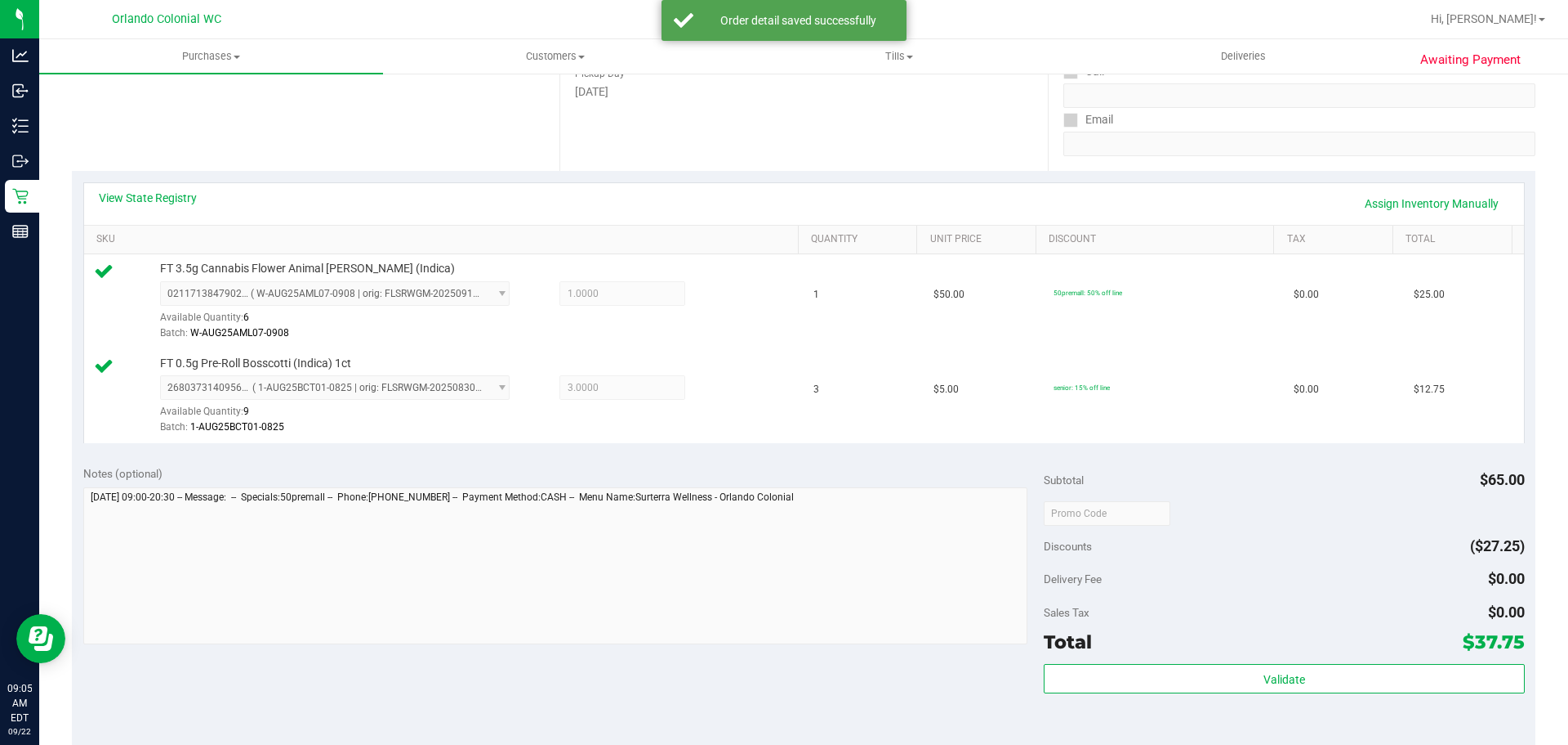
scroll to position [687, 0]
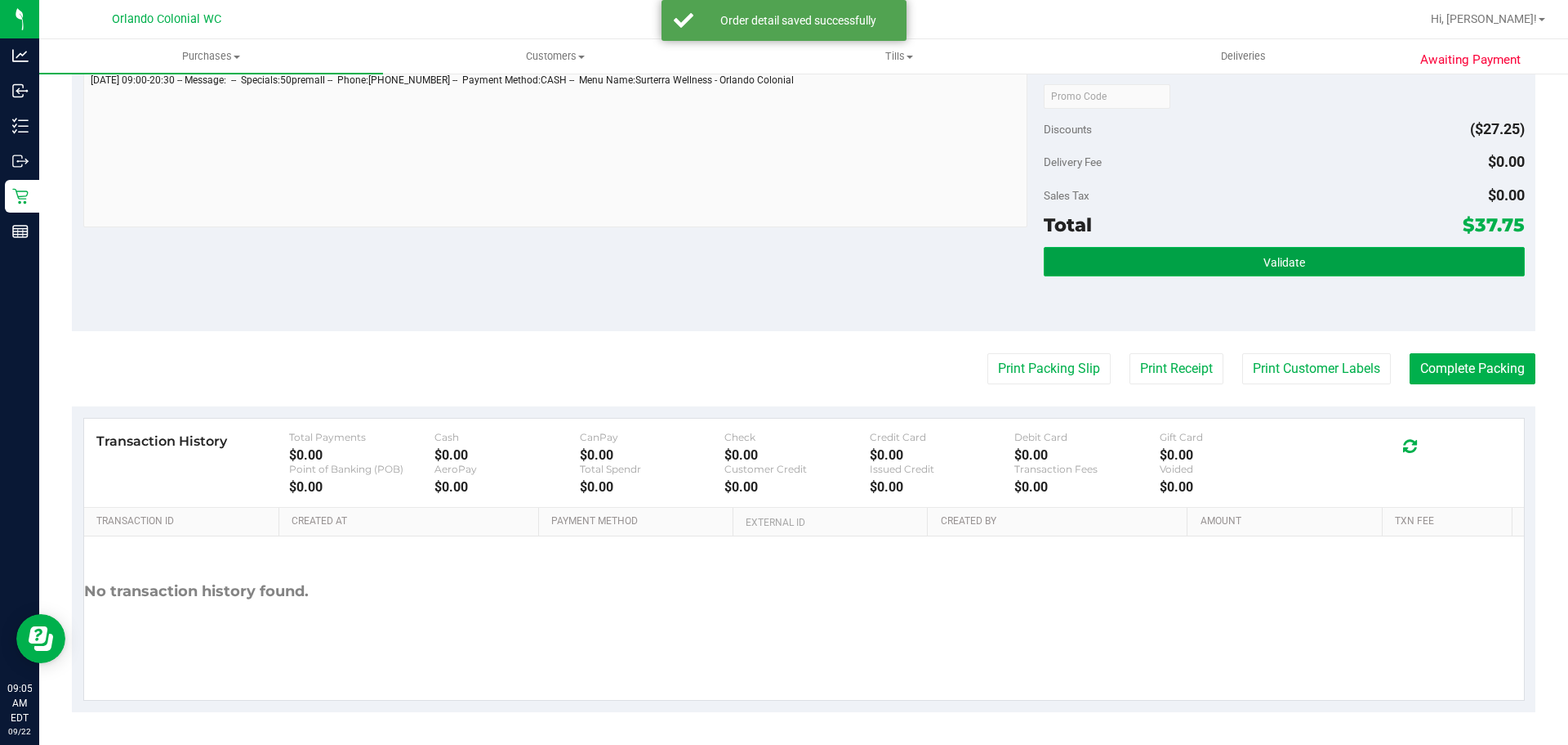
click at [1294, 263] on span "Validate" at bounding box center [1284, 262] width 42 height 13
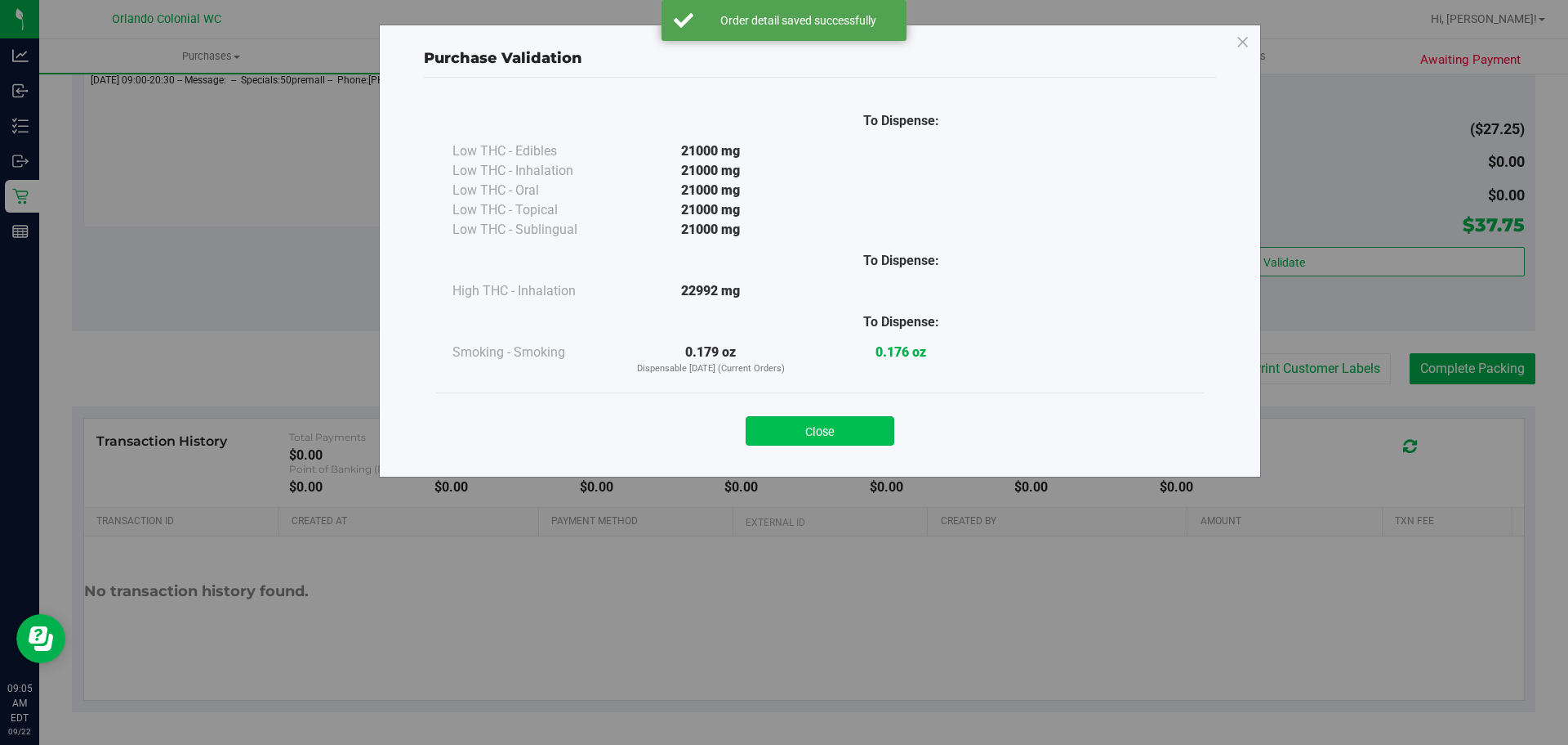
click at [856, 421] on button "Close" at bounding box center [820, 430] width 149 height 29
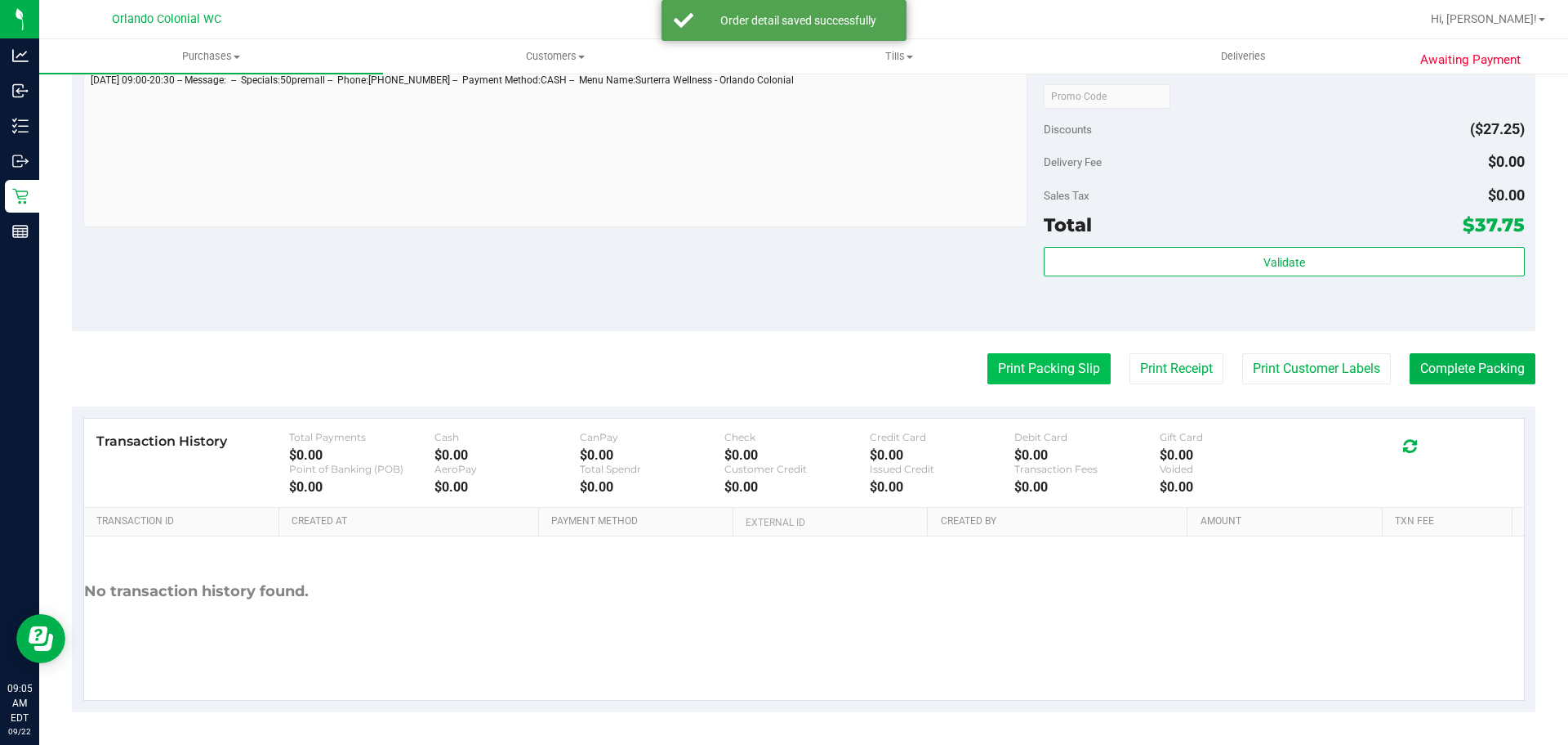
click at [1049, 365] on button "Print Packing Slip" at bounding box center [1049, 369] width 124 height 31
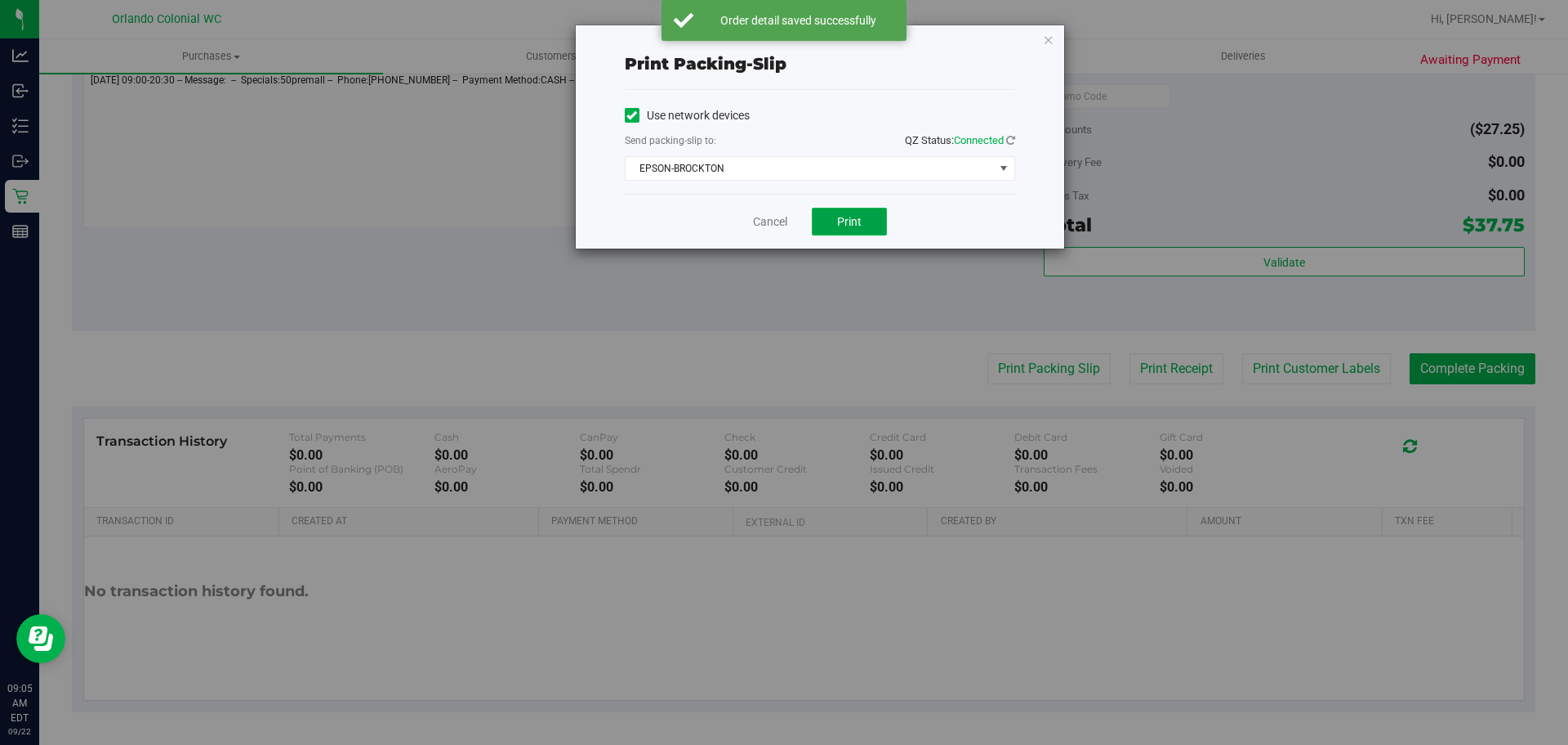
click at [866, 209] on button "Print" at bounding box center [849, 221] width 75 height 28
click at [755, 226] on link "Cancel" at bounding box center [770, 222] width 34 height 18
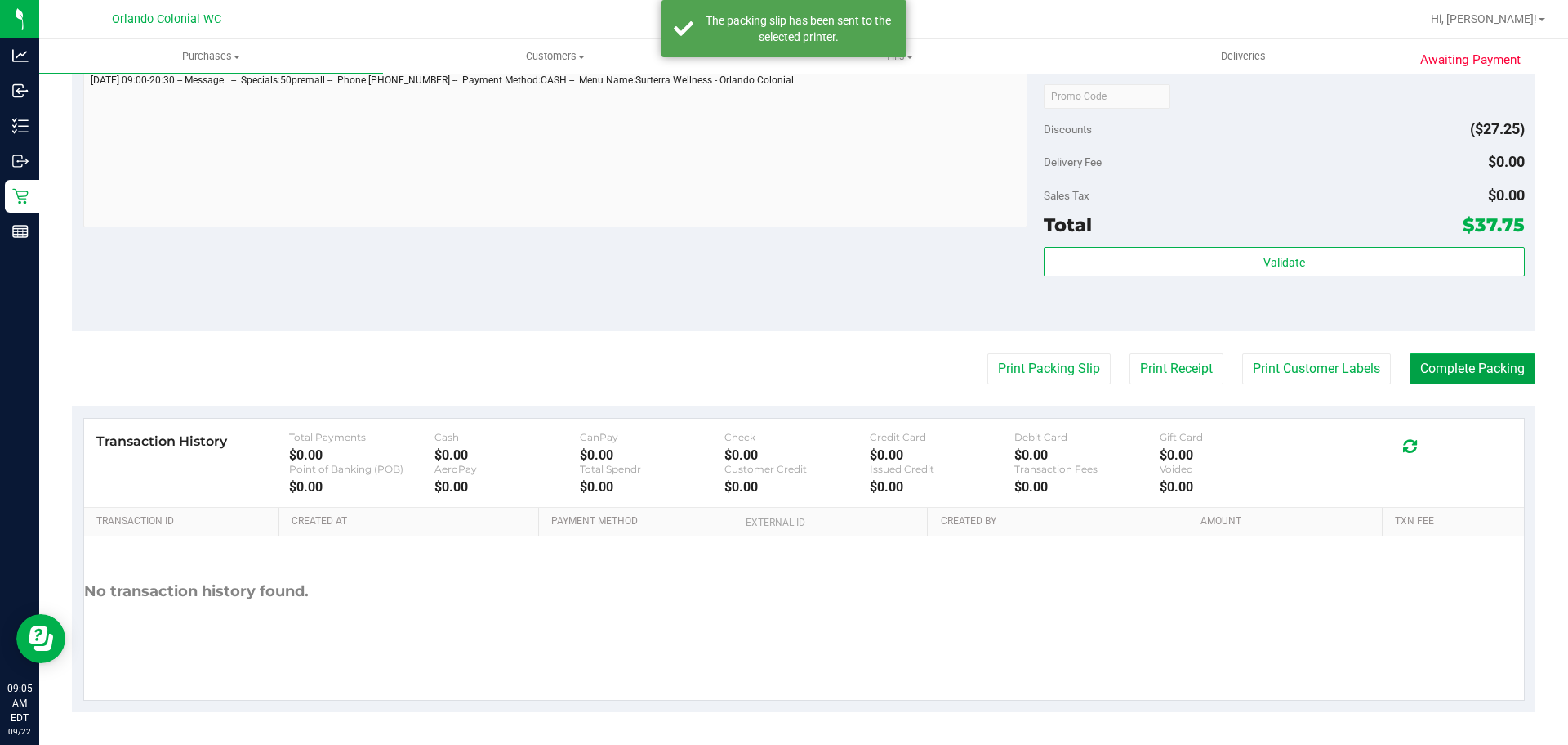
click at [1480, 370] on button "Complete Packing" at bounding box center [1473, 369] width 126 height 31
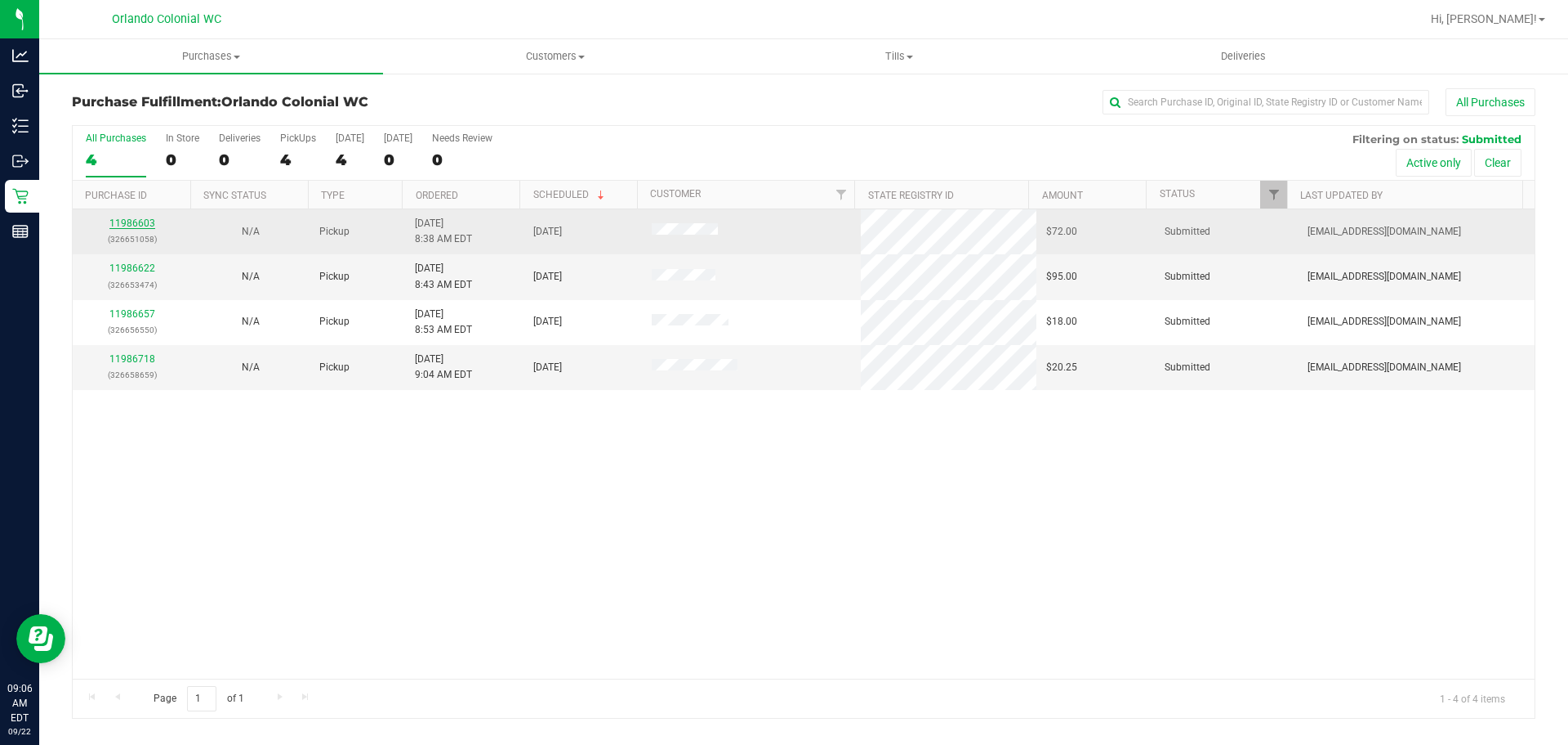
click at [134, 221] on link "11986603" at bounding box center [131, 223] width 46 height 12
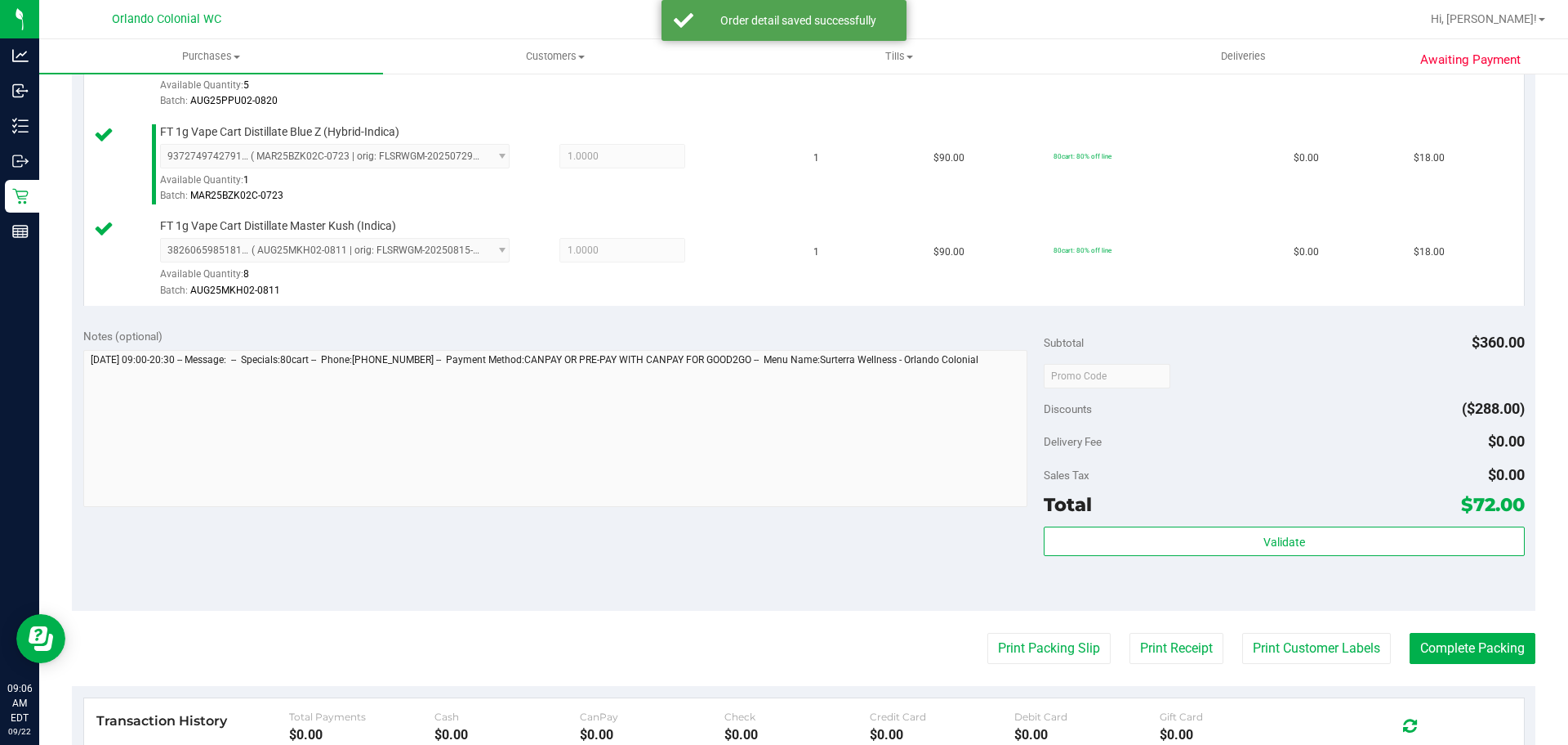
scroll to position [875, 0]
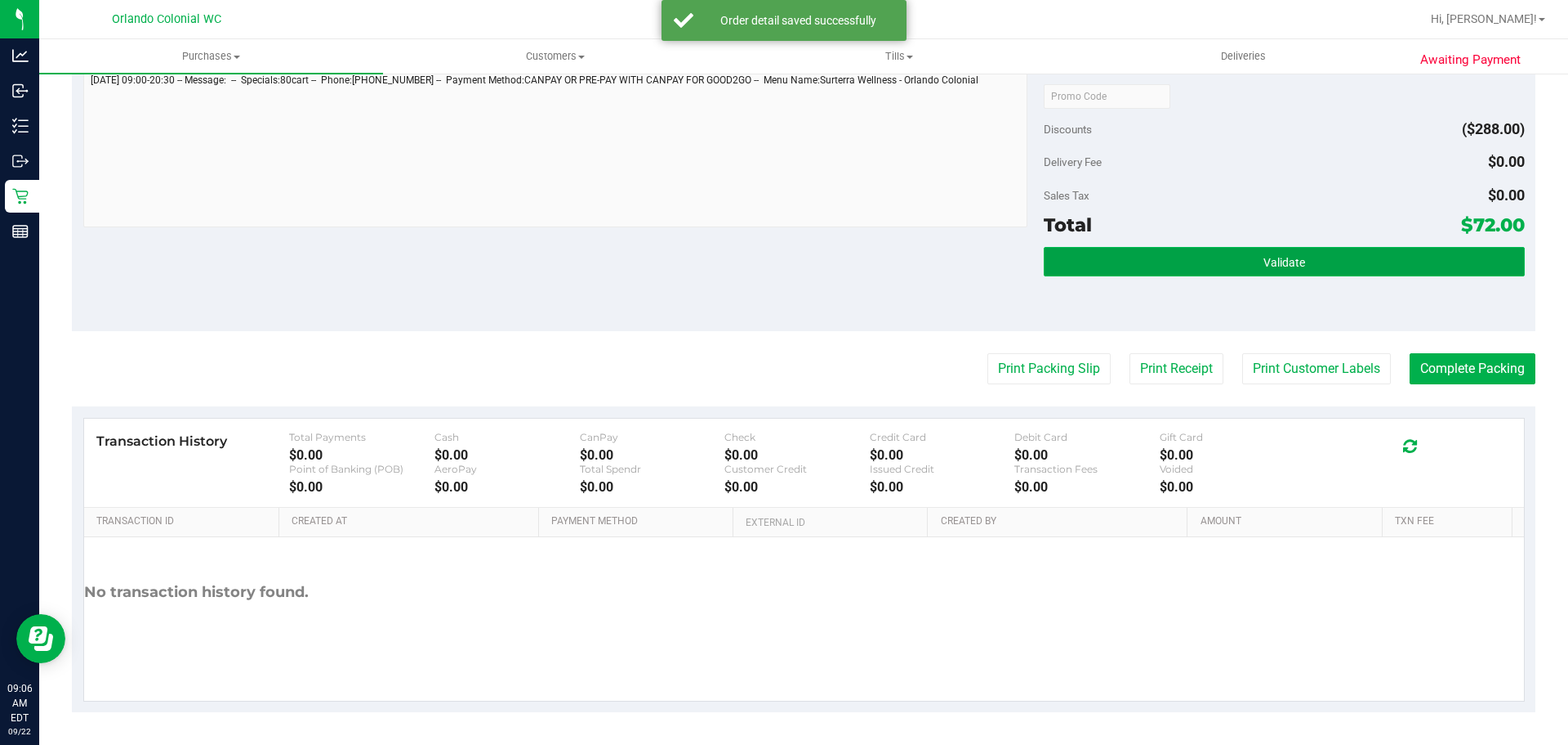
click at [1268, 262] on span "Validate" at bounding box center [1284, 262] width 42 height 13
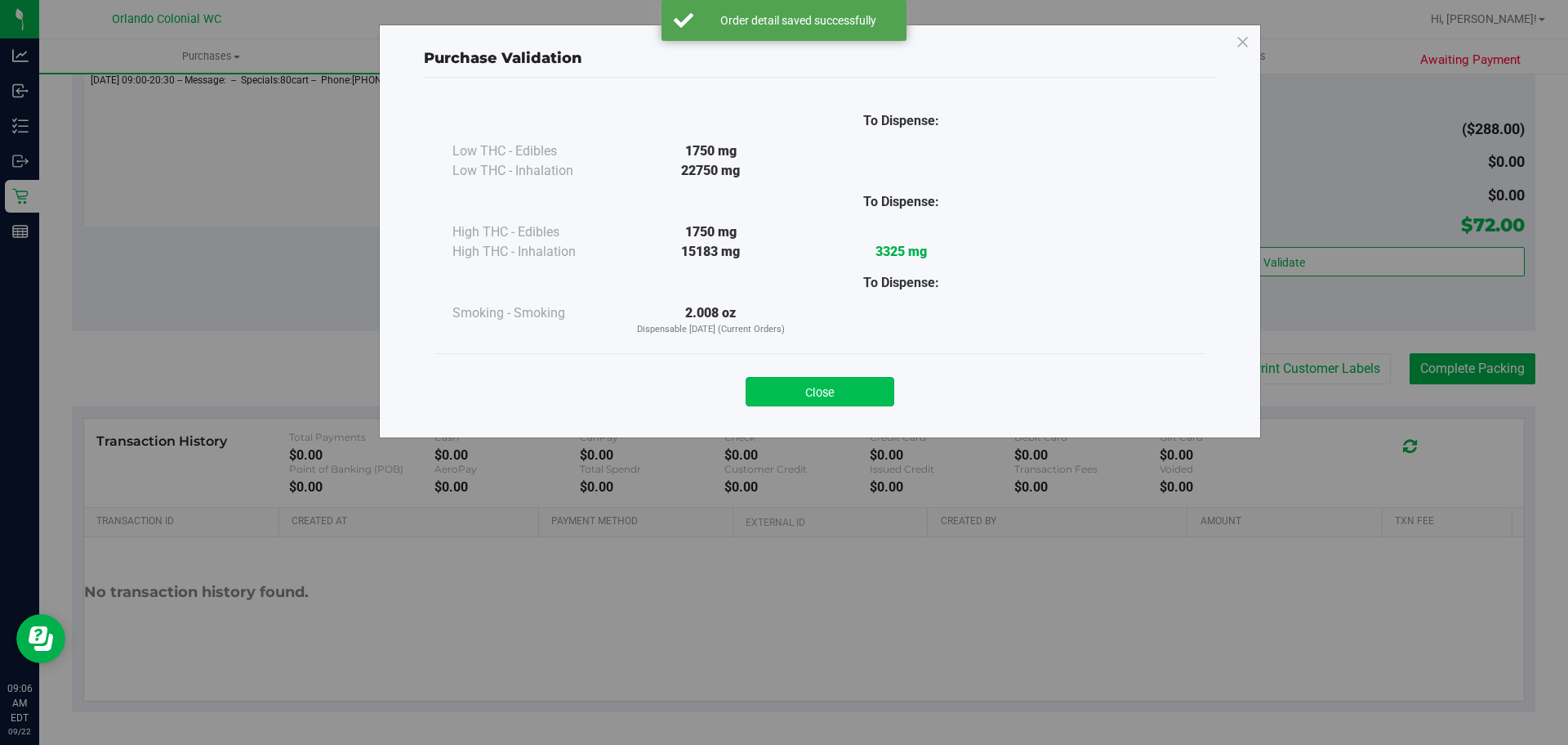
click at [853, 382] on button "Close" at bounding box center [820, 391] width 149 height 29
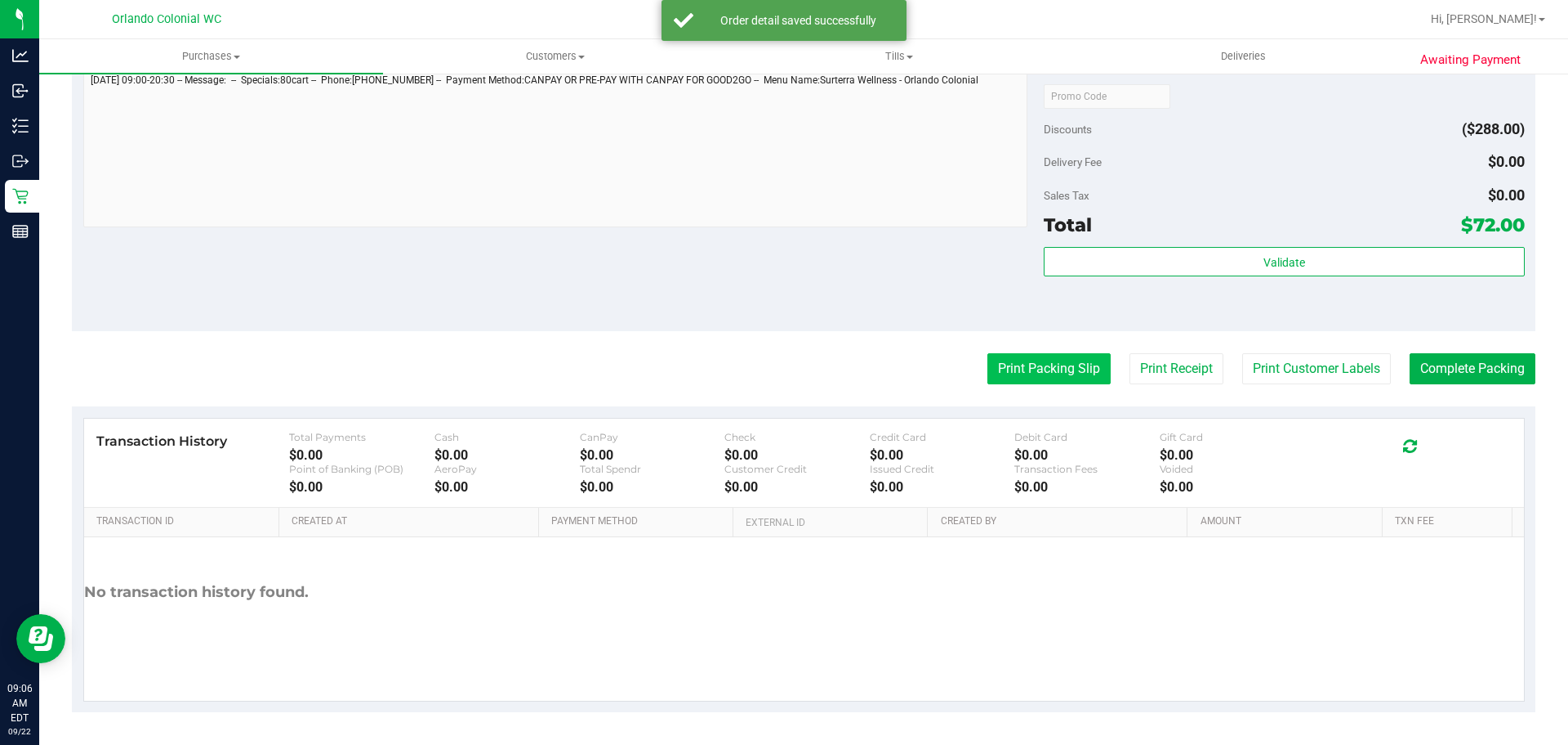
click at [1075, 374] on button "Print Packing Slip" at bounding box center [1049, 369] width 124 height 31
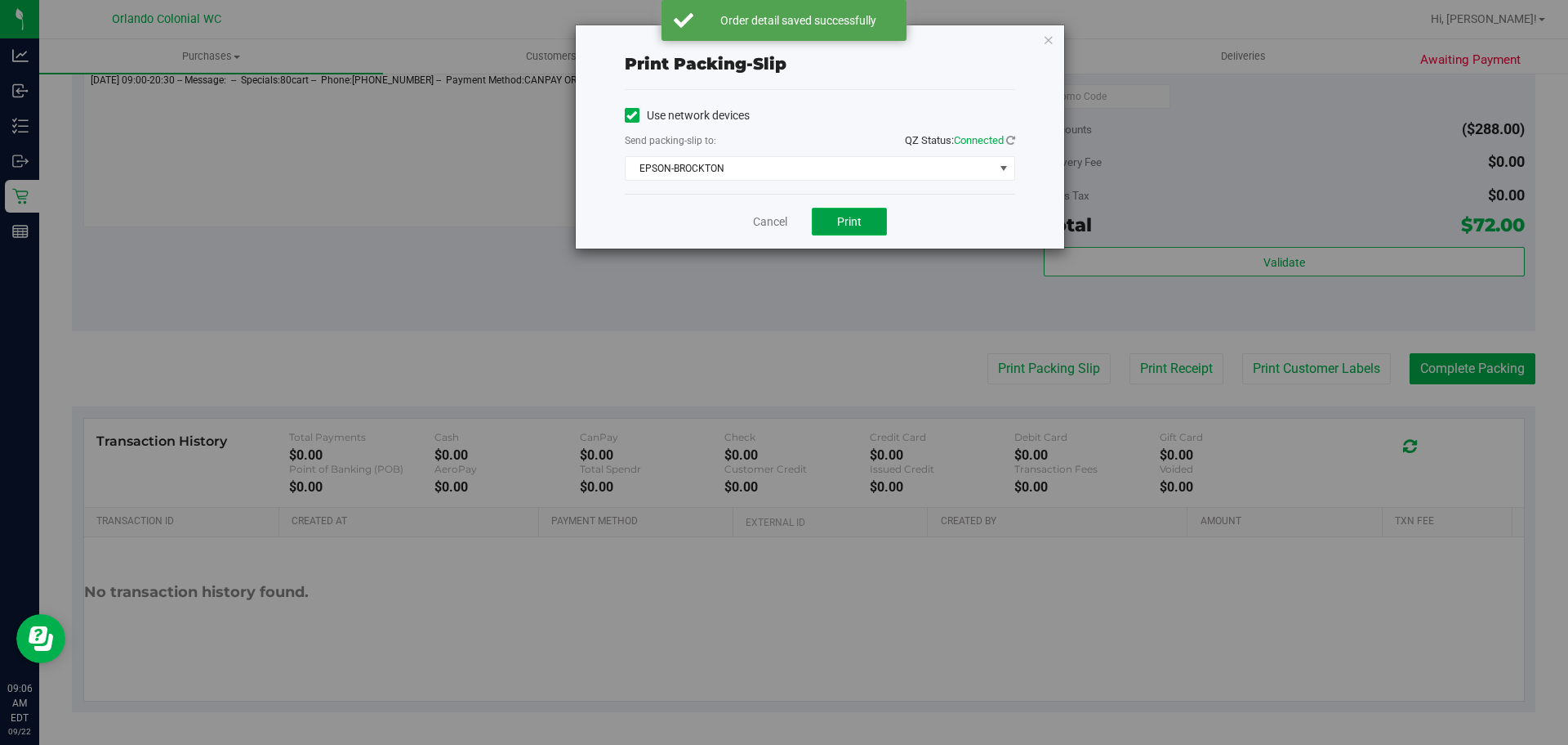
click at [876, 212] on button "Print" at bounding box center [849, 221] width 75 height 28
click at [762, 215] on link "Cancel" at bounding box center [770, 222] width 34 height 18
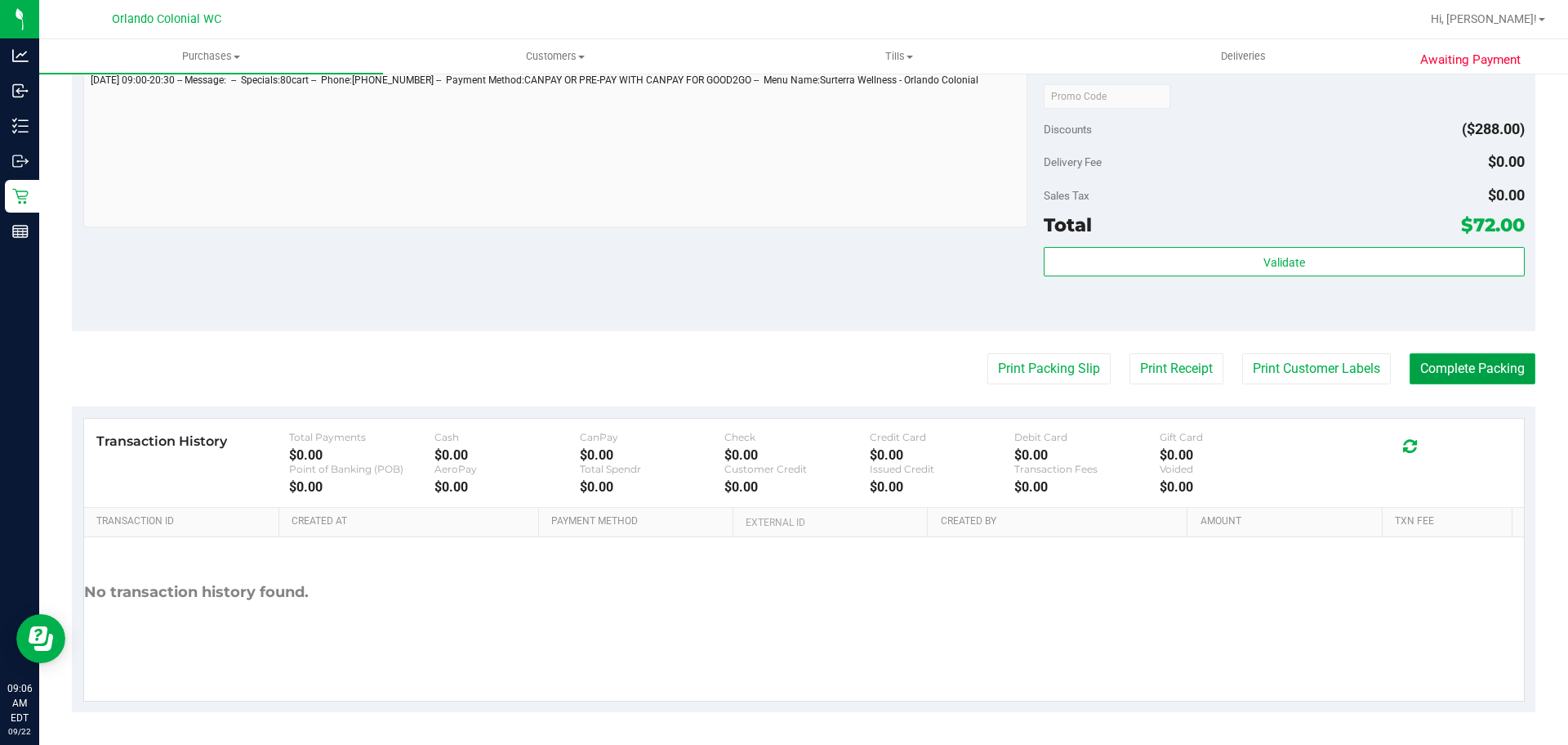
click at [1492, 369] on button "Complete Packing" at bounding box center [1473, 369] width 126 height 31
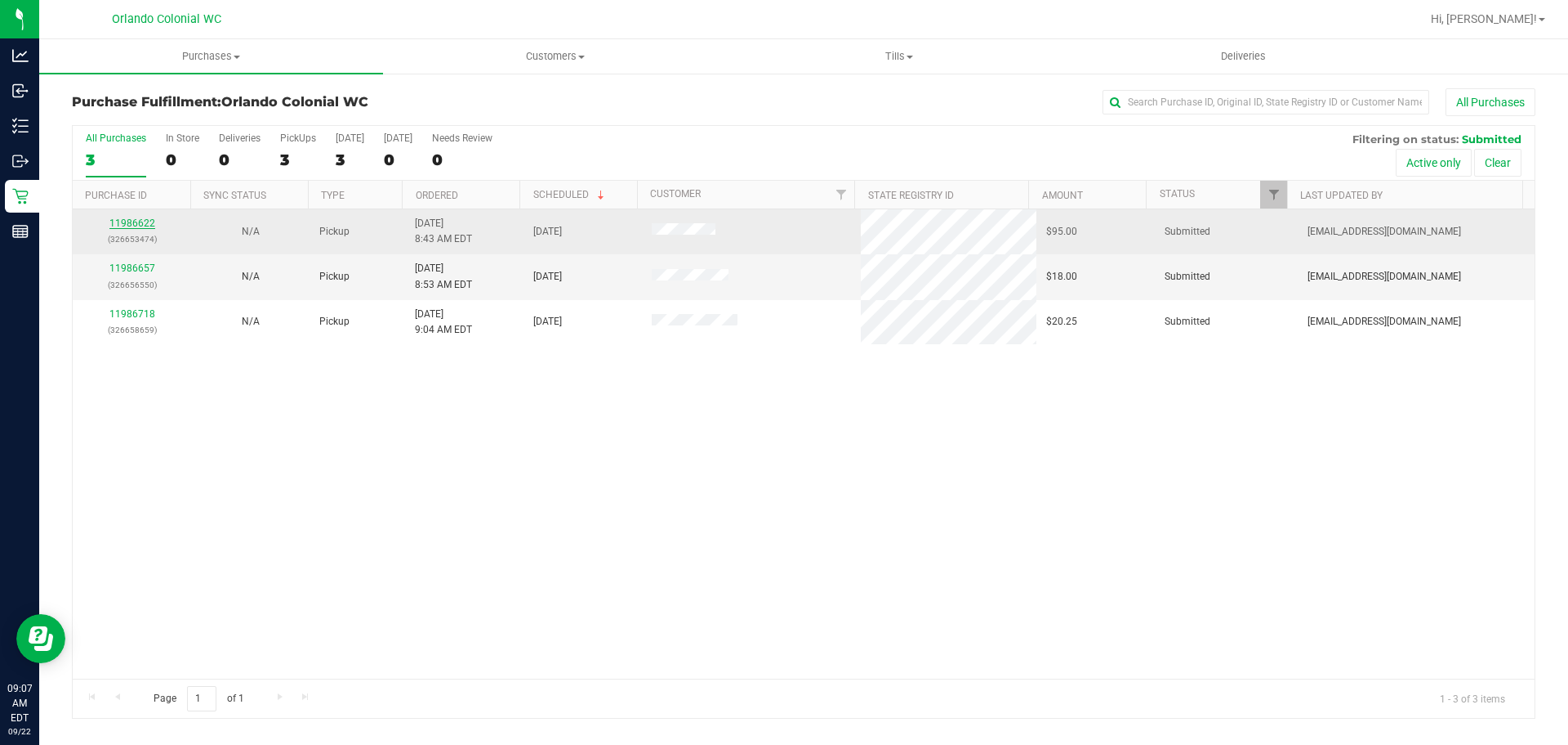
click at [145, 221] on link "11986622" at bounding box center [131, 223] width 46 height 12
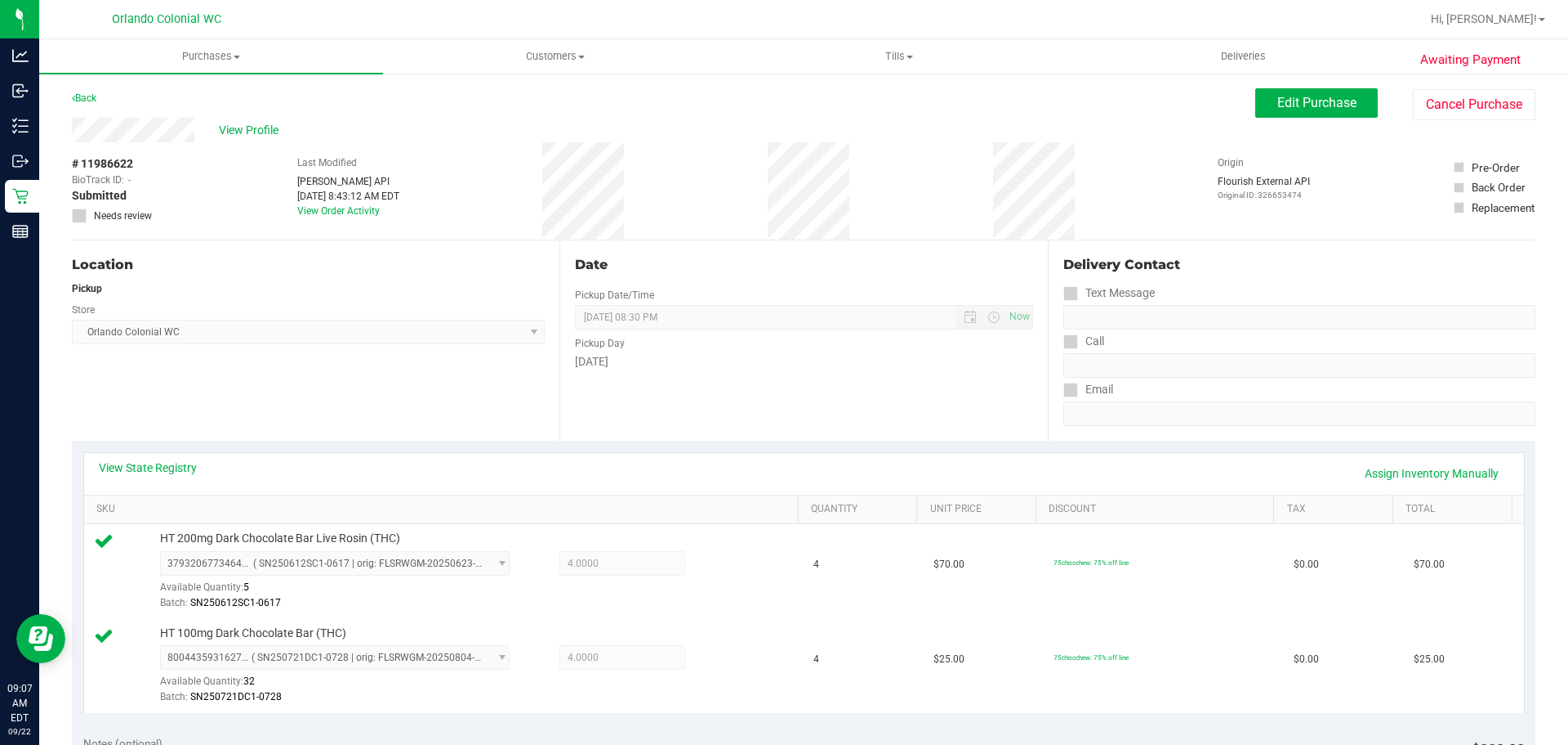
scroll to position [687, 0]
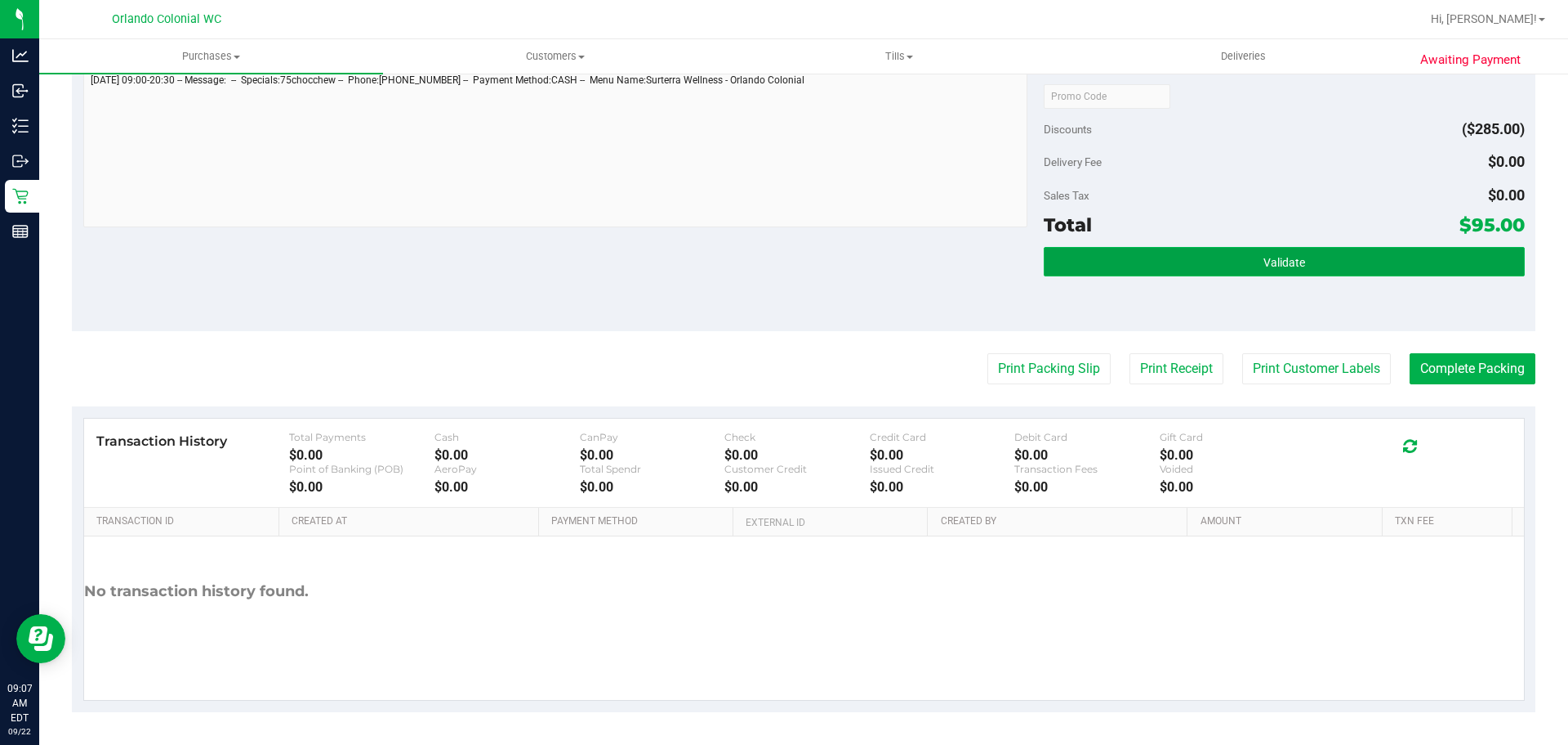
click at [1138, 255] on button "Validate" at bounding box center [1285, 261] width 481 height 29
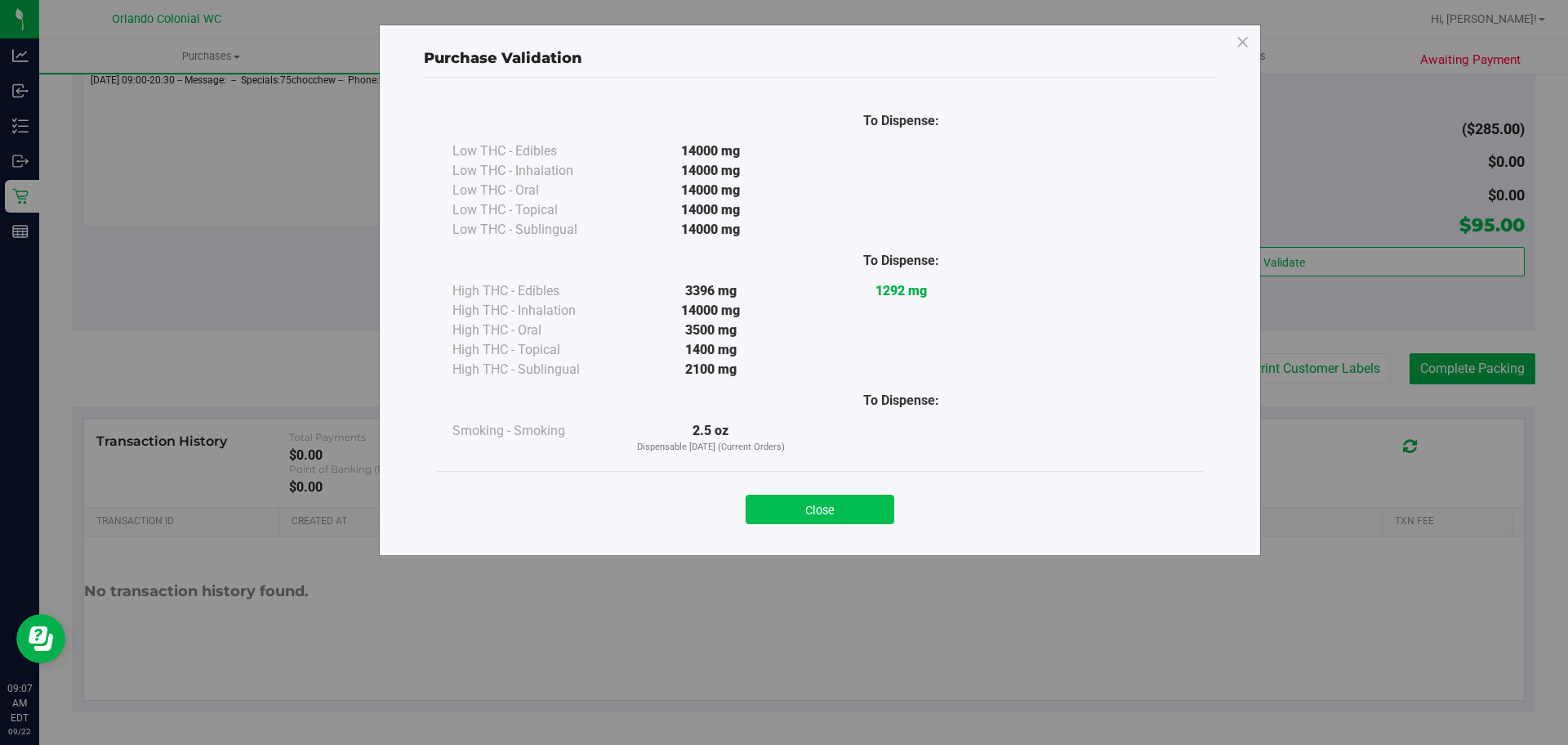
click at [860, 496] on button "Close" at bounding box center [820, 509] width 149 height 29
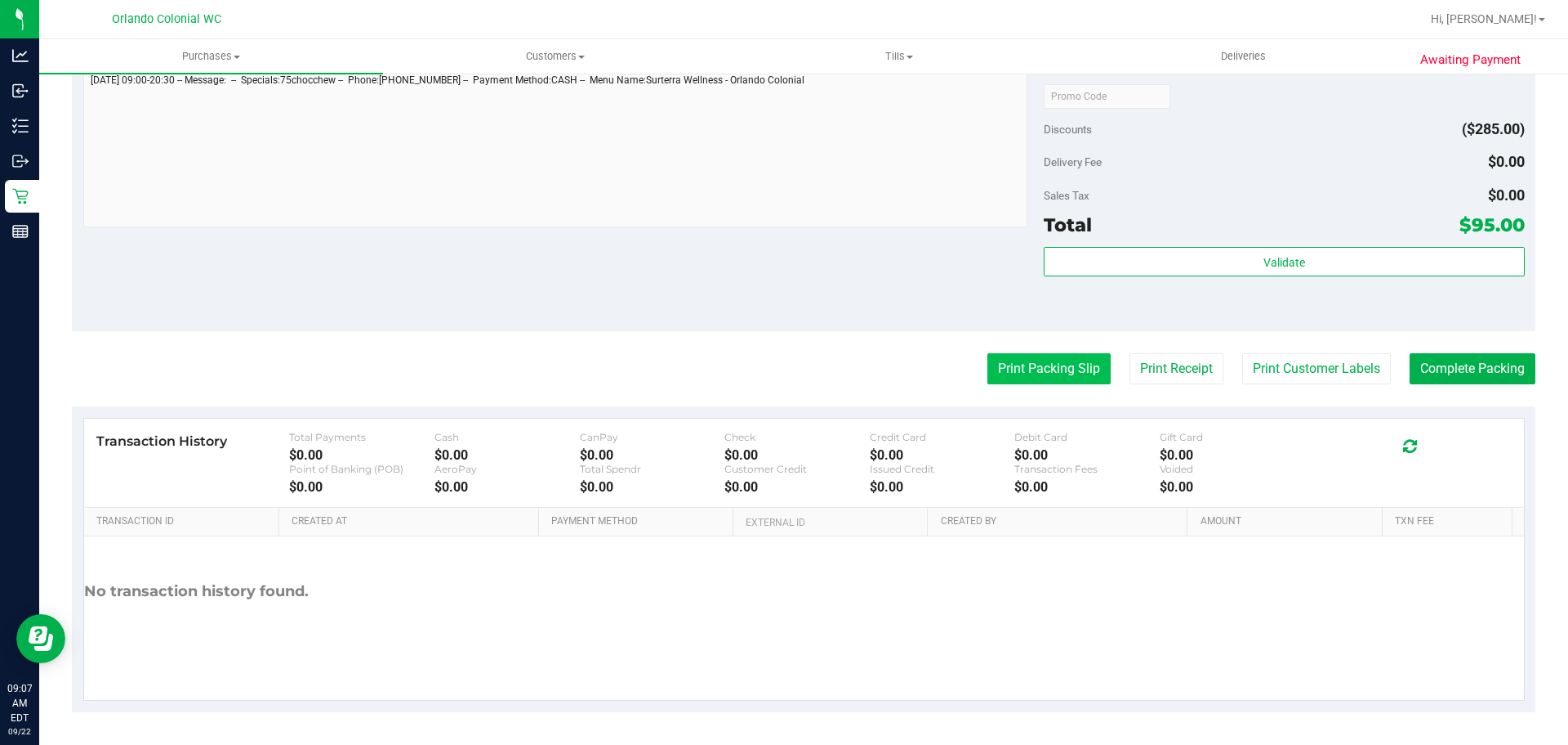
click at [1006, 372] on button "Print Packing Slip" at bounding box center [1049, 369] width 124 height 31
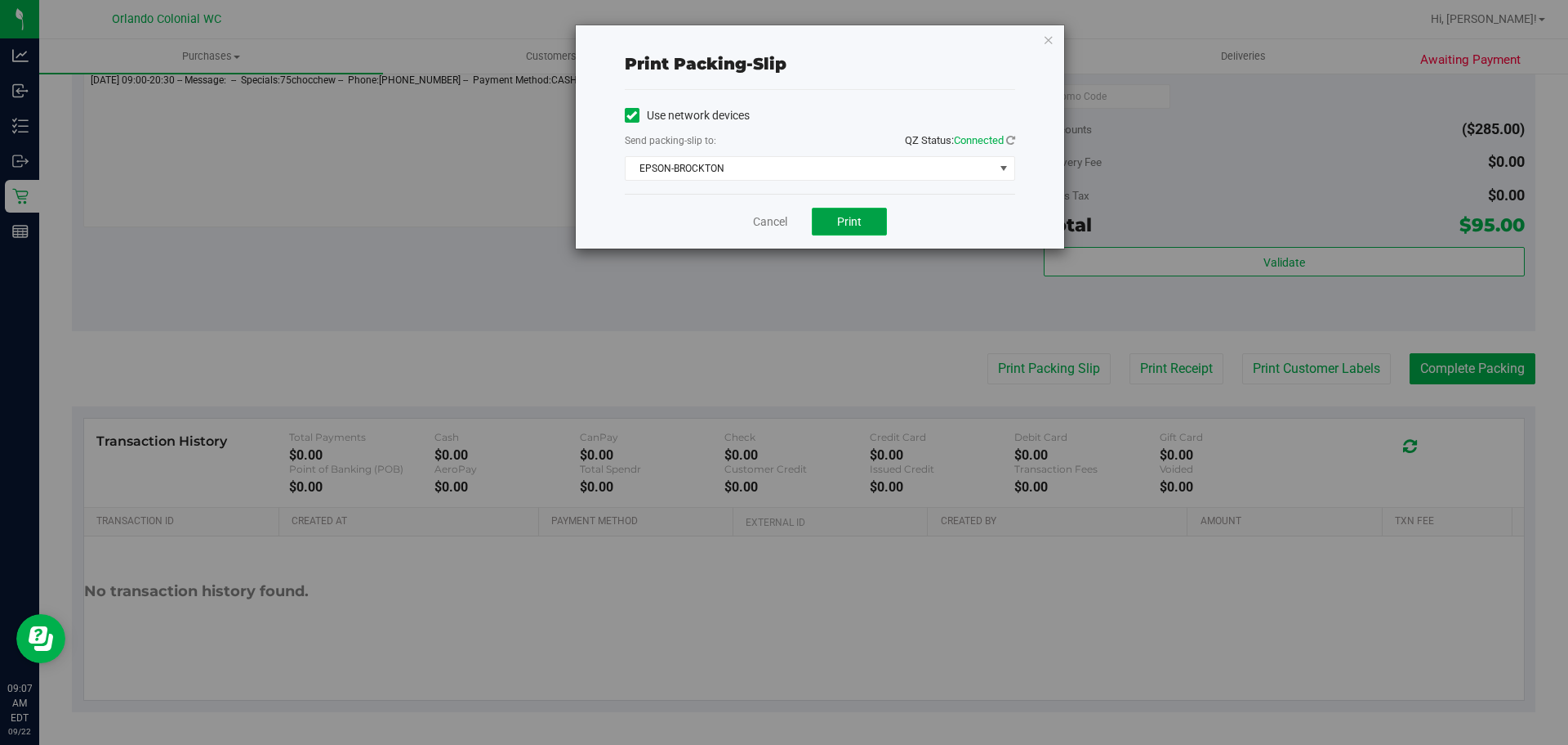
click at [857, 213] on button "Print" at bounding box center [849, 221] width 75 height 28
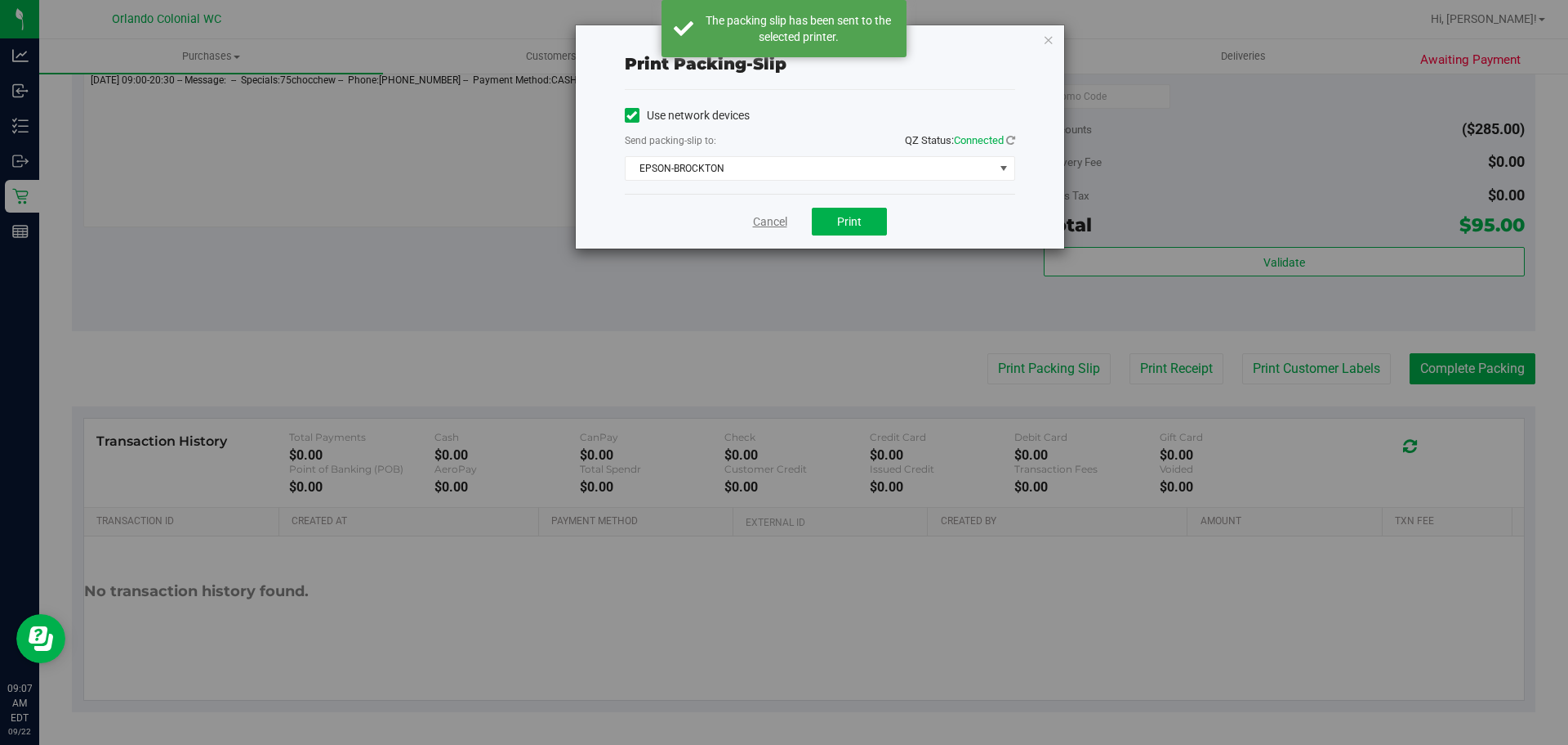
click at [765, 227] on link "Cancel" at bounding box center [770, 222] width 34 height 18
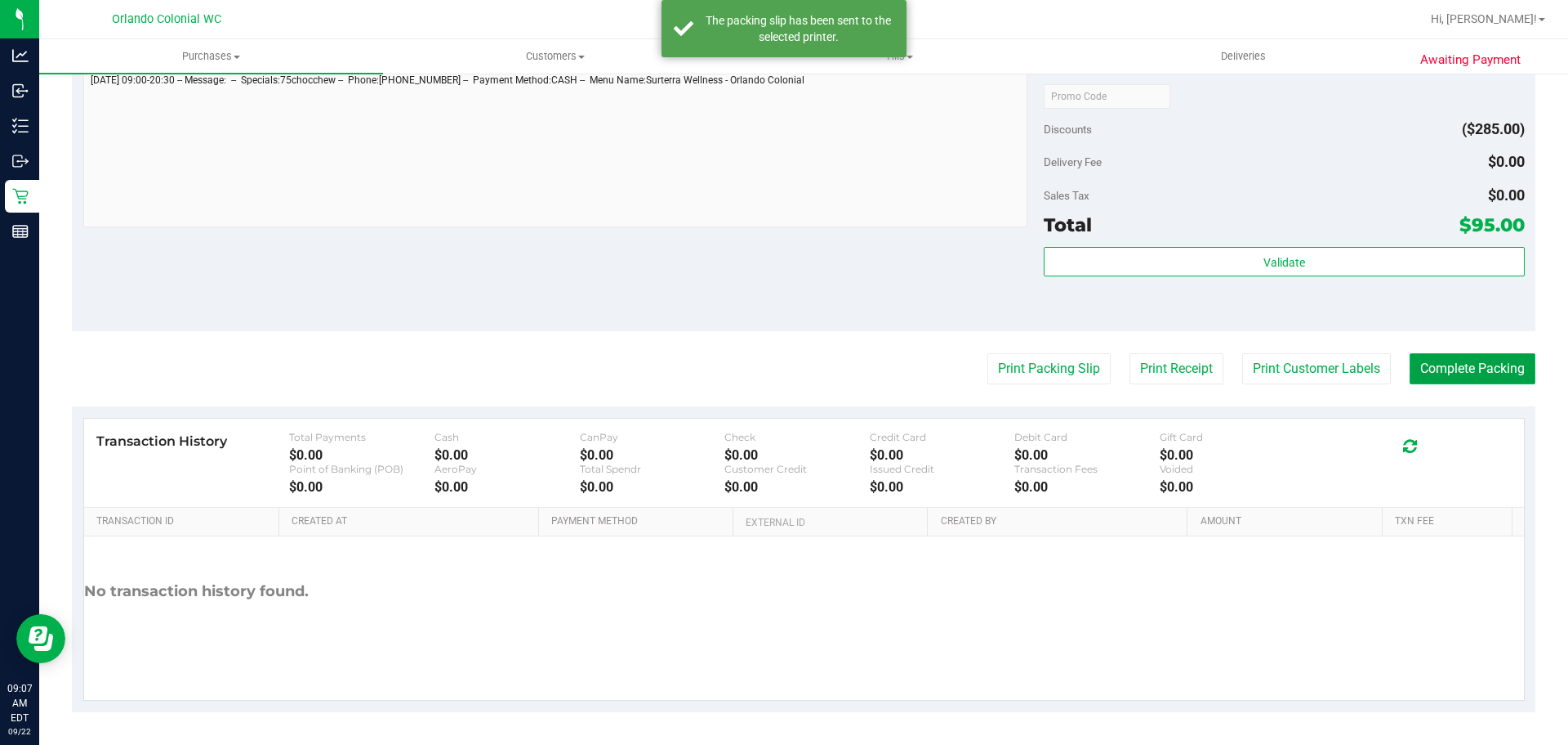
click at [1480, 371] on button "Complete Packing" at bounding box center [1473, 369] width 126 height 31
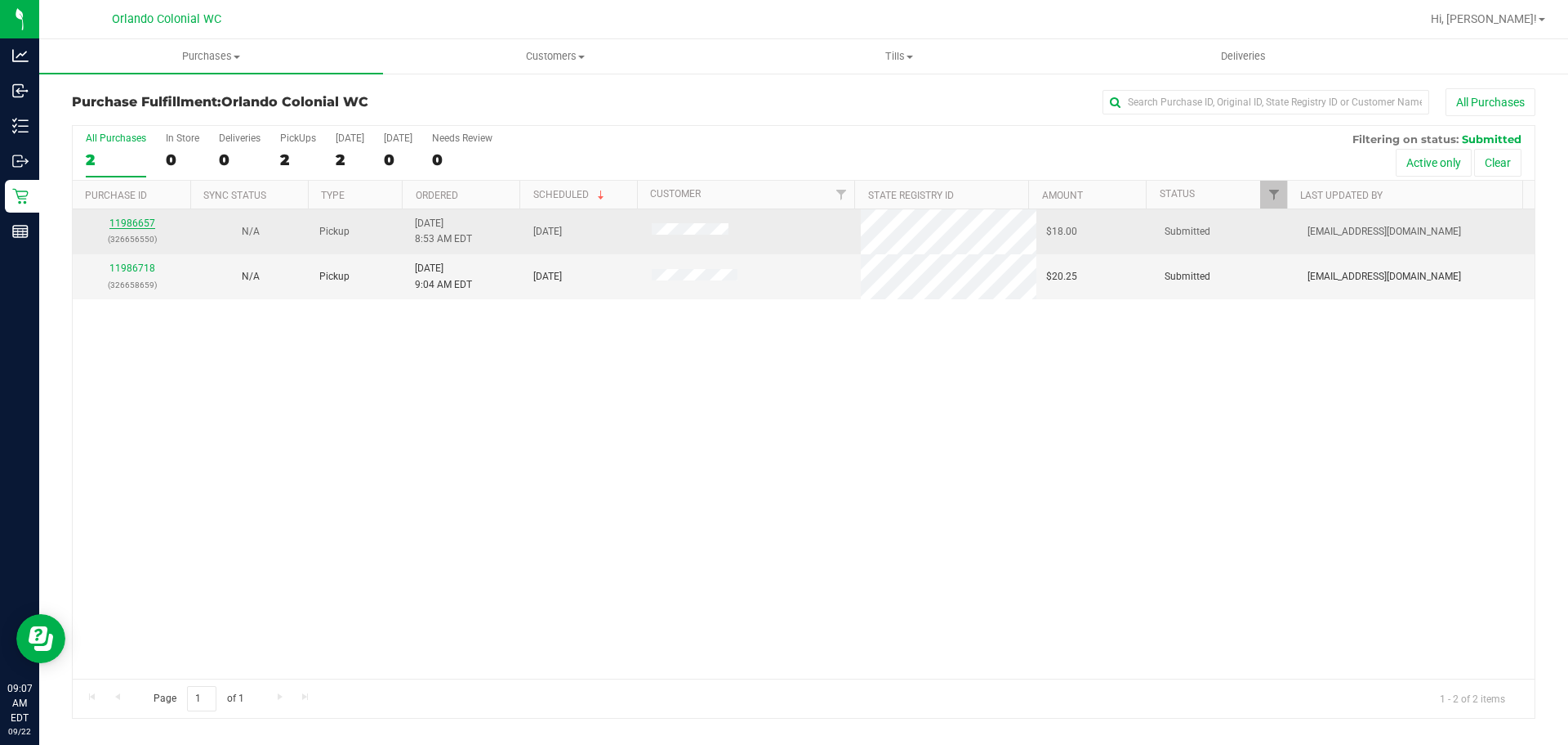
click at [138, 226] on link "11986657" at bounding box center [131, 223] width 46 height 12
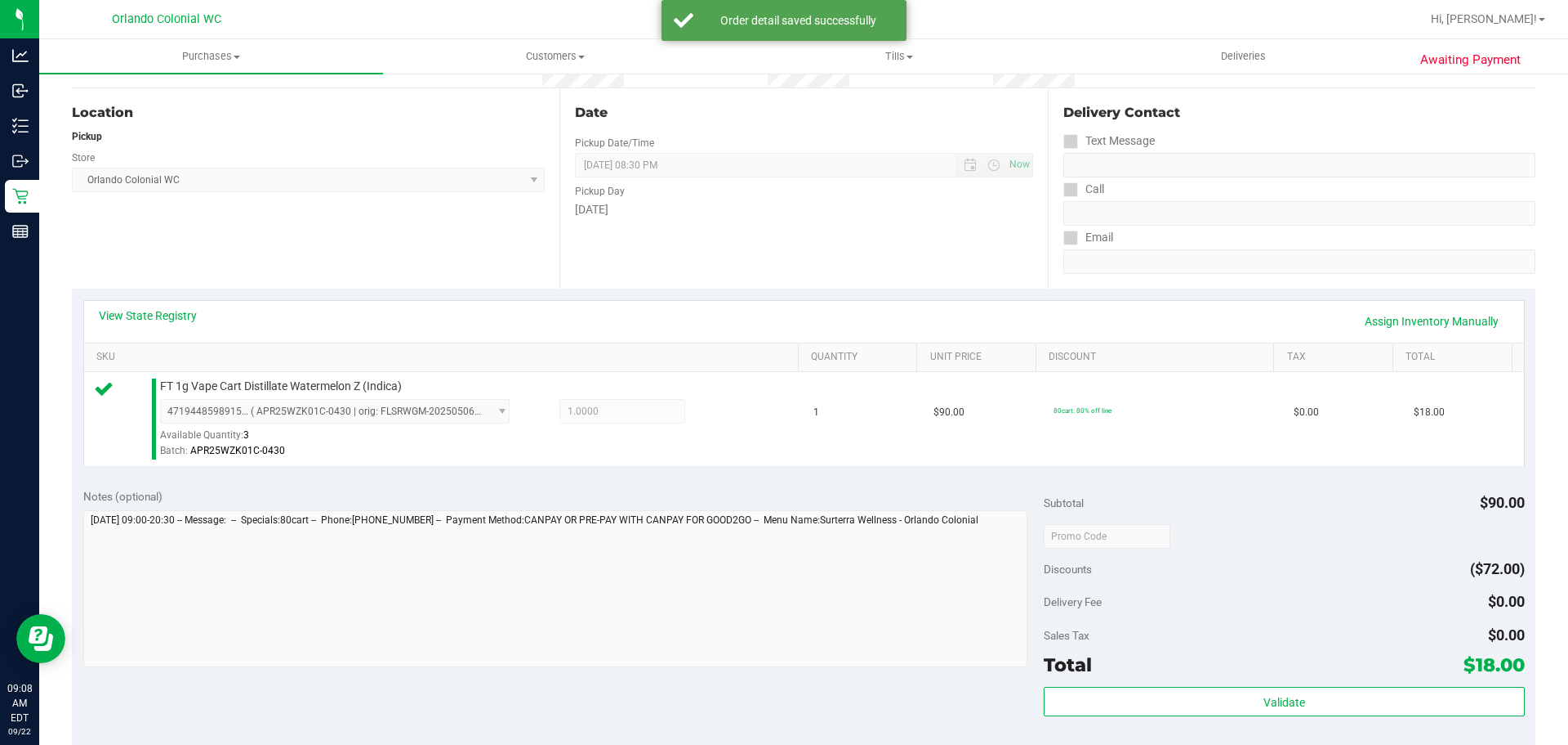
scroll to position [592, 0]
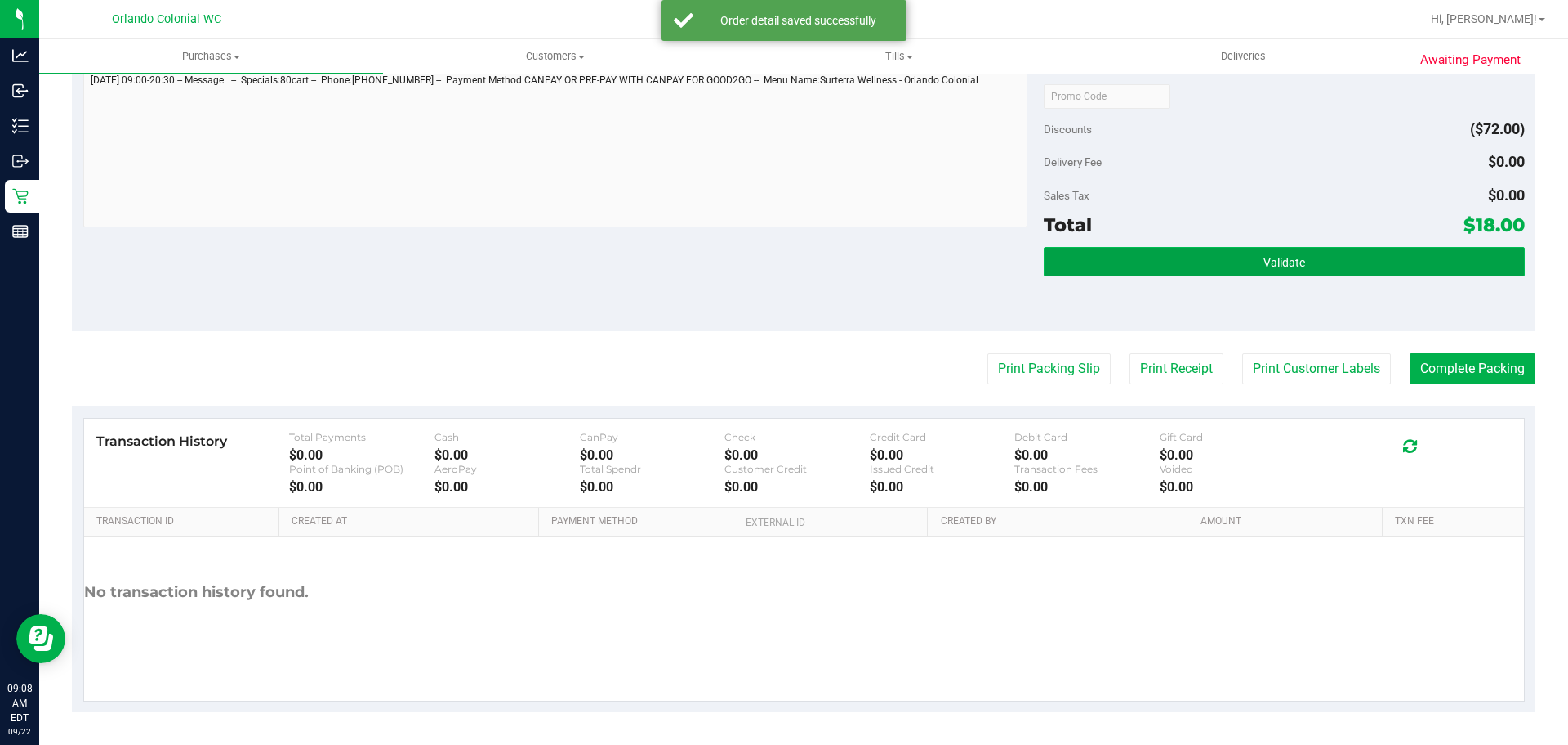
click at [1222, 252] on button "Validate" at bounding box center [1285, 261] width 481 height 29
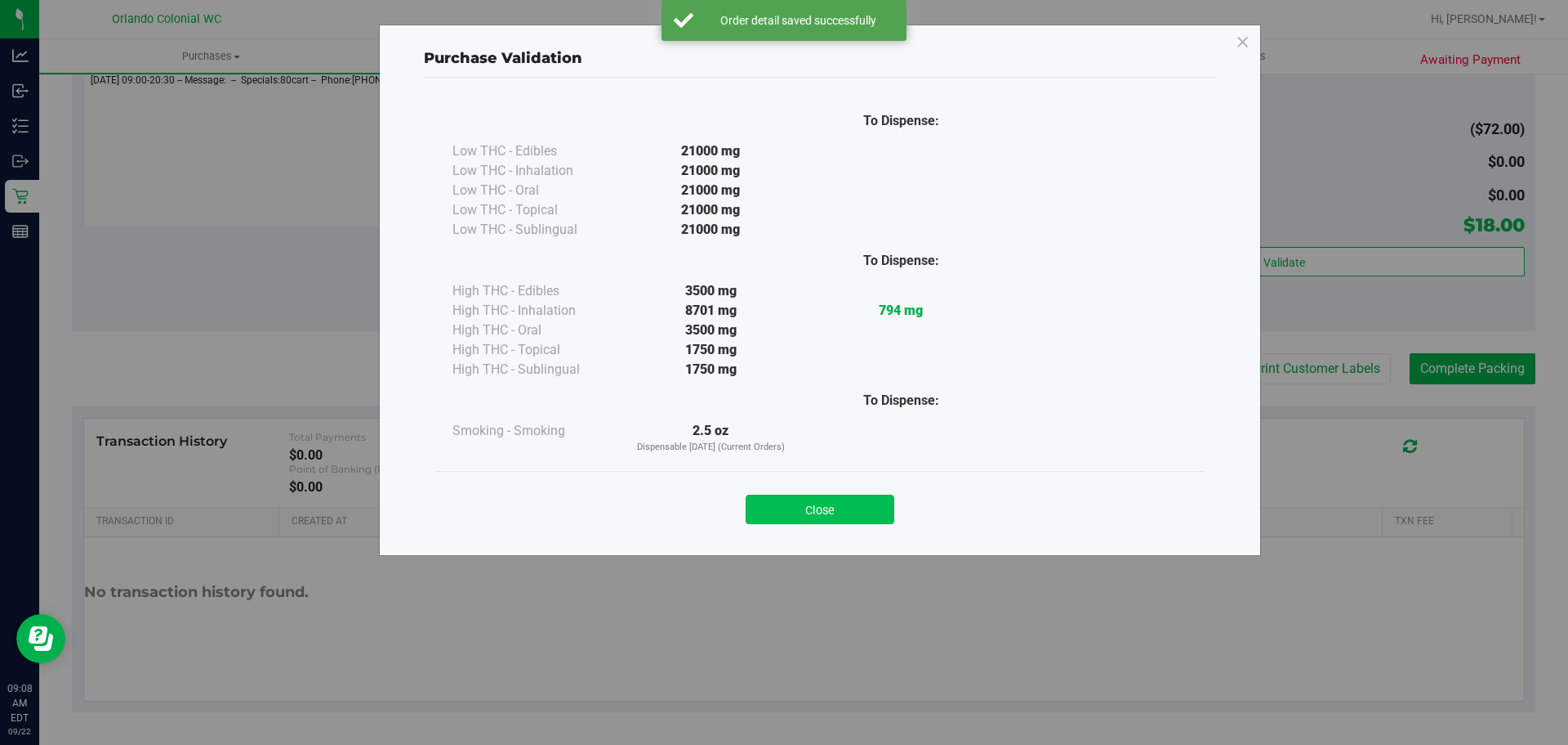
click at [857, 517] on button "Close" at bounding box center [820, 509] width 149 height 29
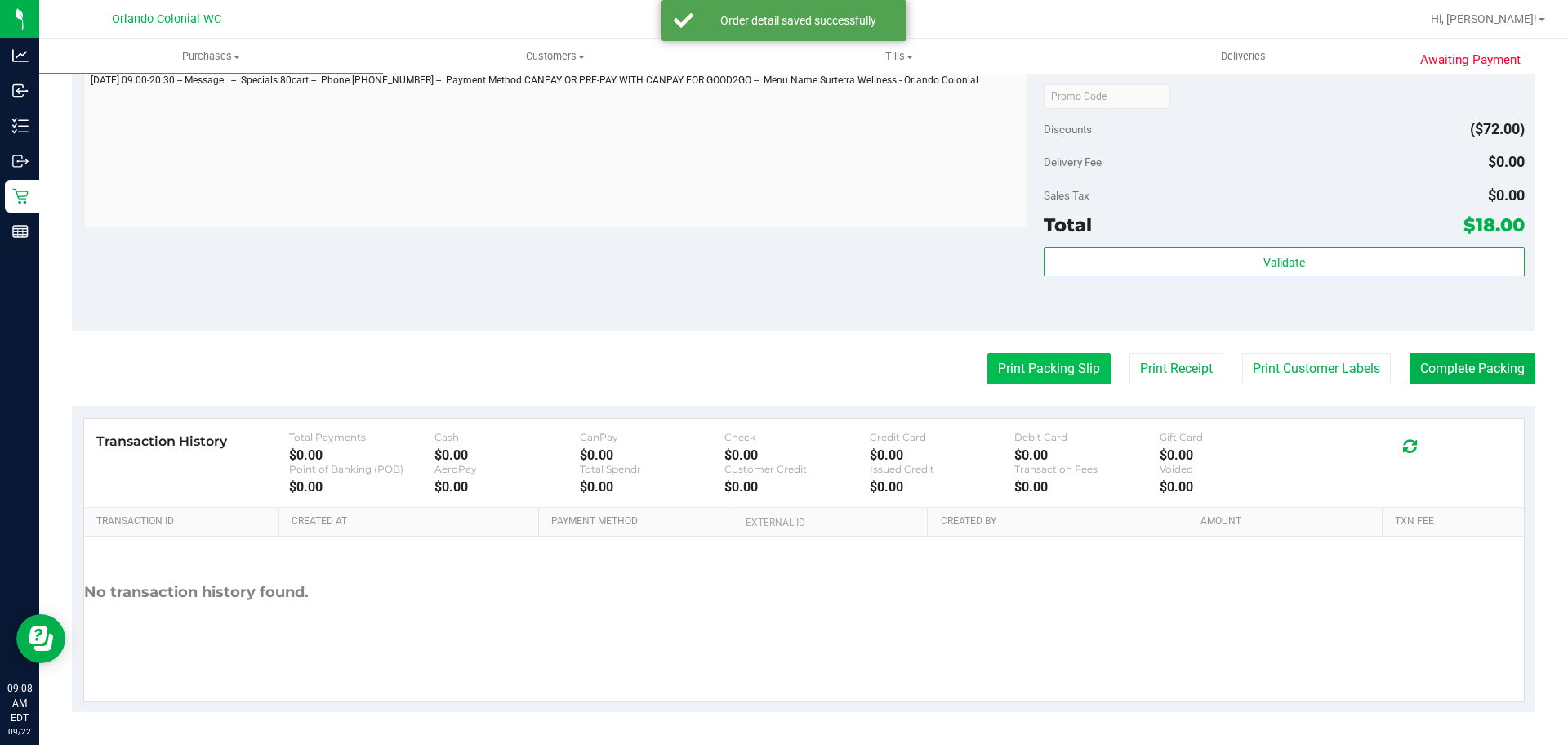
click at [1048, 369] on button "Print Packing Slip" at bounding box center [1049, 369] width 124 height 31
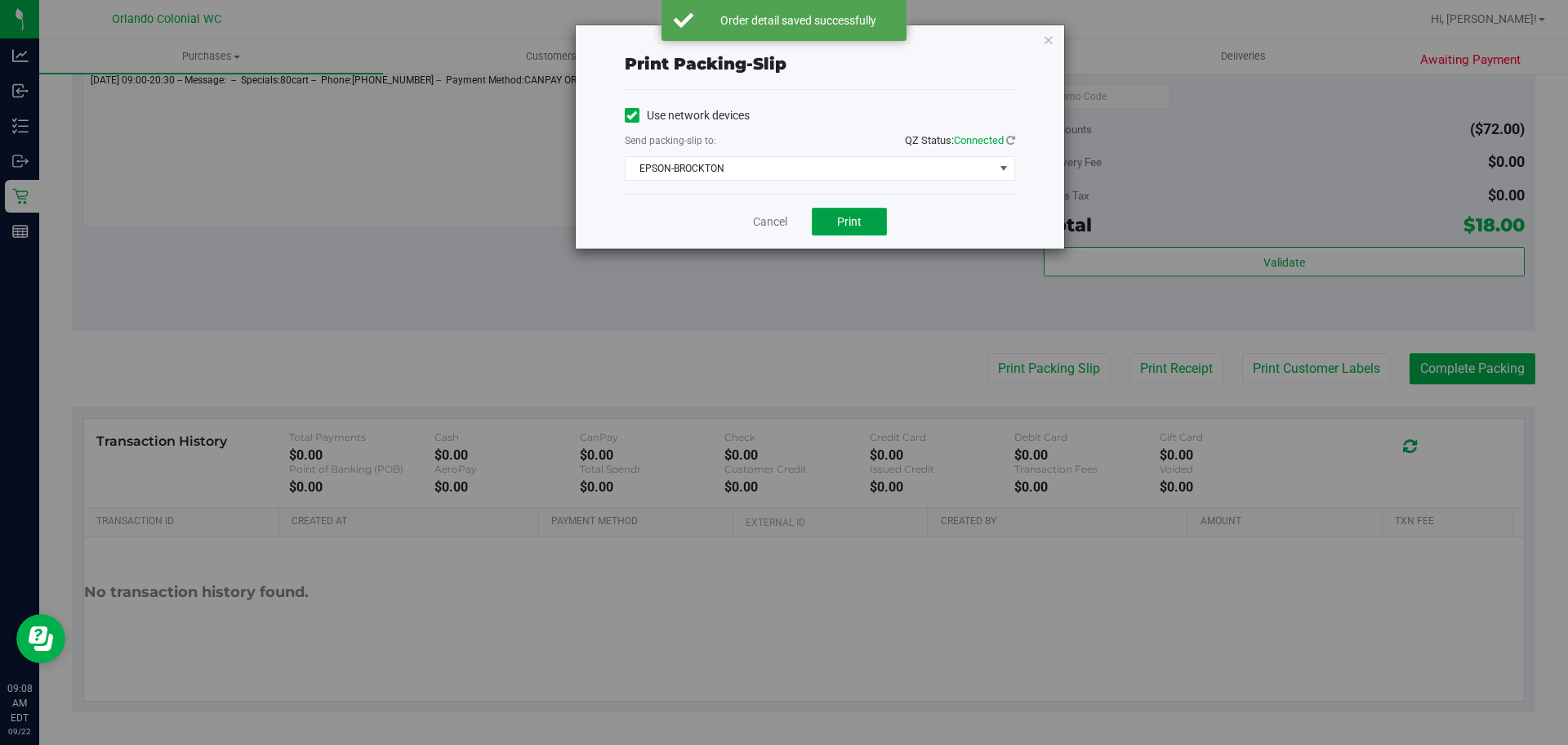
click at [846, 232] on button "Print" at bounding box center [849, 221] width 75 height 28
click at [765, 223] on link "Cancel" at bounding box center [770, 222] width 34 height 18
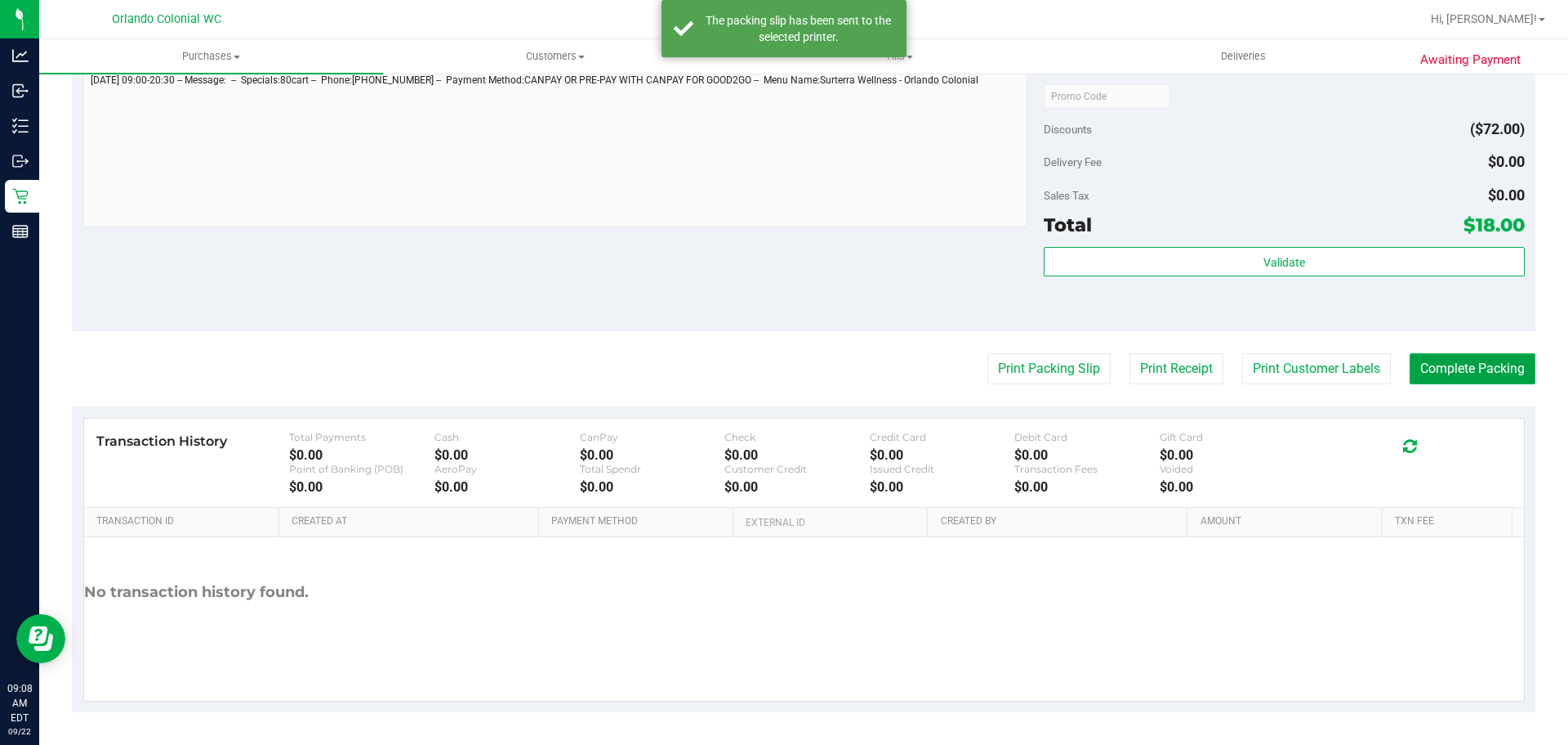
click at [1481, 369] on button "Complete Packing" at bounding box center [1473, 369] width 126 height 31
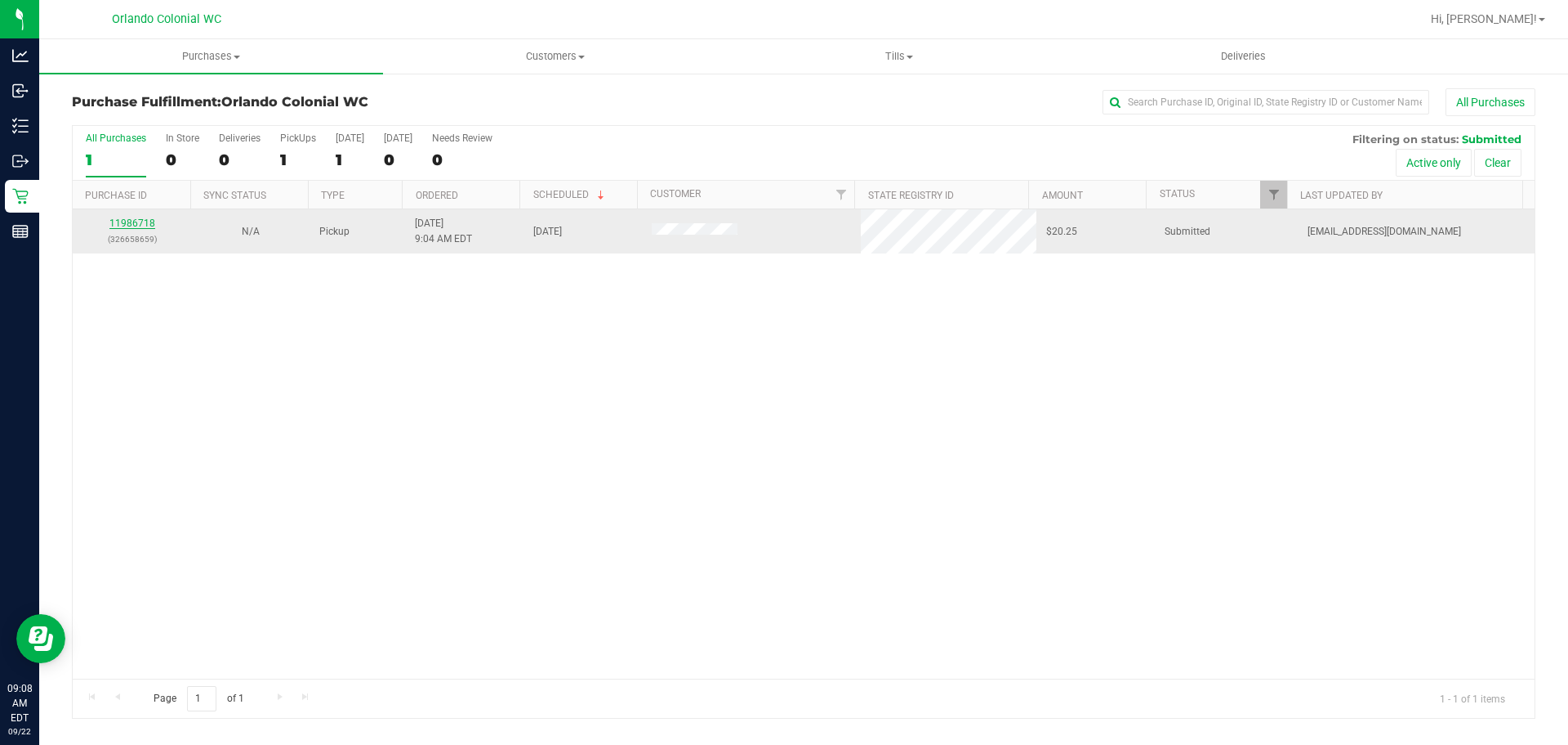
click at [139, 221] on link "11986718" at bounding box center [131, 223] width 46 height 12
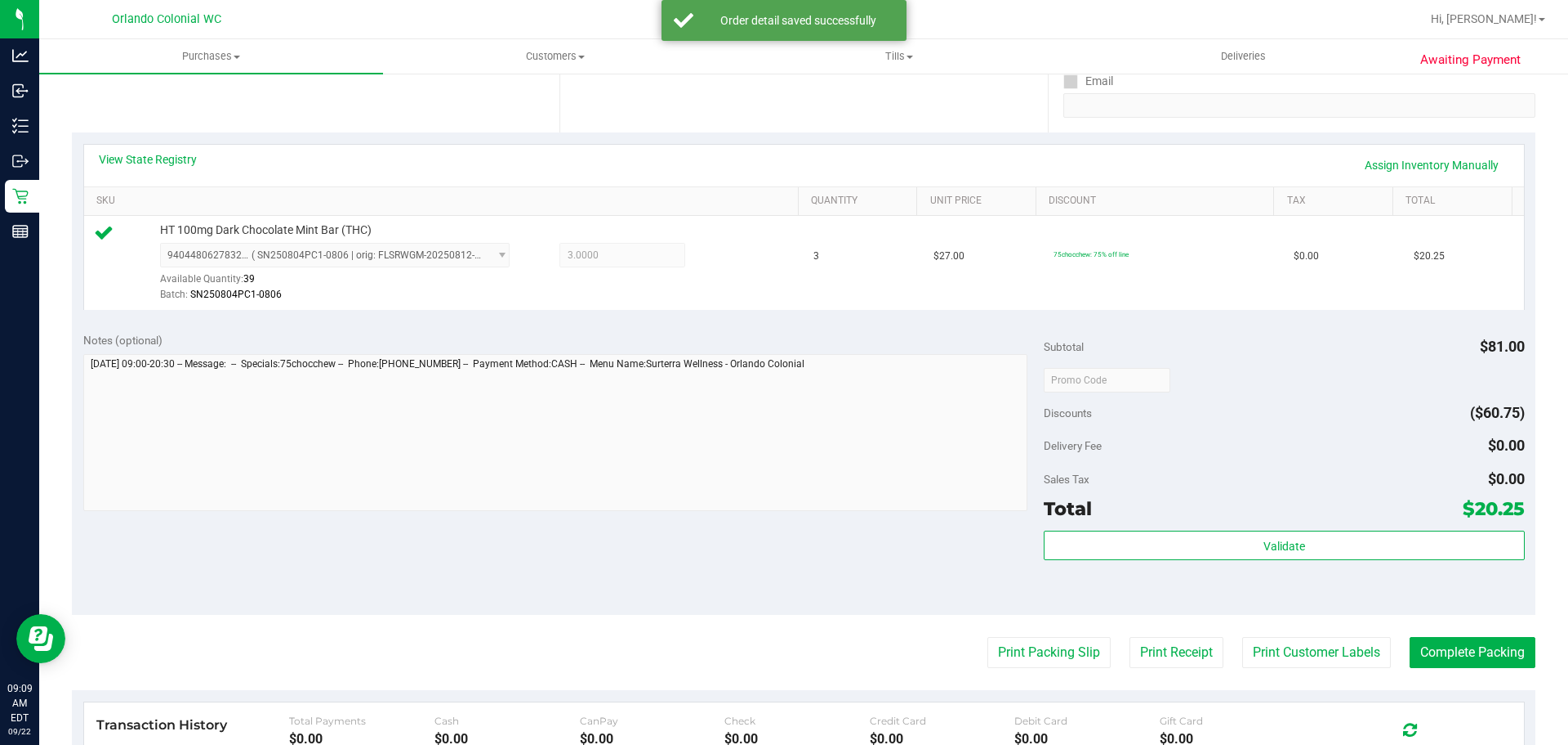
scroll to position [592, 0]
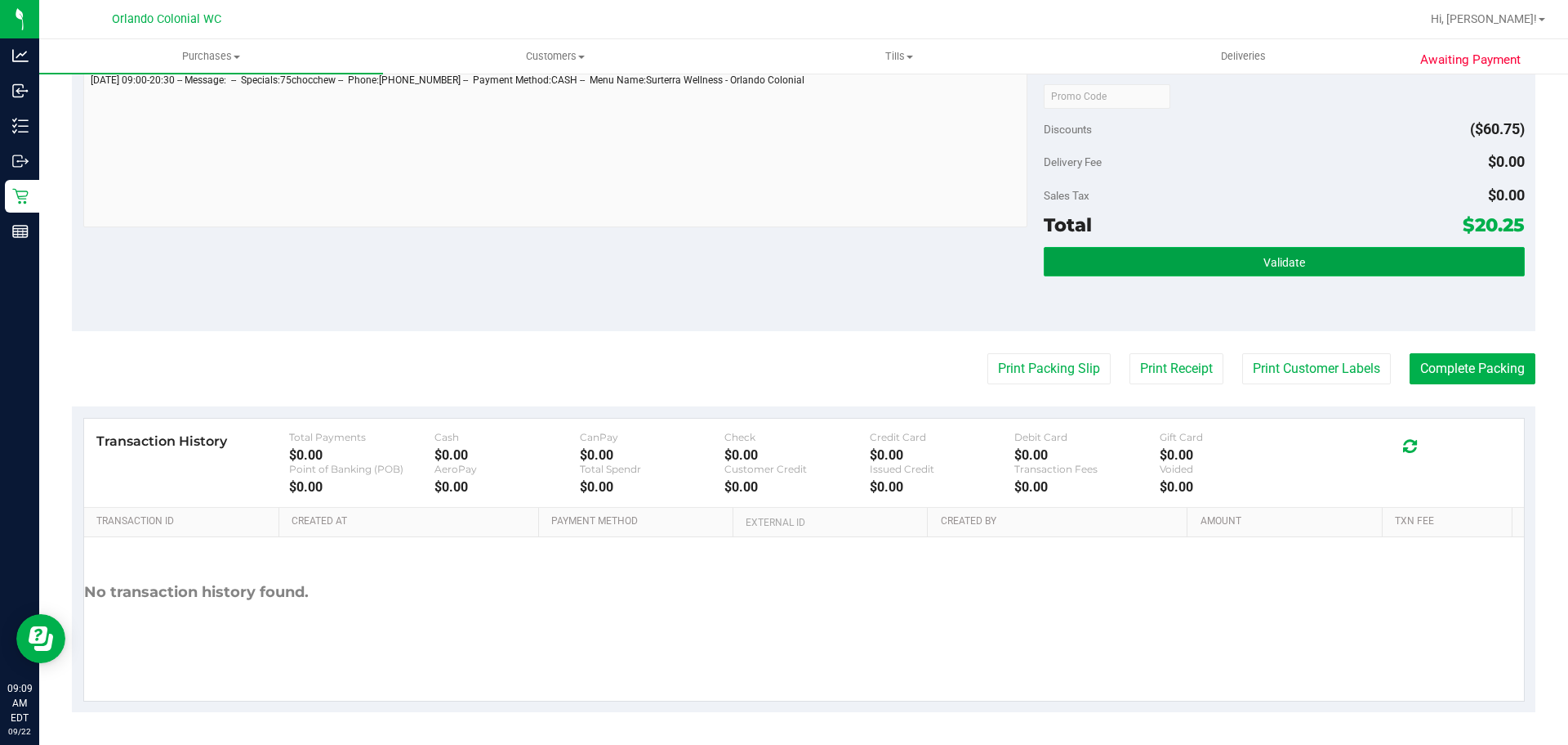
click at [1214, 252] on button "Validate" at bounding box center [1285, 261] width 481 height 29
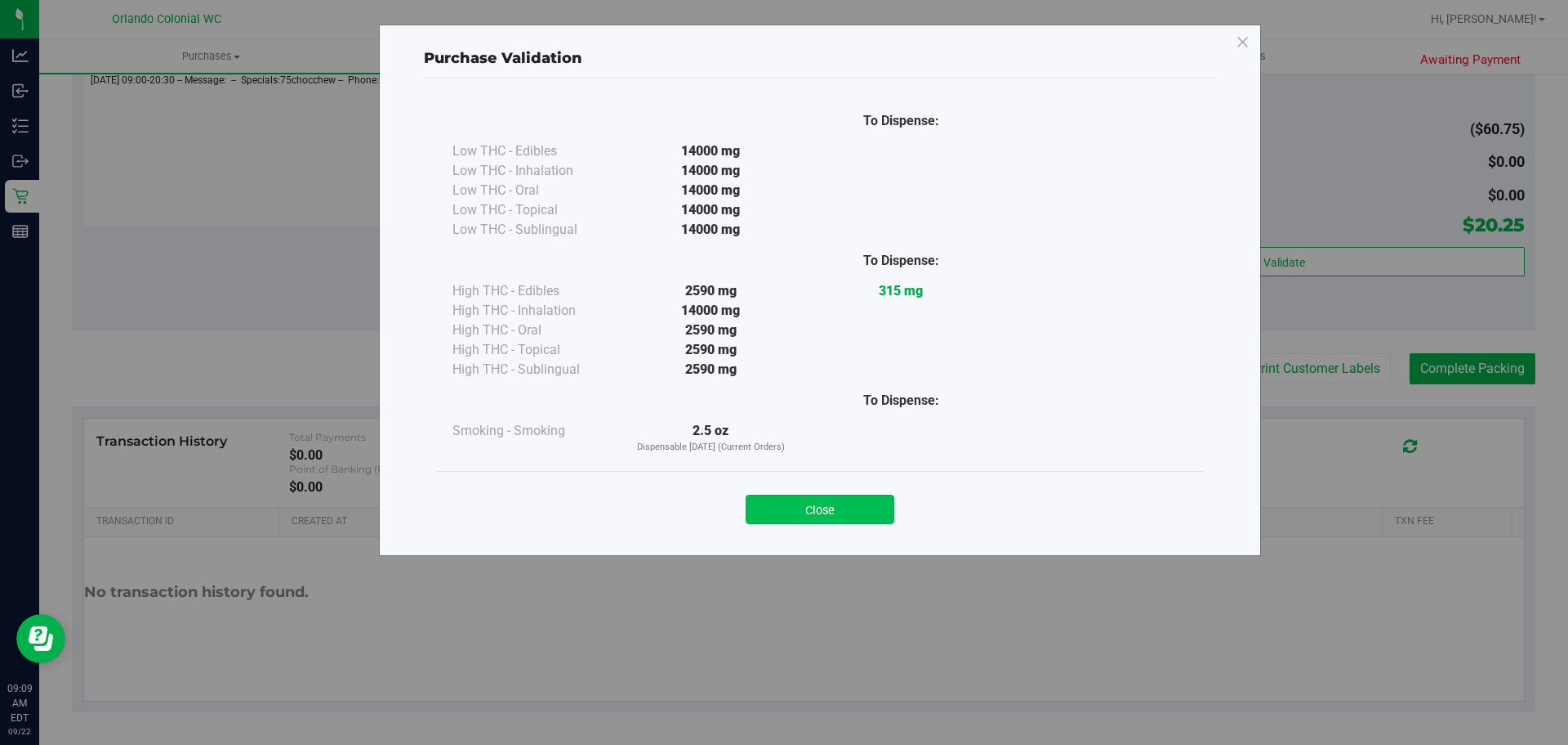
click at [834, 507] on button "Close" at bounding box center [820, 509] width 149 height 29
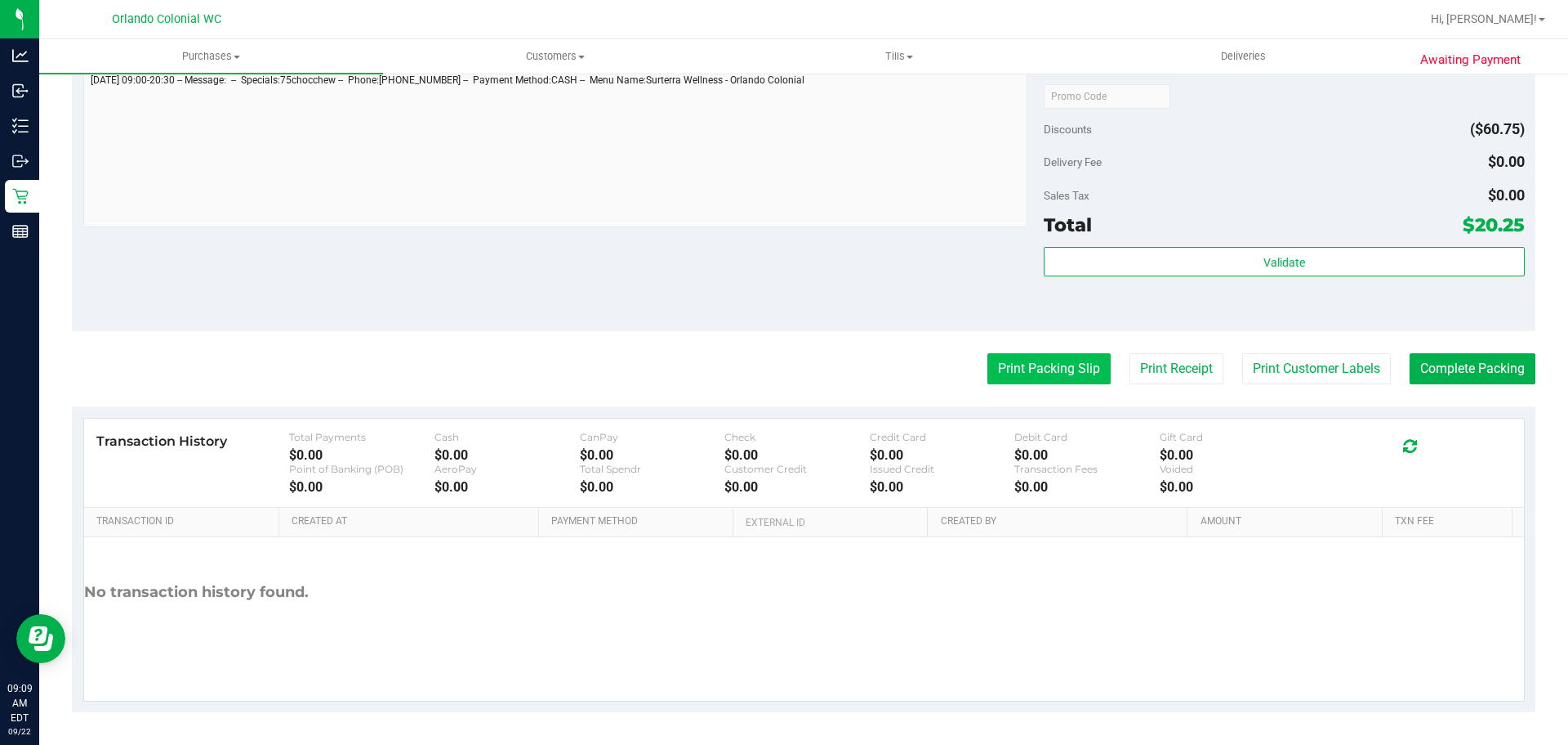
click at [1009, 370] on button "Print Packing Slip" at bounding box center [1049, 369] width 124 height 31
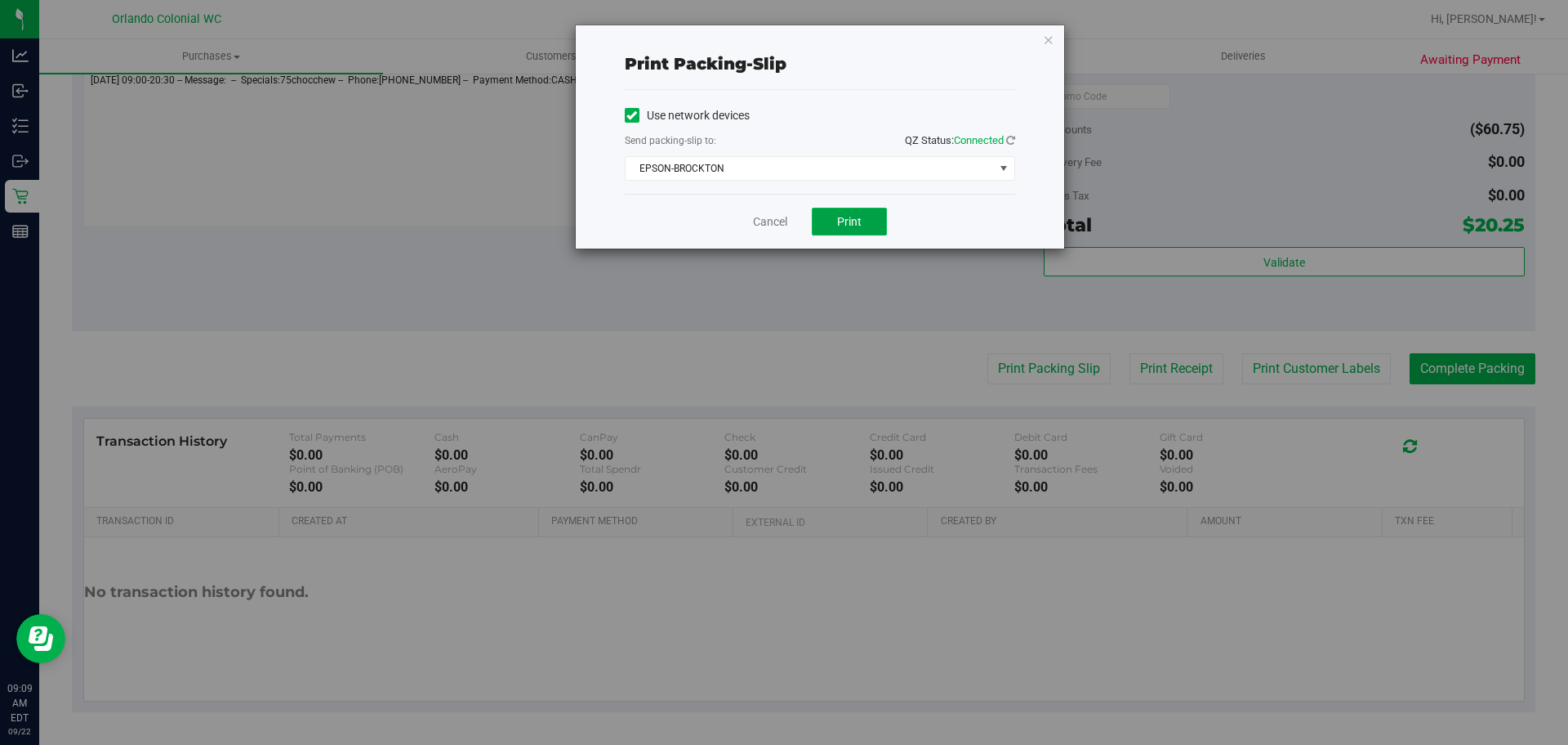
click at [859, 224] on span "Print" at bounding box center [849, 221] width 24 height 13
click at [772, 226] on link "Cancel" at bounding box center [770, 222] width 34 height 18
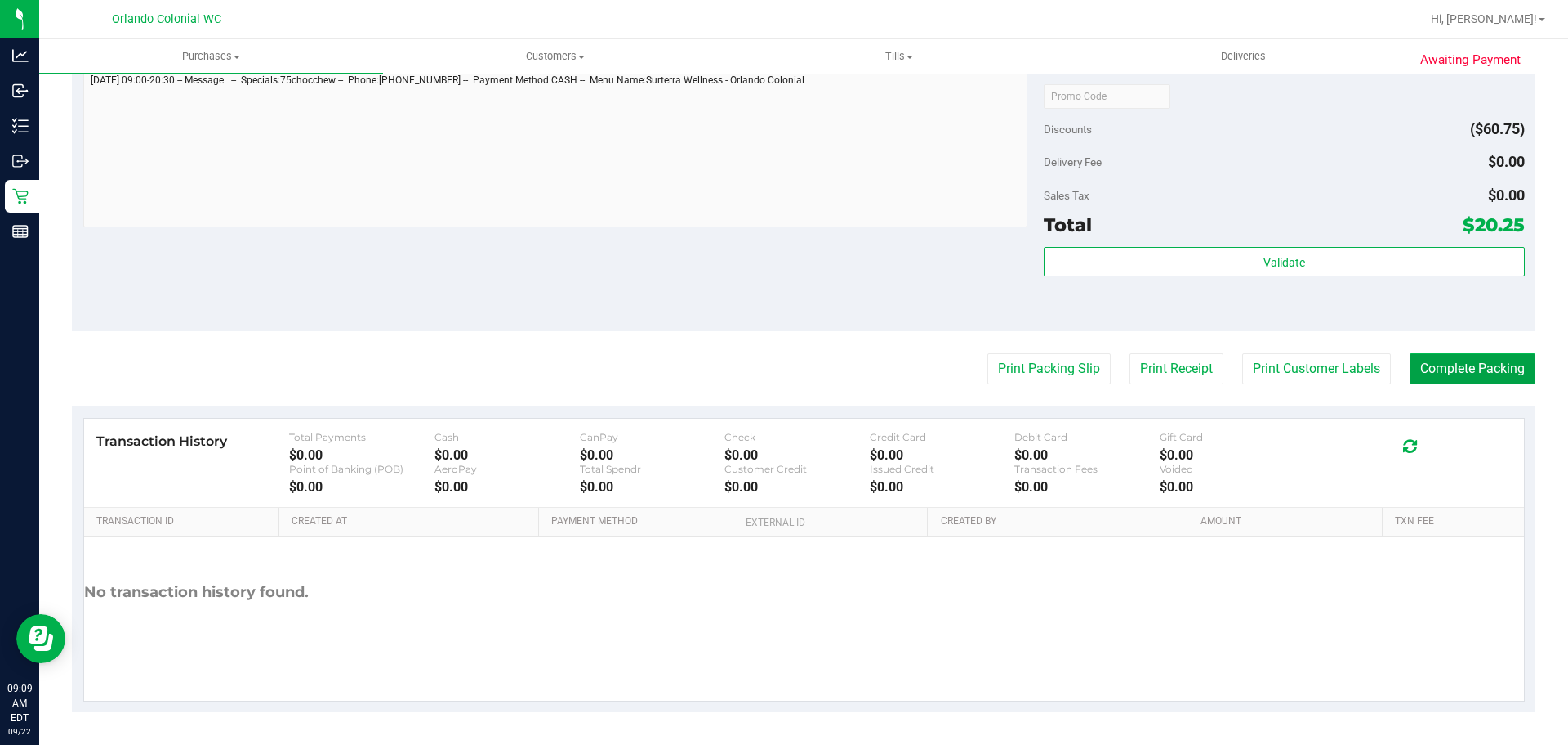
click at [1481, 376] on button "Complete Packing" at bounding box center [1473, 369] width 126 height 31
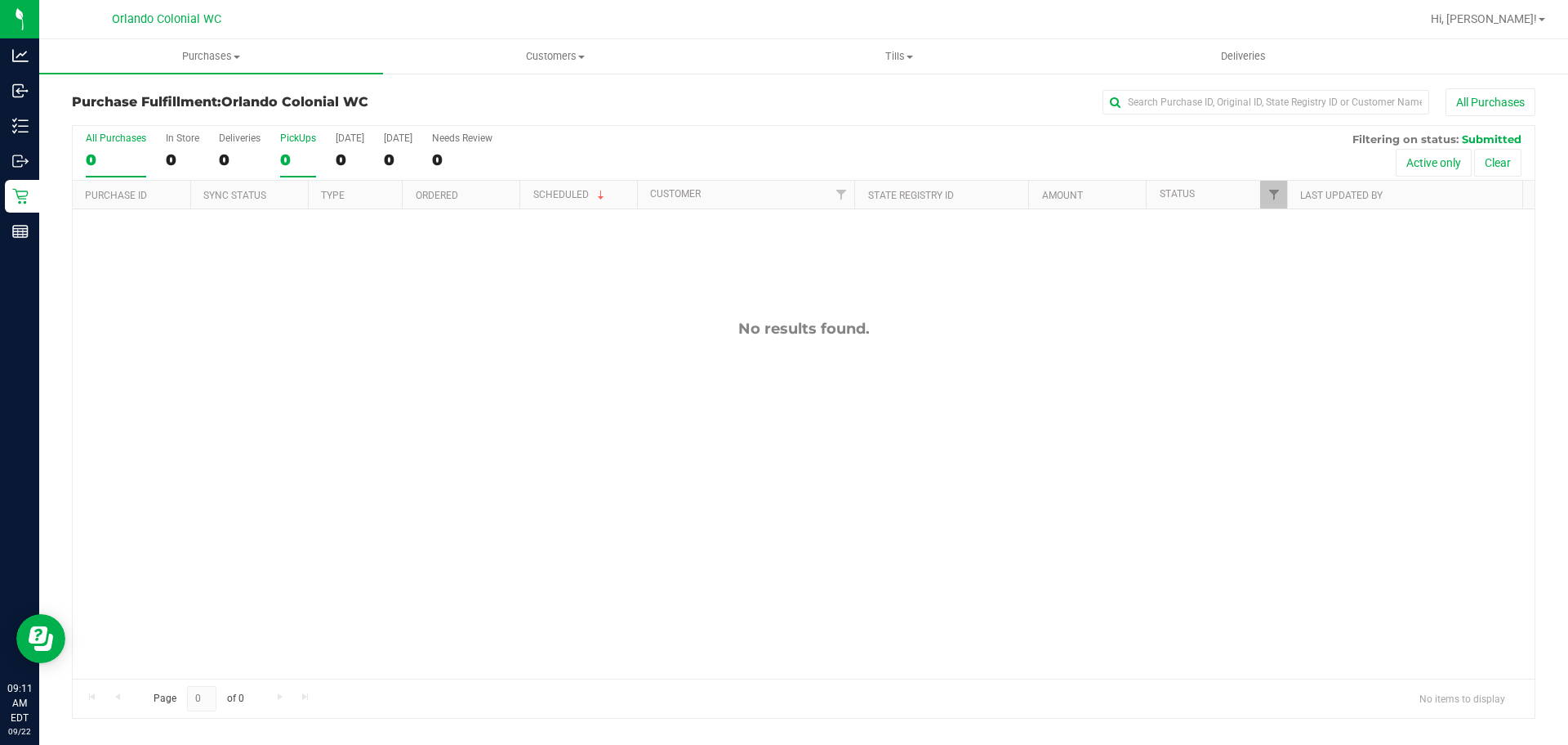
click at [303, 136] on div "PickUps" at bounding box center [298, 138] width 36 height 12
click at [0, 0] on input "PickUps 0" at bounding box center [0, 0] width 0 height 0
